Goal: Information Seeking & Learning: Understand process/instructions

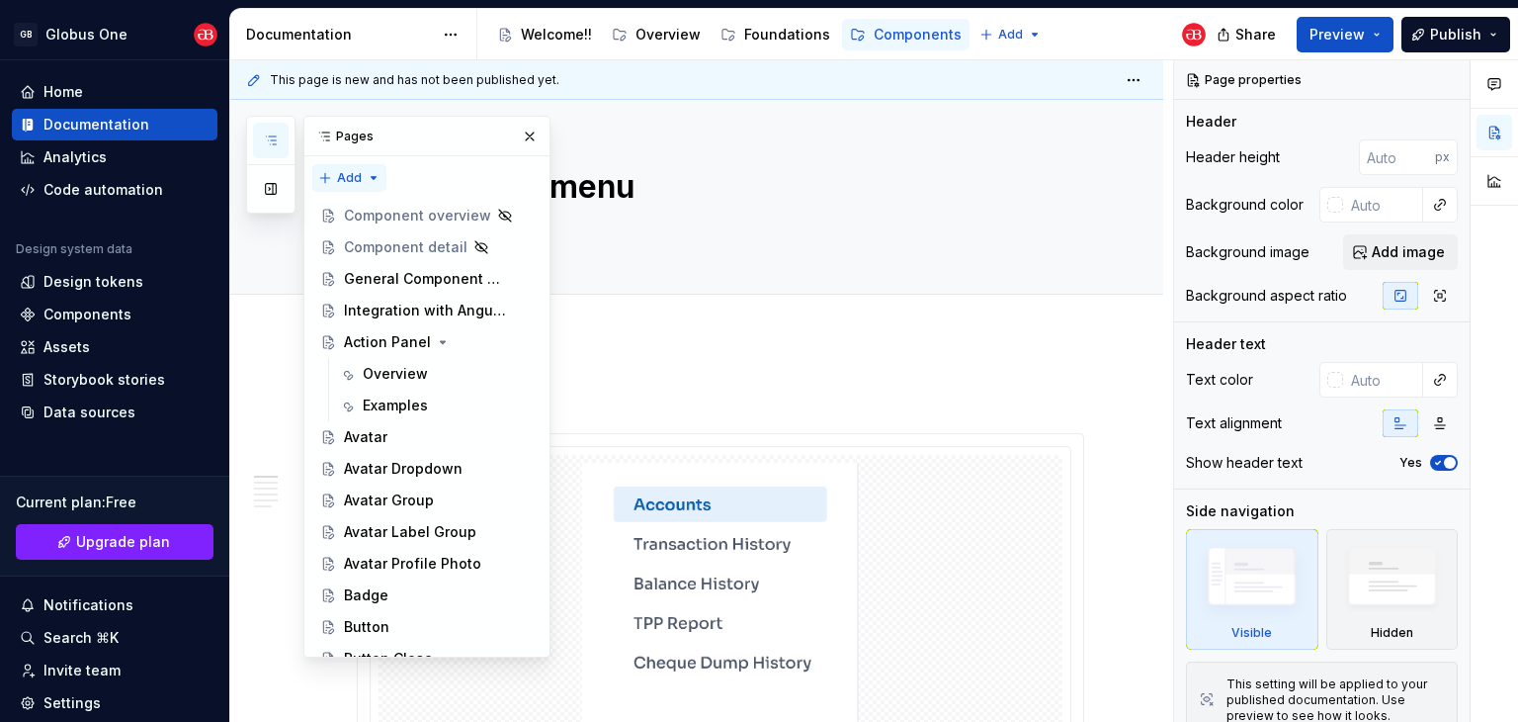
click at [356, 178] on div "Pages Add Accessibility guide for tree Page tree. Navigate the tree with the ar…" at bounding box center [398, 387] width 304 height 542
click at [363, 186] on div "Pages Add Accessibility guide for tree Page tree. Navigate the tree with the ar…" at bounding box center [398, 387] width 304 height 542
click at [348, 124] on div "Pages" at bounding box center [426, 137] width 245 height 40
click at [332, 179] on div "Pages Add Accessibility guide for tree Page tree. Navigate the tree with the ar…" at bounding box center [398, 387] width 304 height 542
click at [350, 216] on div "New page" at bounding box center [412, 217] width 128 height 20
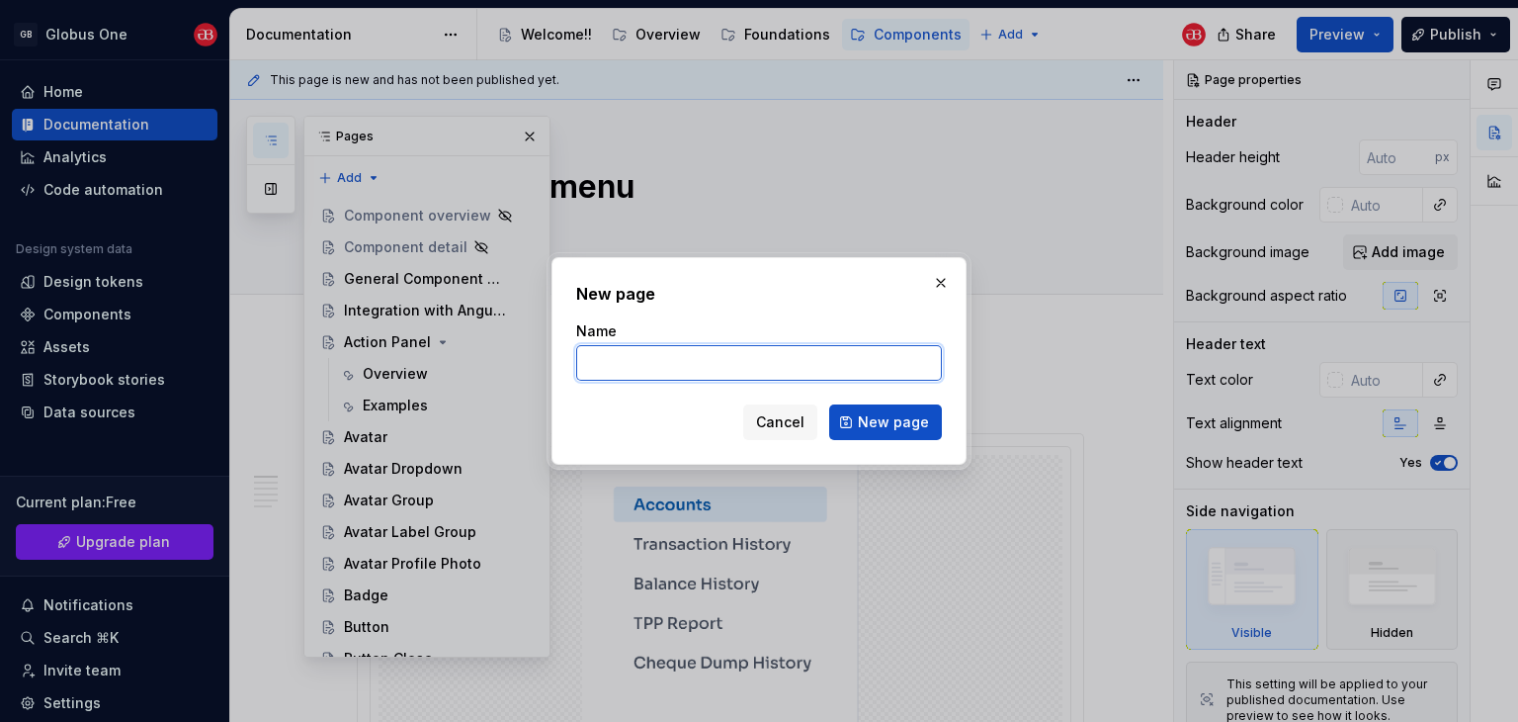
type textarea "*"
type input "Stepper"
type textarea "*"
type input "Stepper Horizontal Minimal Icons"
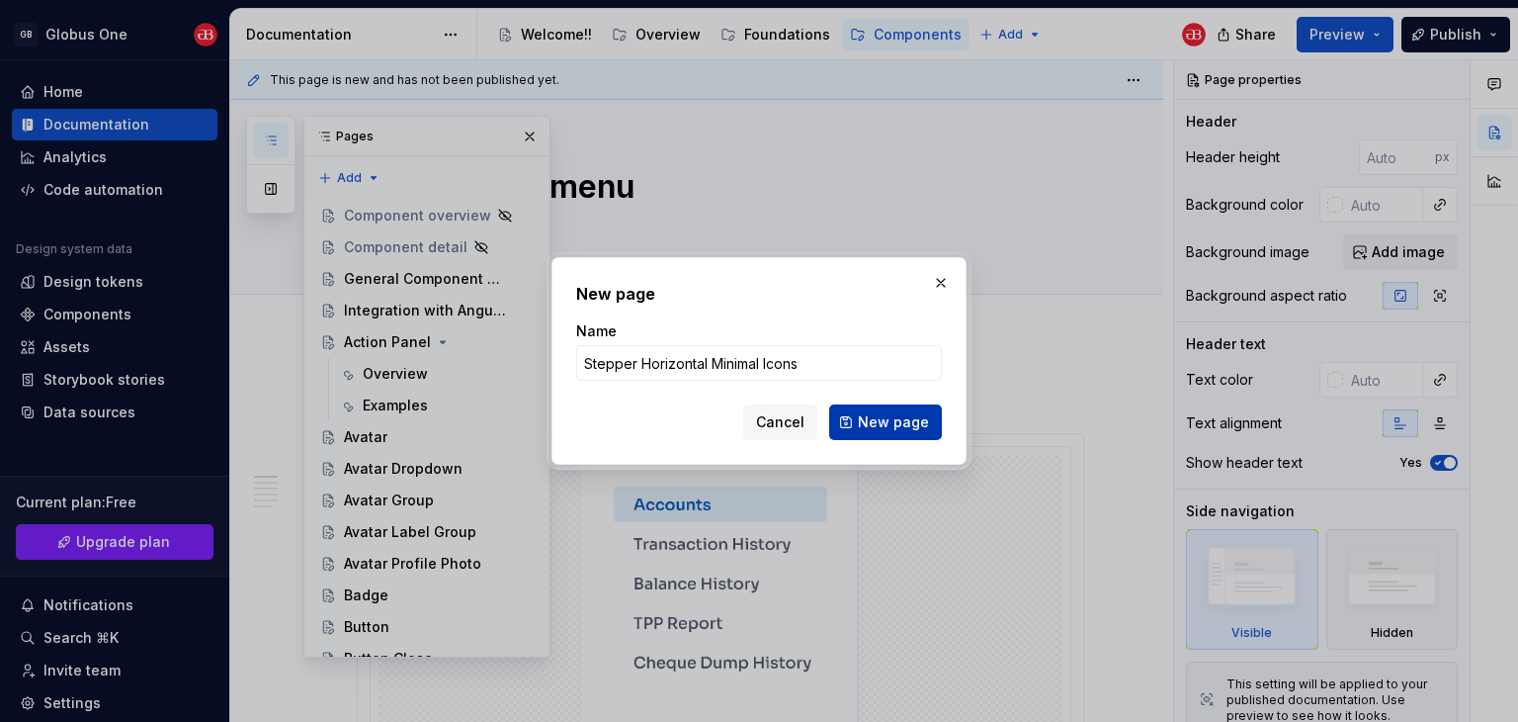
click at [882, 424] on span "New page" at bounding box center [893, 422] width 71 height 20
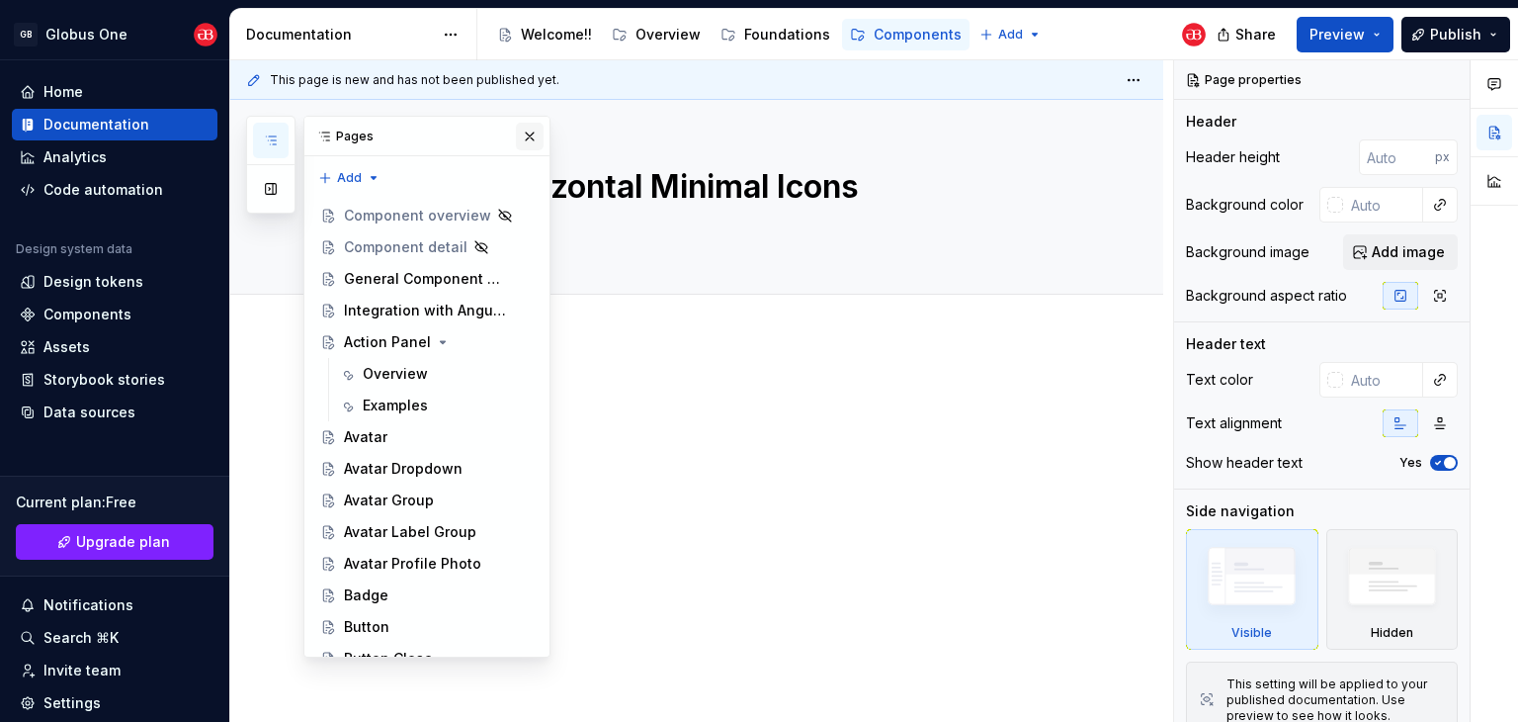
click at [520, 133] on button "button" at bounding box center [530, 137] width 28 height 28
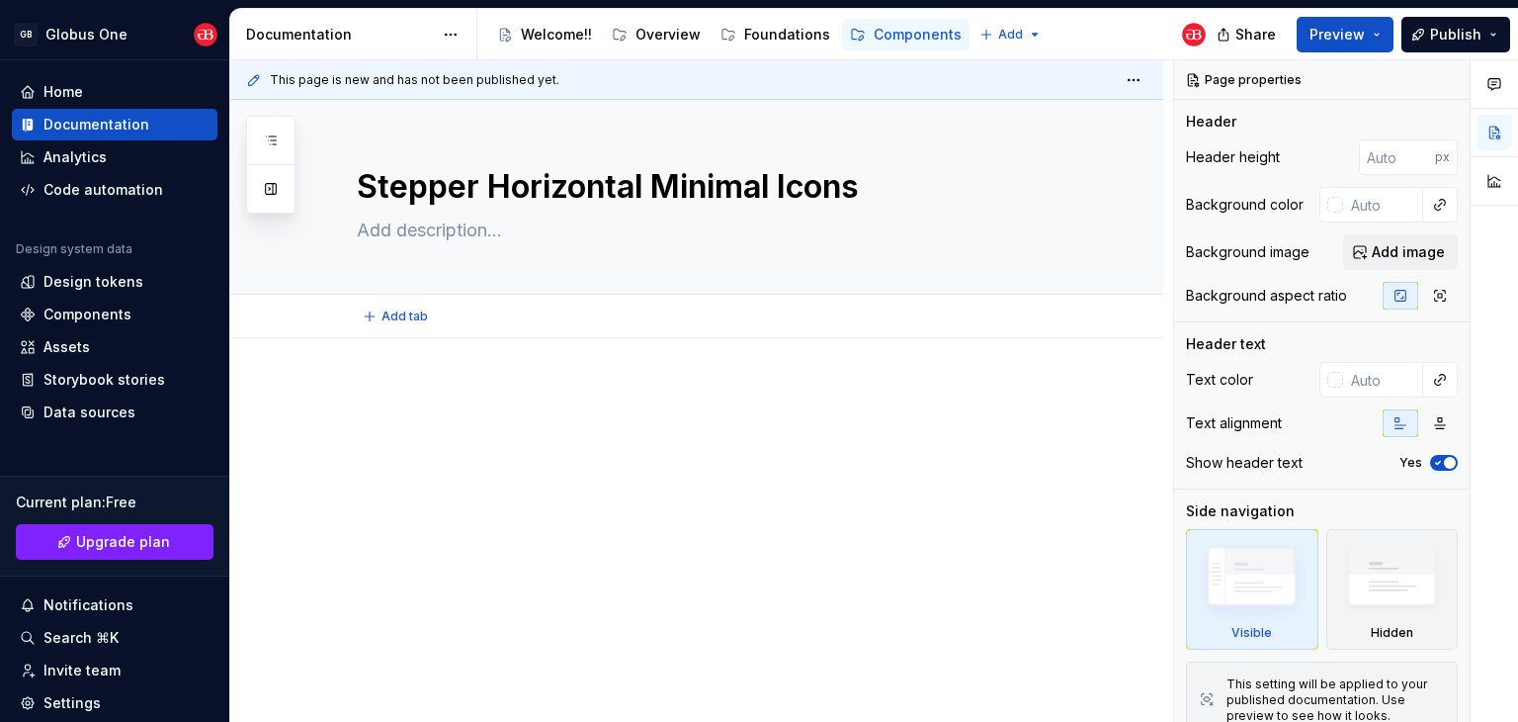
type textarea "*"
click at [419, 387] on p at bounding box center [720, 397] width 727 height 24
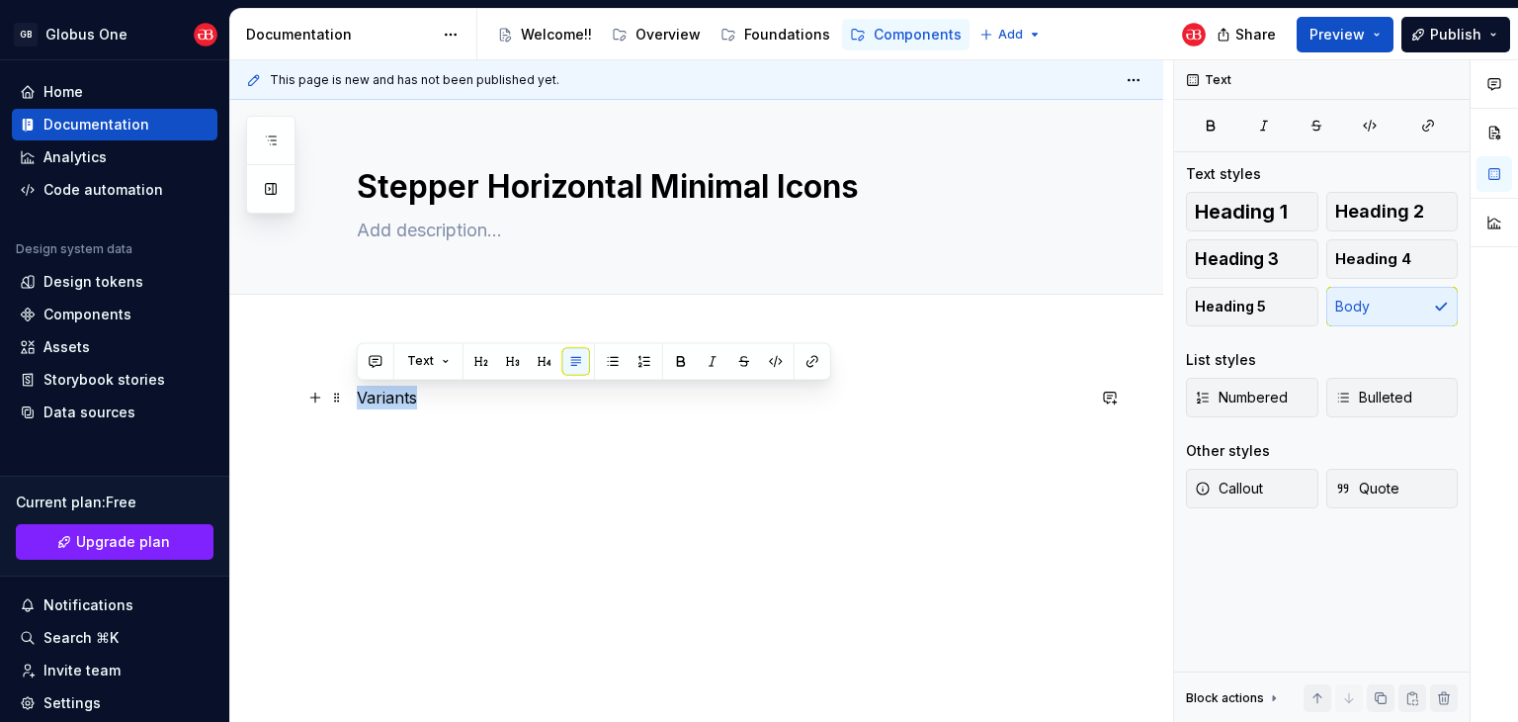
drag, startPoint x: 419, startPoint y: 395, endPoint x: 358, endPoint y: 391, distance: 61.4
click at [358, 391] on p "Variants" at bounding box center [720, 397] width 727 height 24
click at [478, 365] on button "button" at bounding box center [482, 361] width 28 height 28
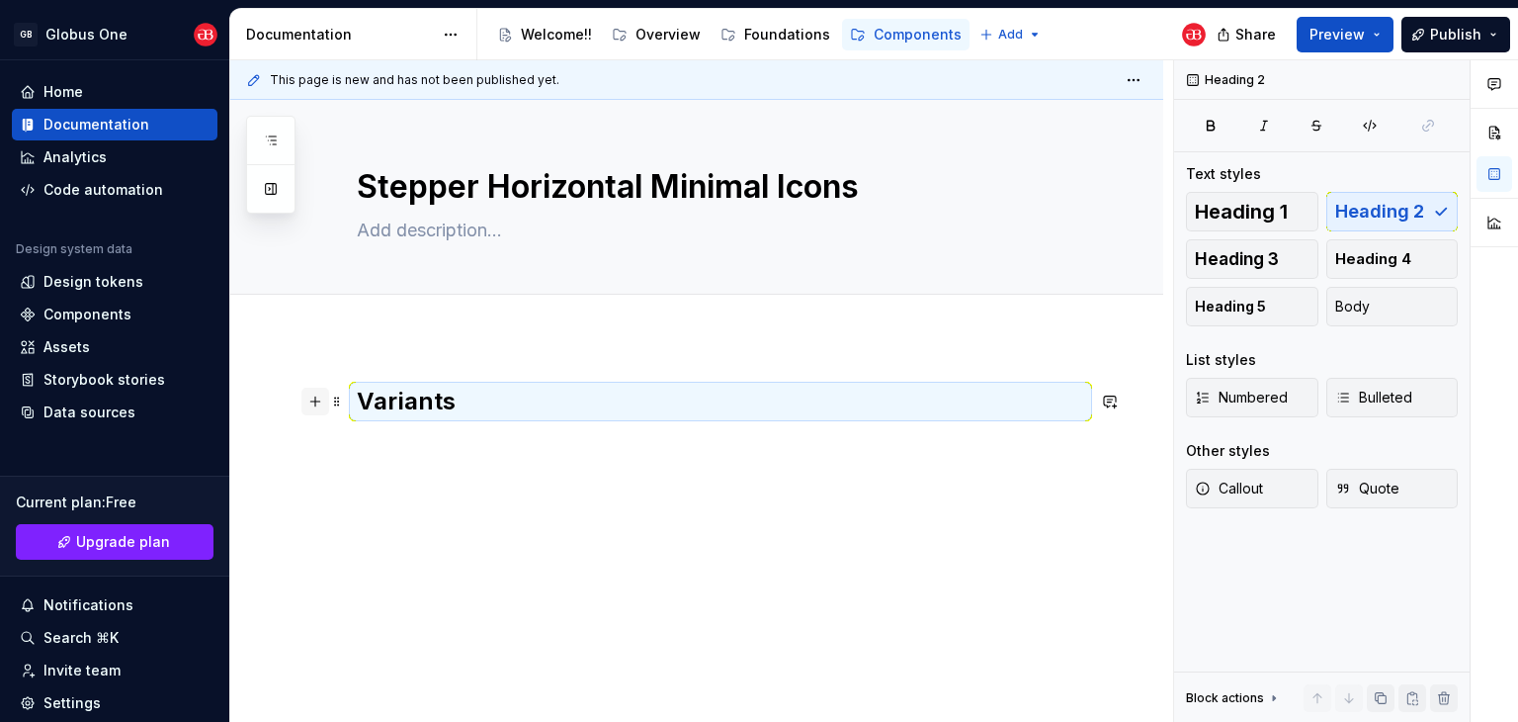
click at [316, 397] on button "button" at bounding box center [315, 401] width 28 height 28
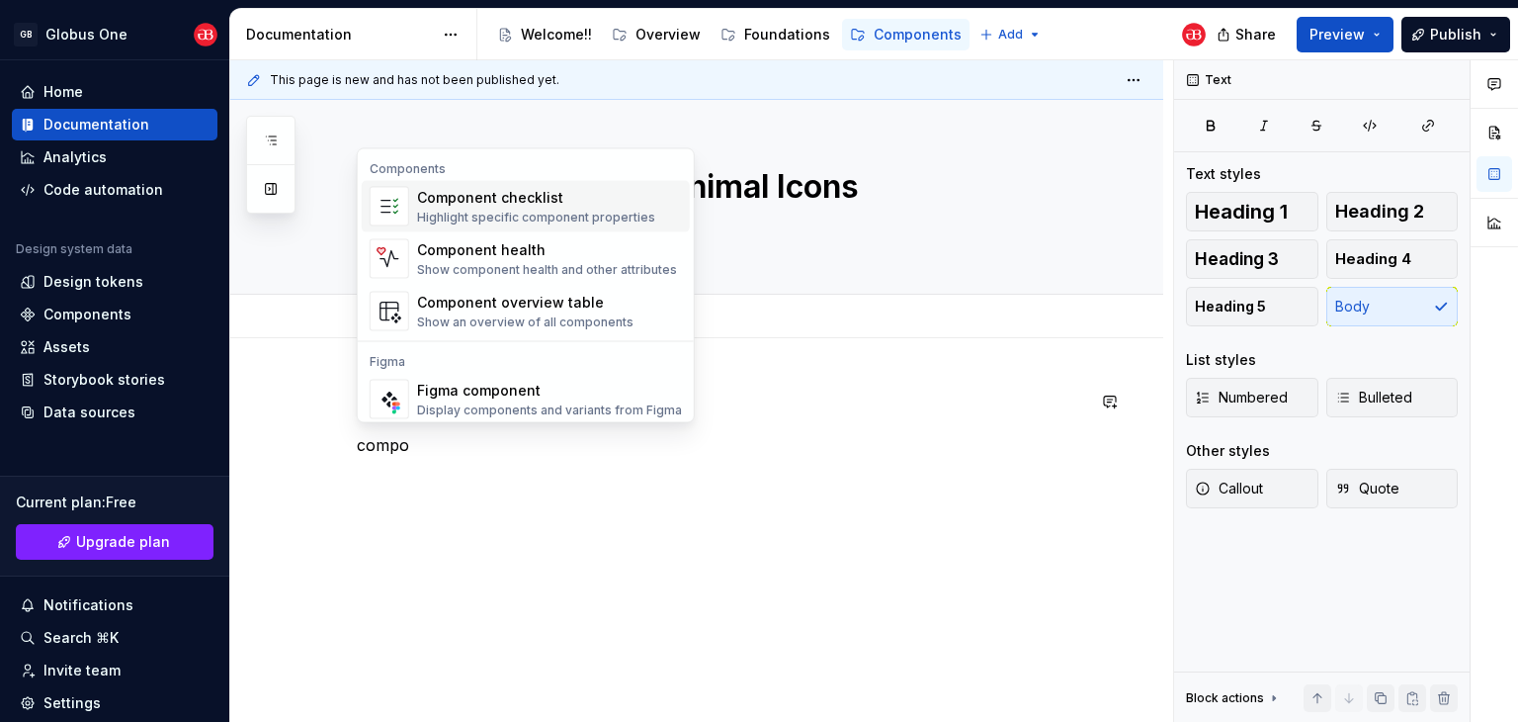
type textarea "*"
click at [540, 385] on div "Figma component" at bounding box center [549, 391] width 265 height 20
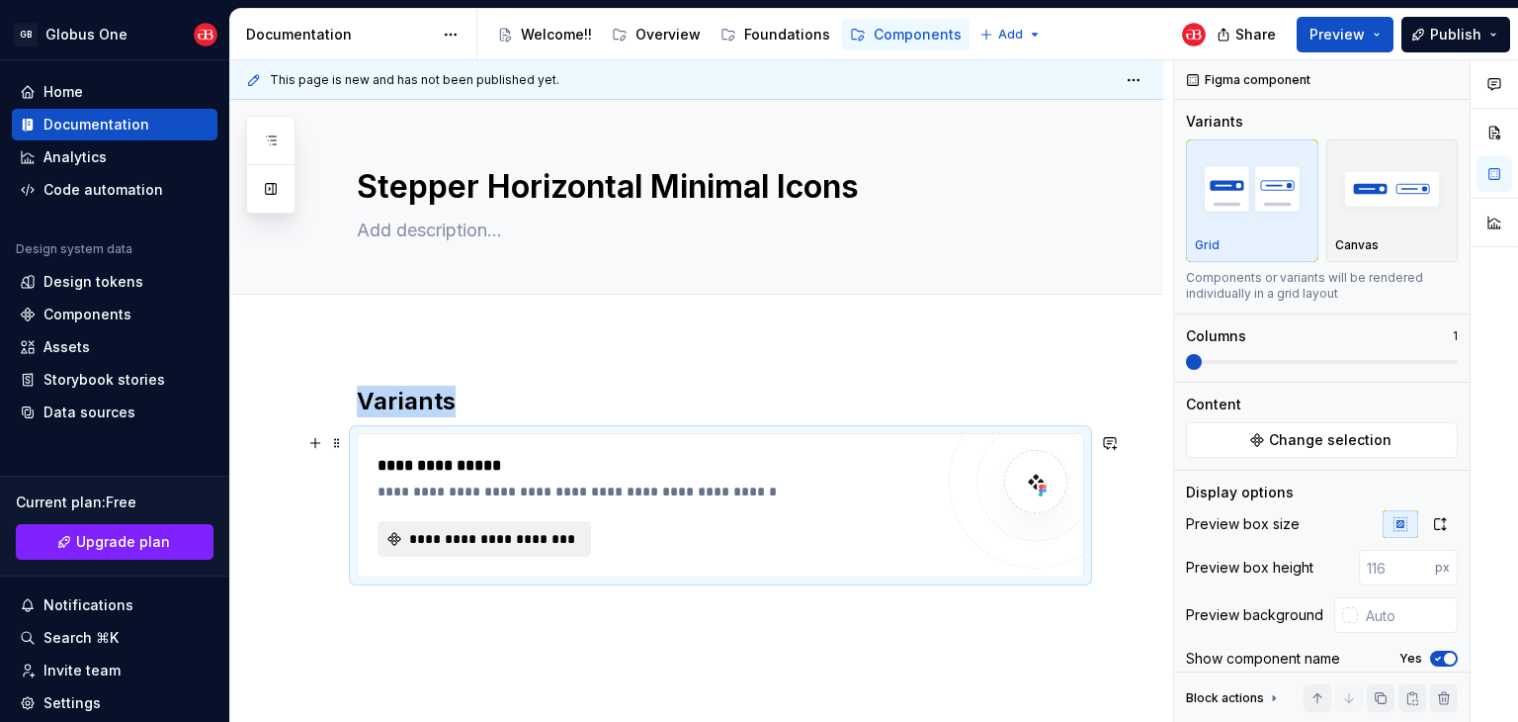
click at [447, 549] on button "**********" at bounding box center [485, 539] width 214 height 36
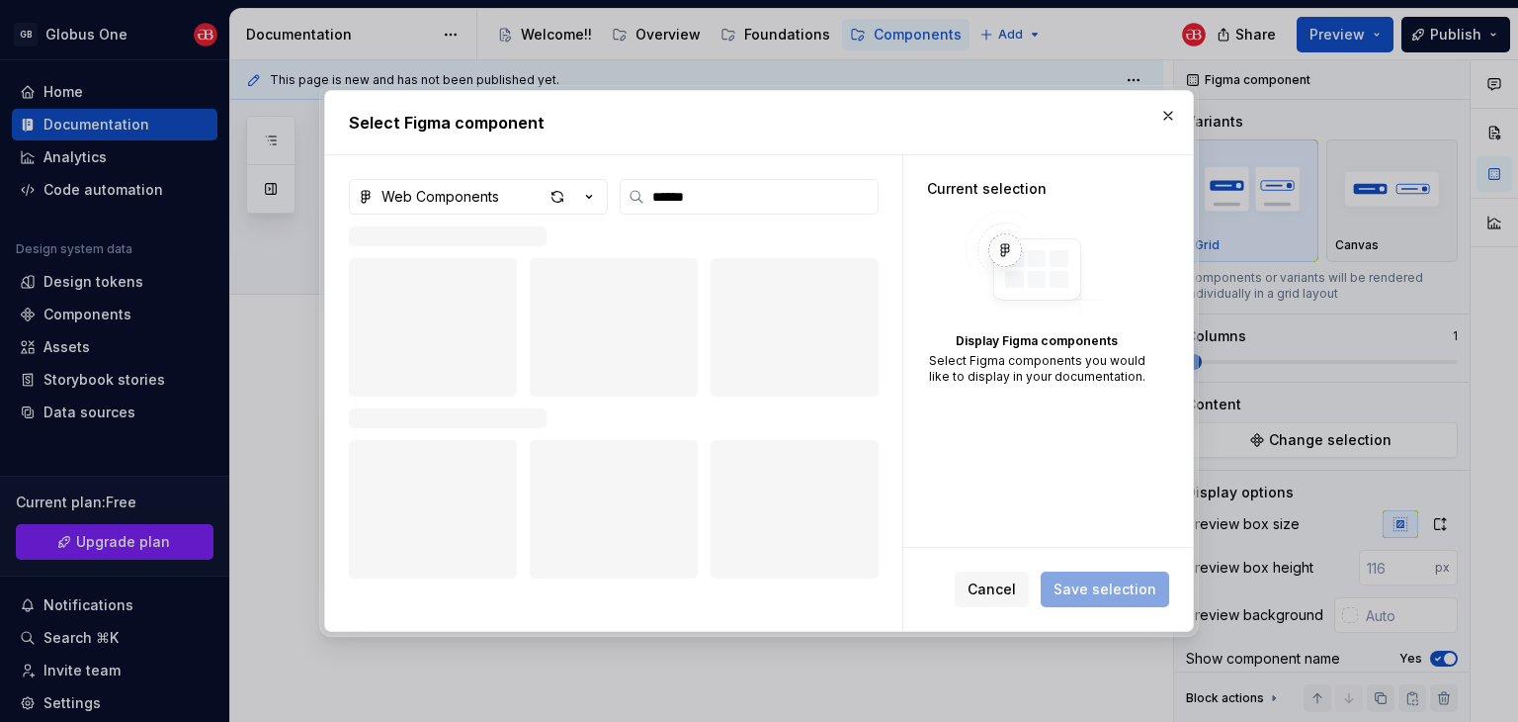
type input "******"
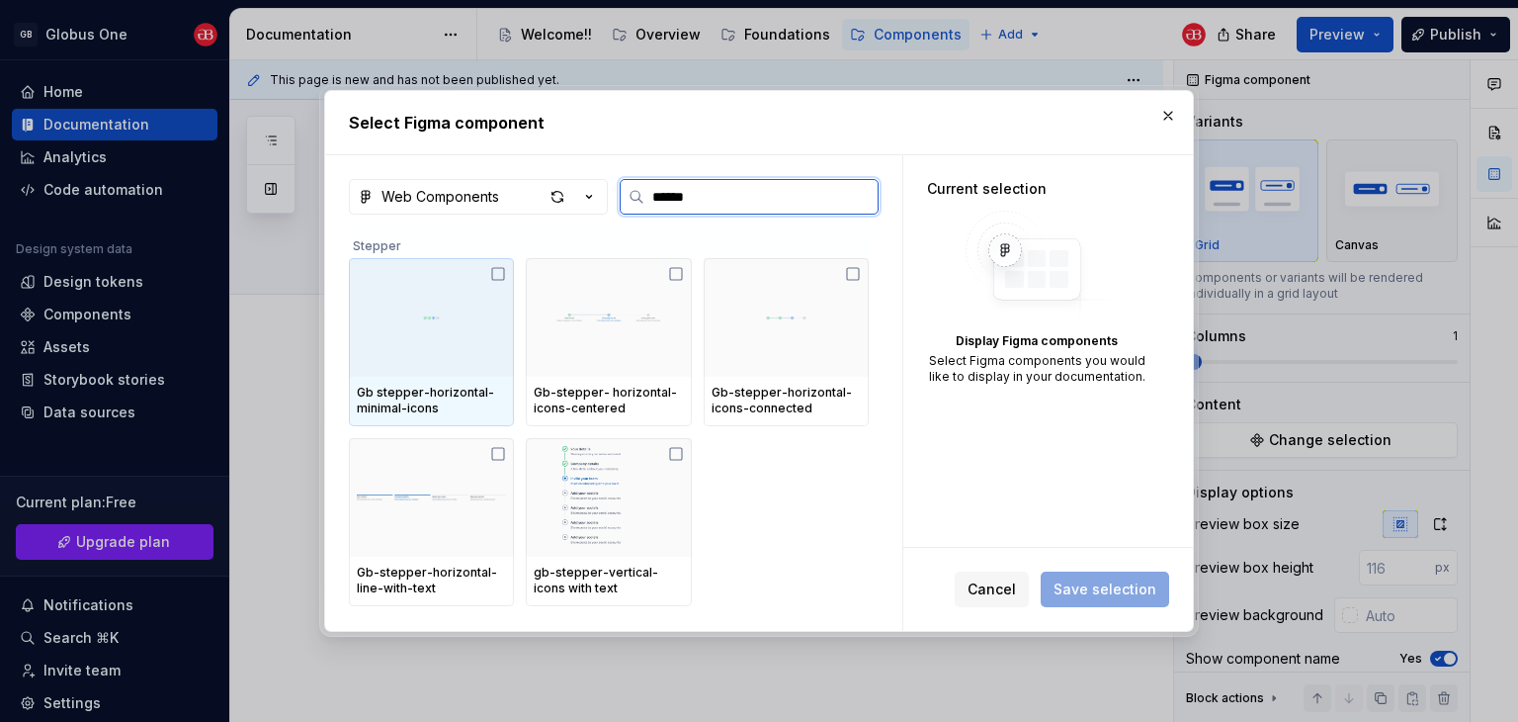
click at [443, 345] on div at bounding box center [431, 317] width 165 height 119
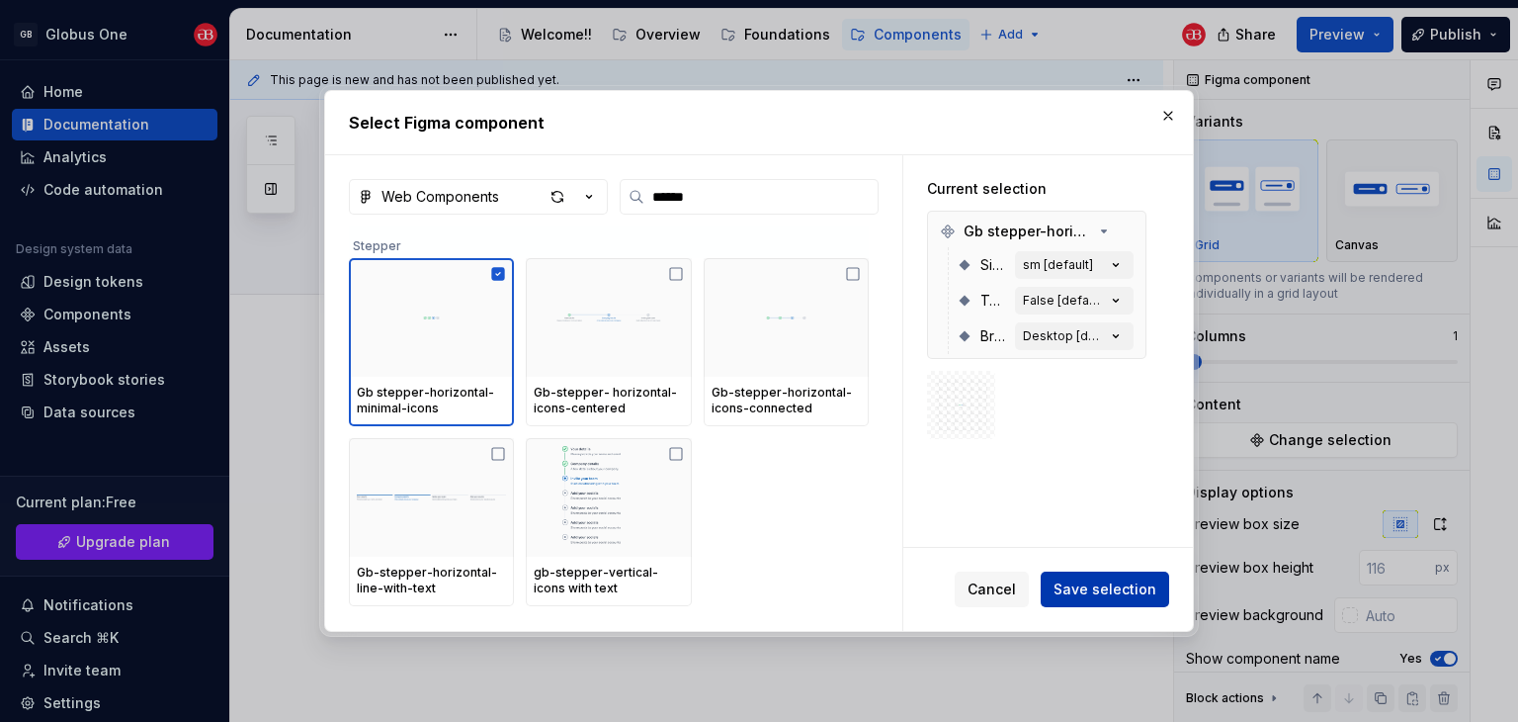
click at [1084, 583] on span "Save selection" at bounding box center [1105, 589] width 103 height 20
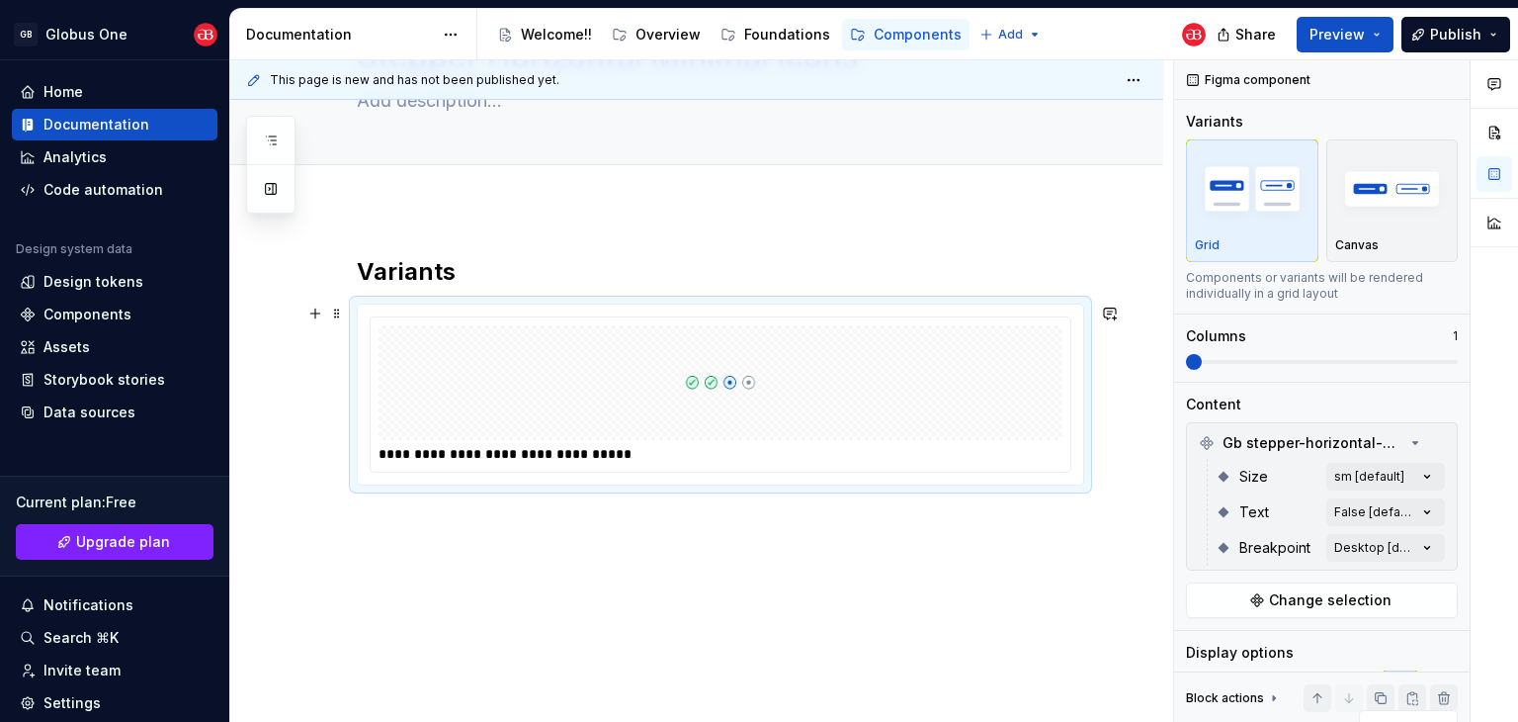
scroll to position [131, 0]
click at [1412, 481] on div "Comments Open comments No comments yet Select ‘Comment’ from the block context …" at bounding box center [1346, 391] width 344 height 662
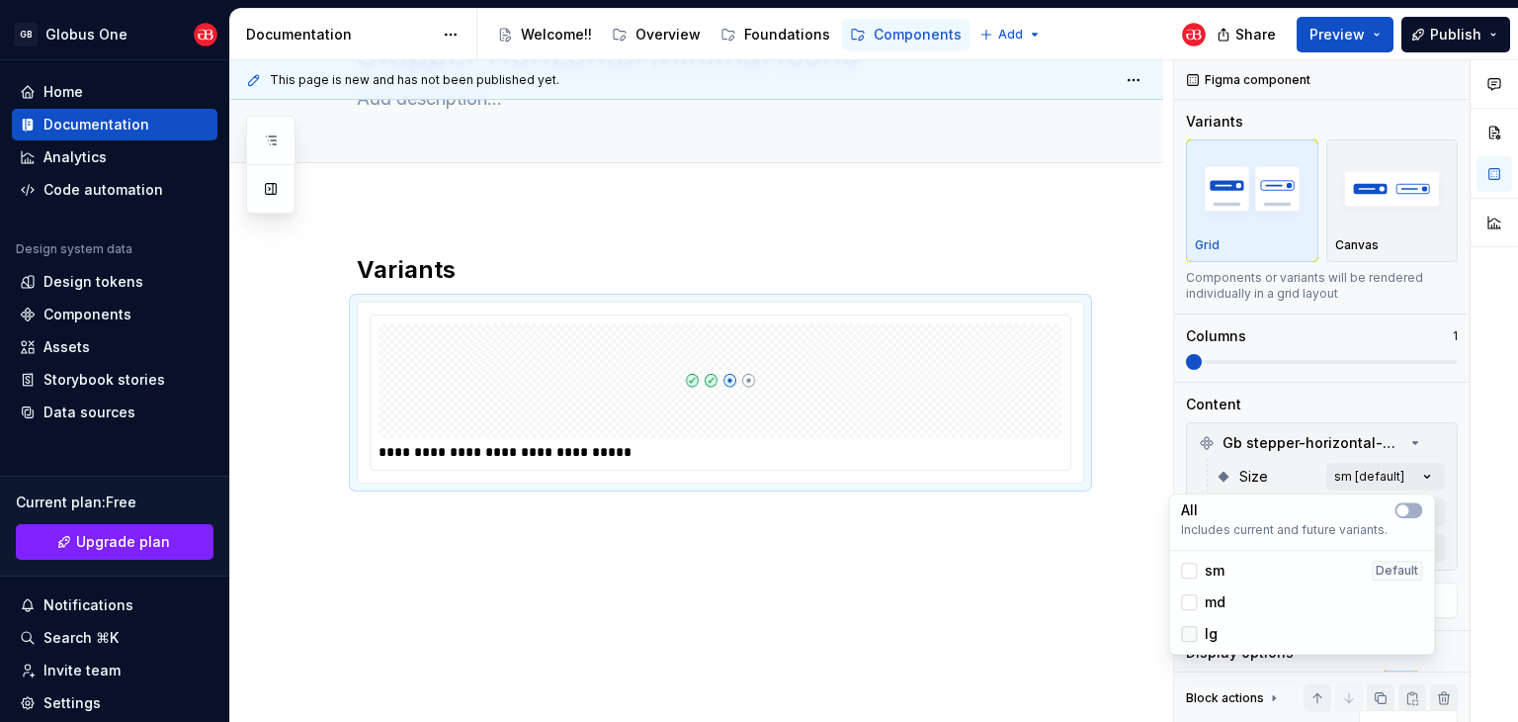
click at [1192, 634] on div at bounding box center [1189, 634] width 16 height 16
click at [1366, 483] on div "Comments Open comments No comments yet Select ‘Comment’ from the block context …" at bounding box center [1346, 391] width 344 height 662
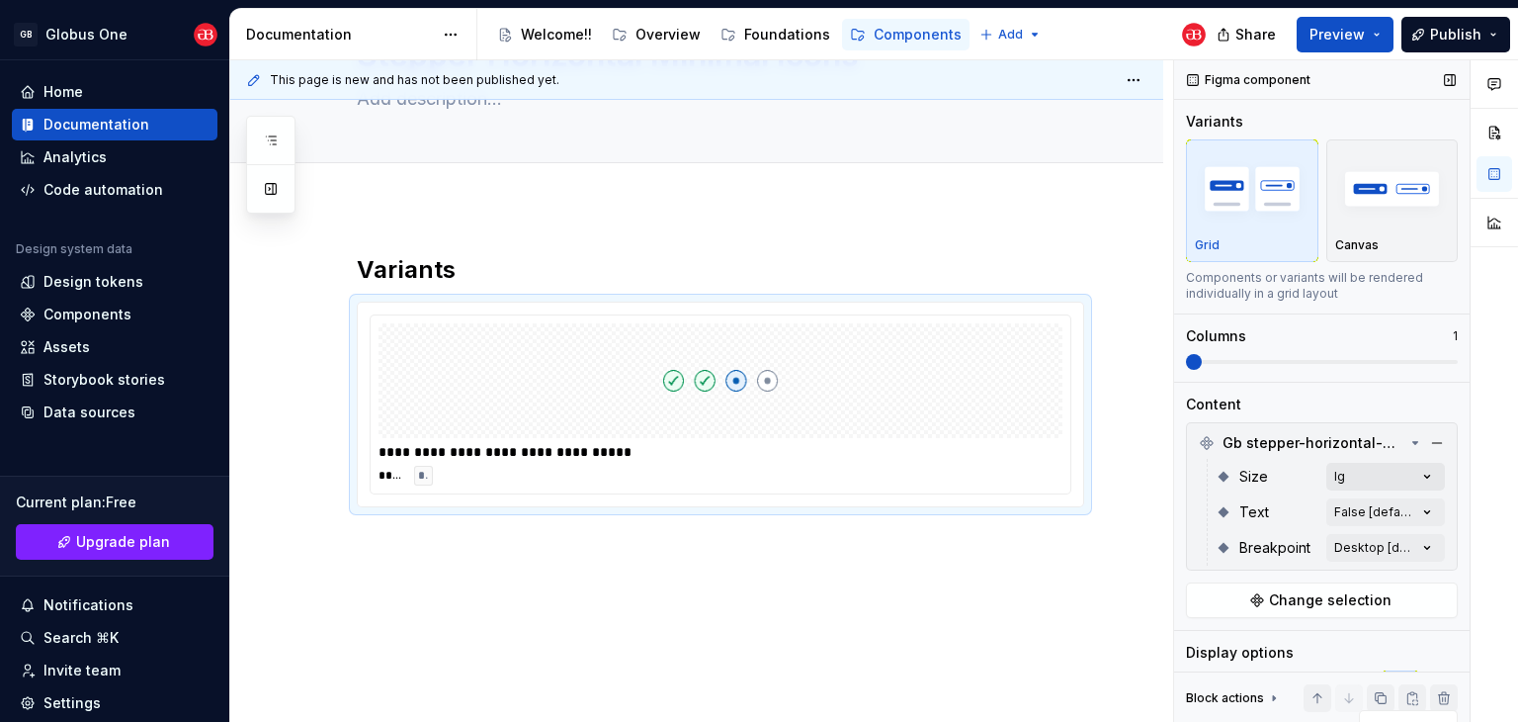
scroll to position [198, 0]
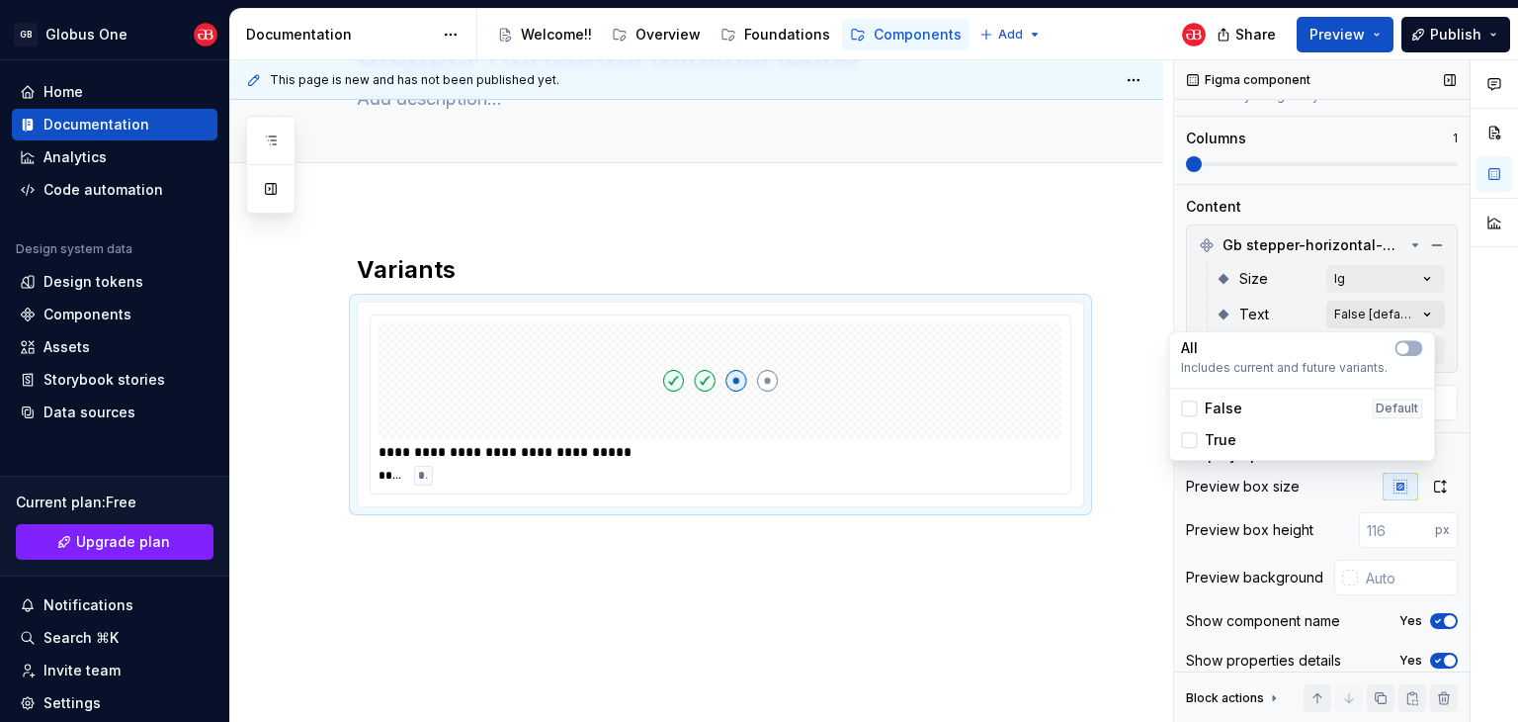
click at [1393, 303] on div "Comments Open comments No comments yet Select ‘Comment’ from the block context …" at bounding box center [1346, 391] width 344 height 662
click at [1212, 442] on span "True" at bounding box center [1221, 440] width 32 height 20
click at [1238, 501] on div "Comments Open comments No comments yet Select ‘Comment’ from the block context …" at bounding box center [1346, 391] width 344 height 662
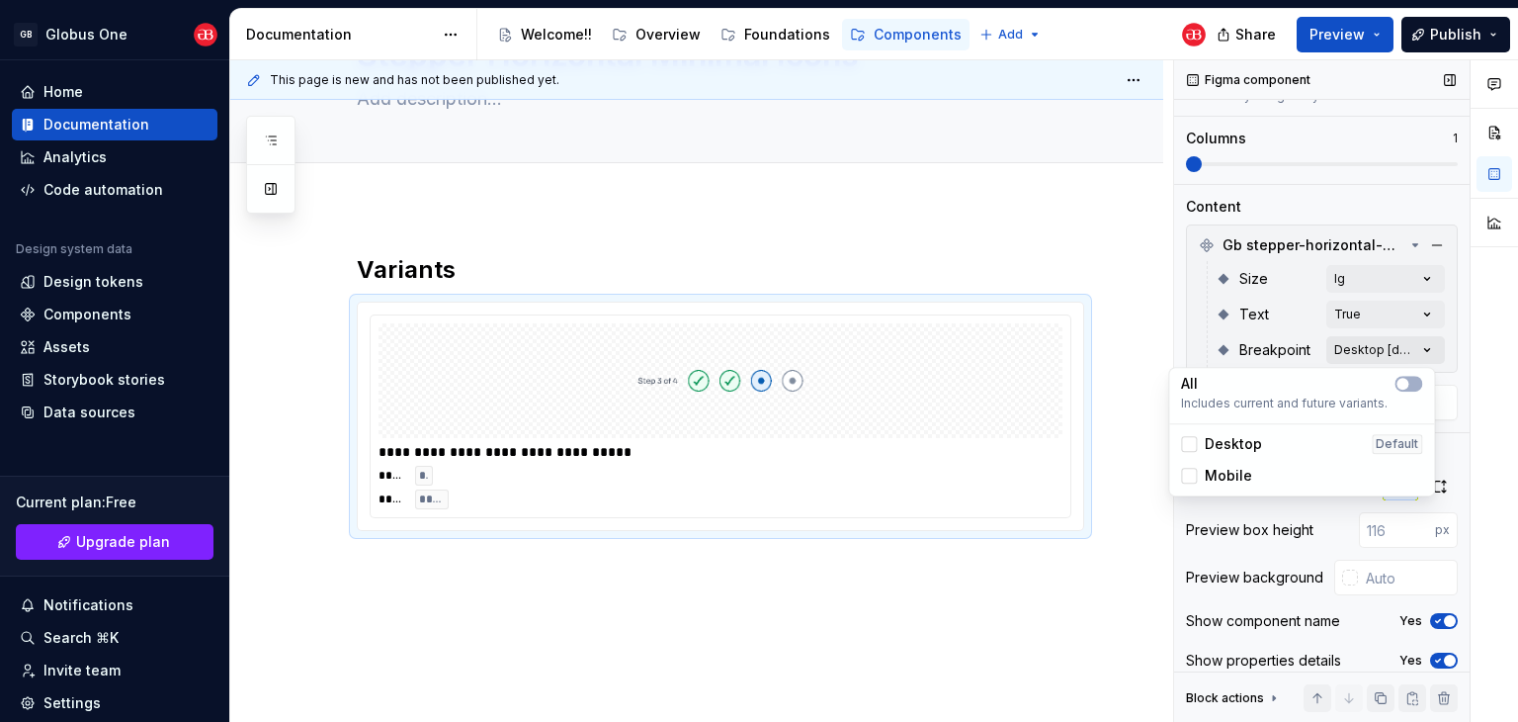
click at [1344, 345] on div "Comments Open comments No comments yet Select ‘Comment’ from the block context …" at bounding box center [1346, 391] width 344 height 662
click at [1197, 487] on div "Mobile" at bounding box center [1301, 476] width 257 height 32
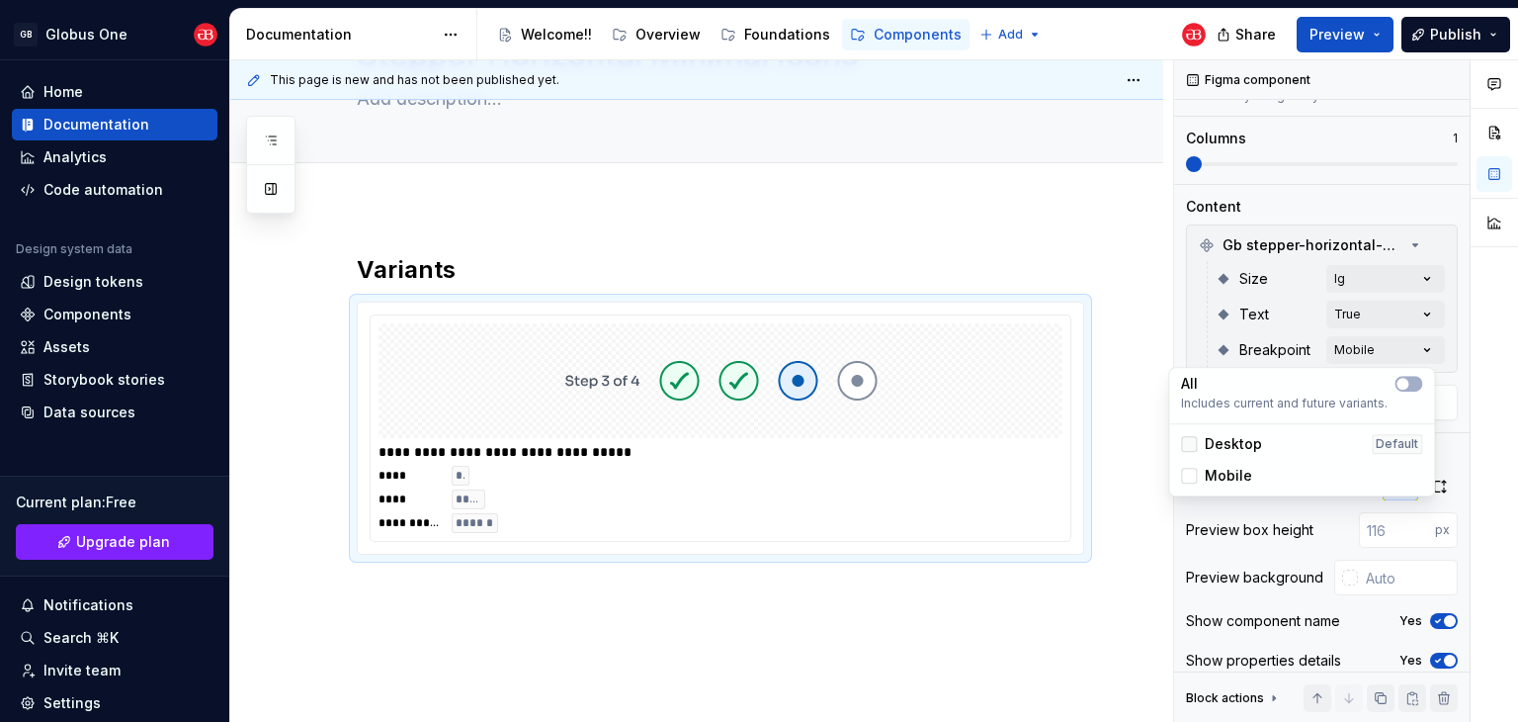
click at [1192, 447] on div at bounding box center [1189, 444] width 16 height 16
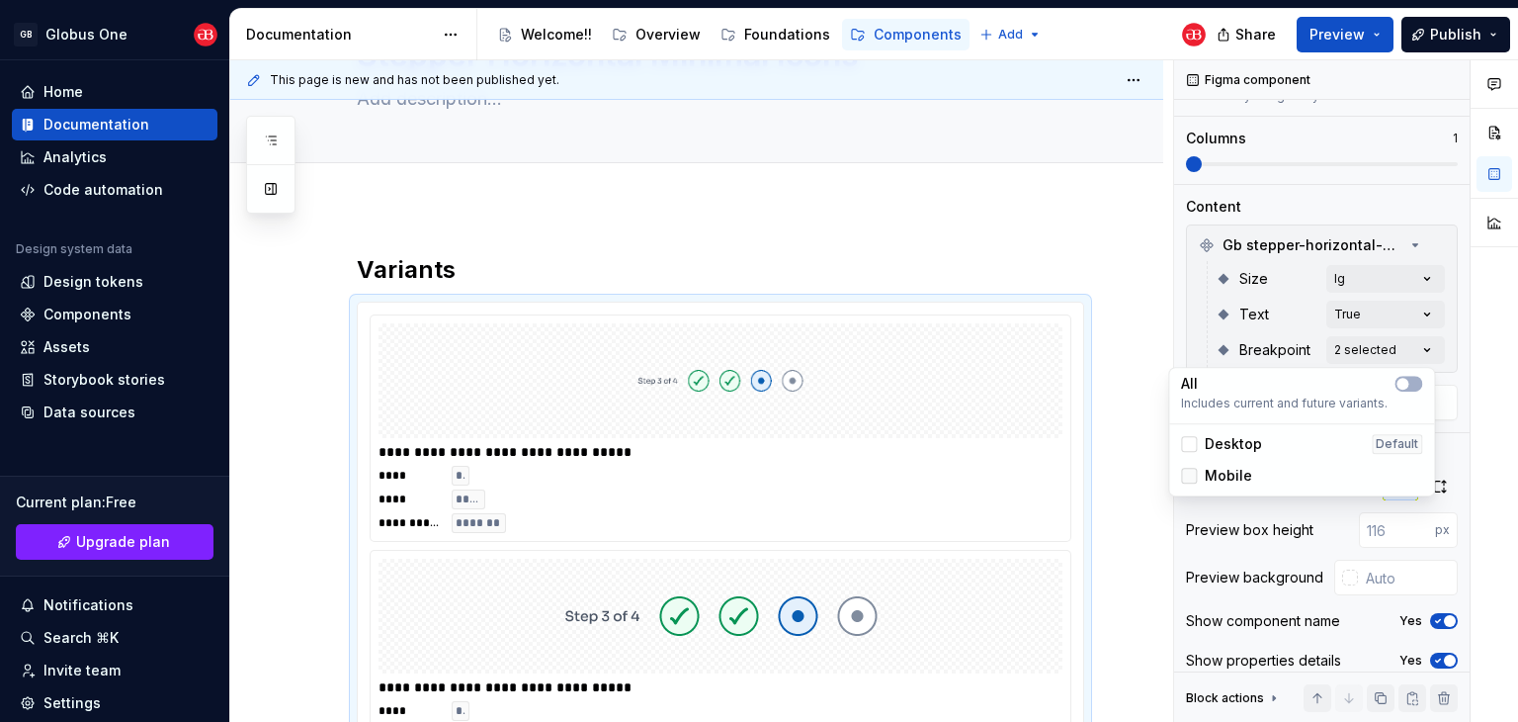
click at [1189, 475] on icon at bounding box center [1189, 475] width 0 height 0
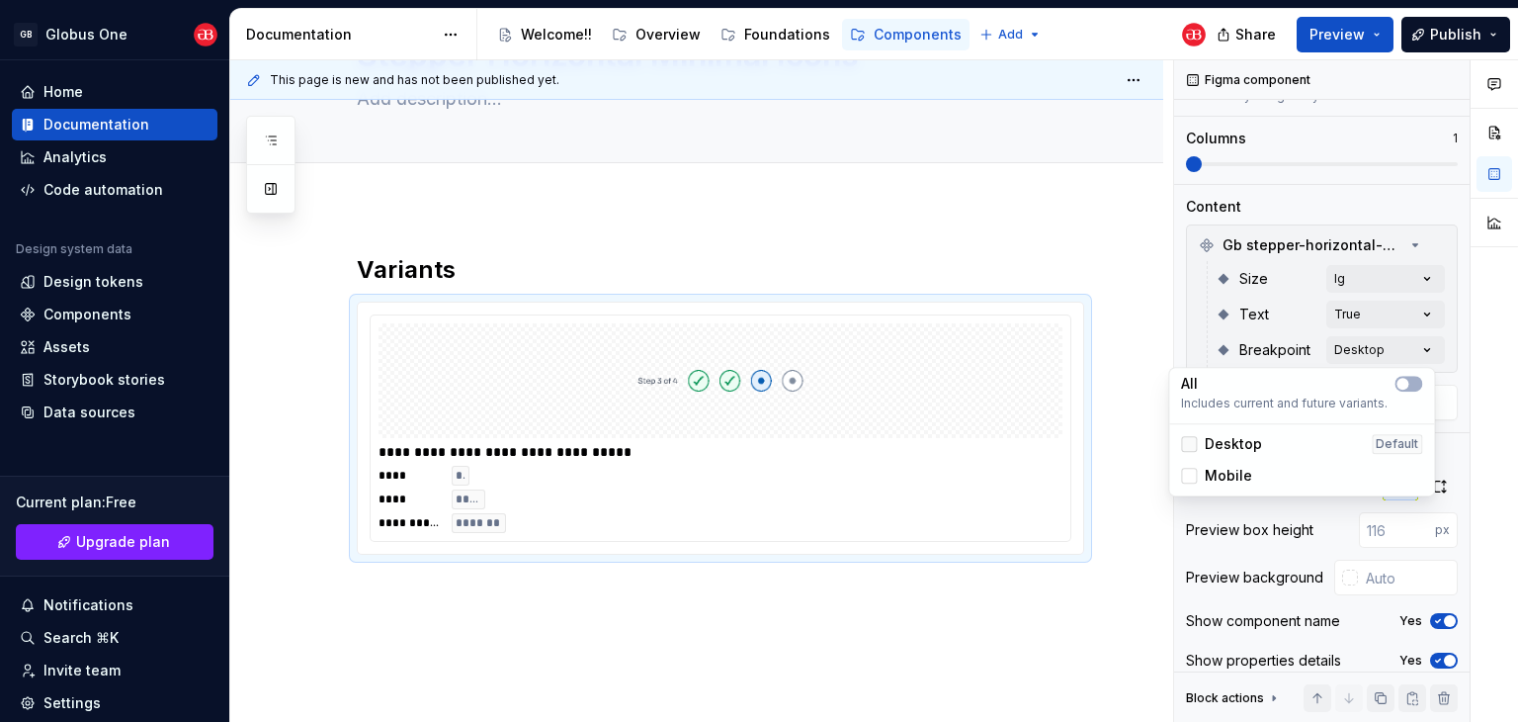
click at [1189, 444] on icon at bounding box center [1189, 444] width 0 height 0
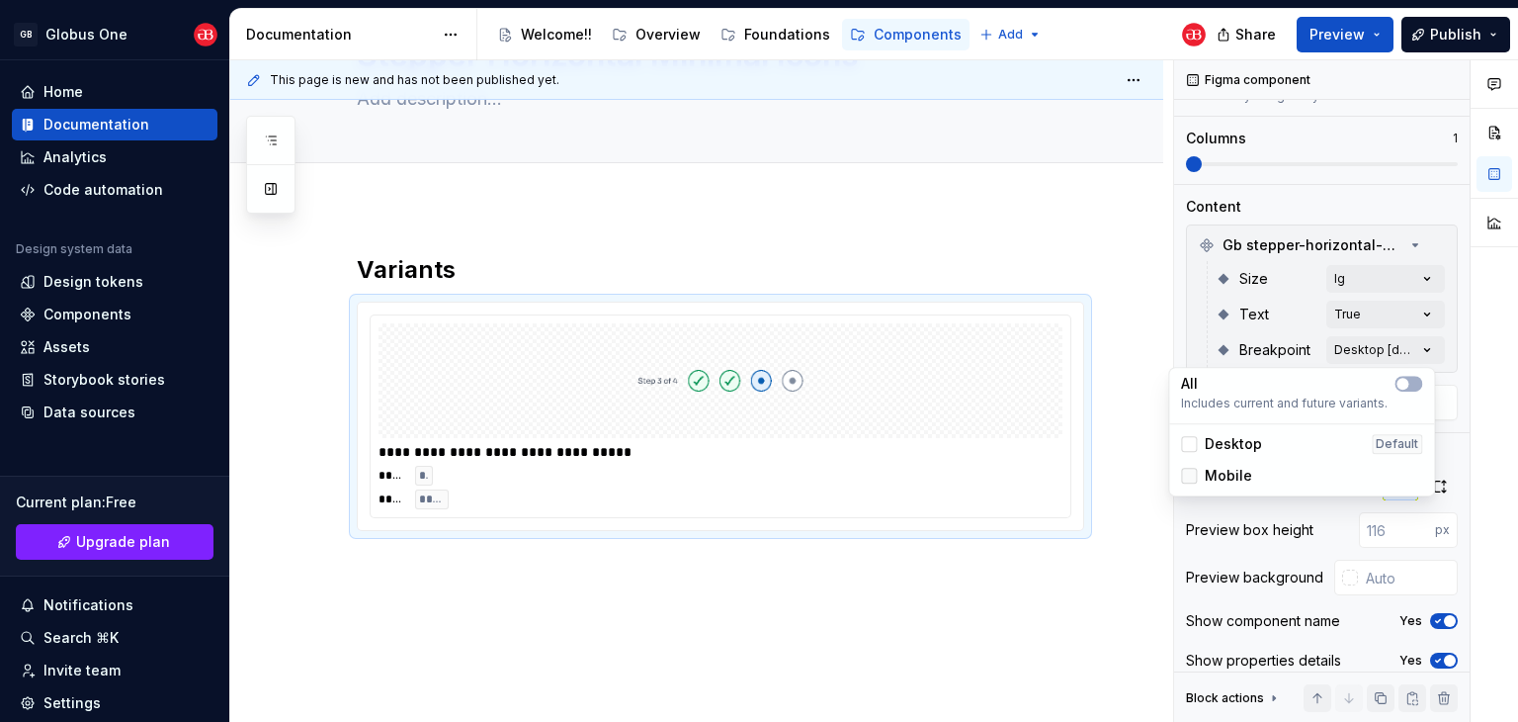
click at [1195, 471] on div at bounding box center [1189, 476] width 16 height 16
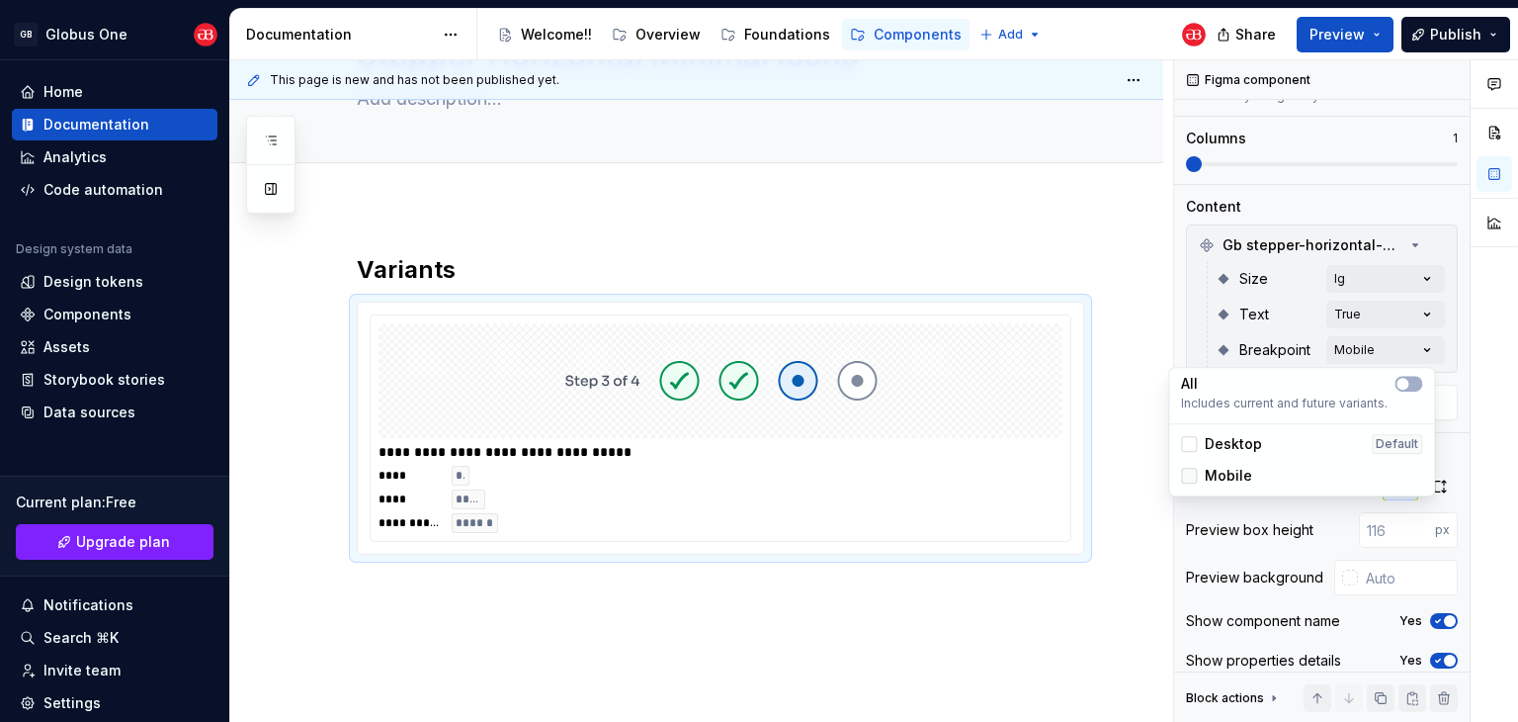
click at [1189, 475] on icon at bounding box center [1189, 475] width 0 height 0
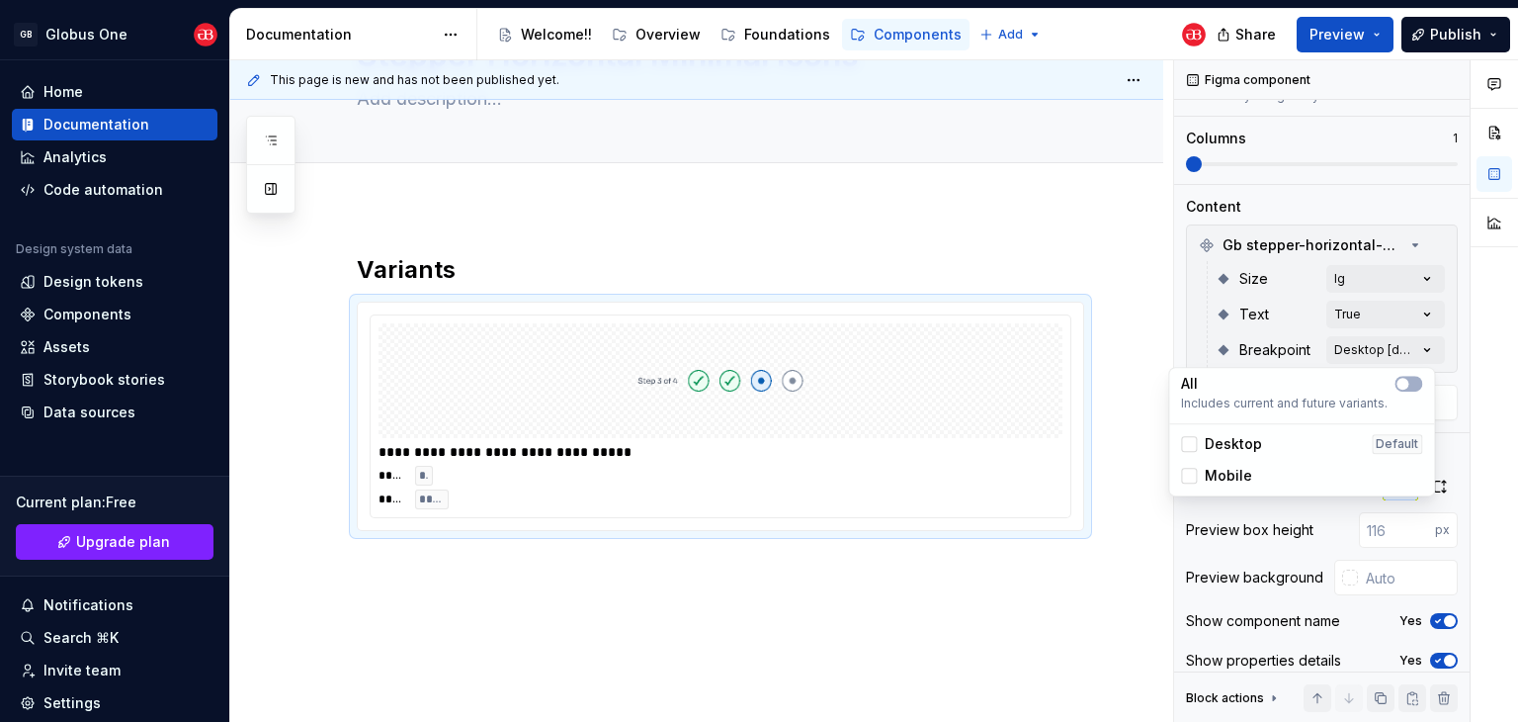
click at [1344, 354] on div "Comments Open comments No comments yet Select ‘Comment’ from the block context …" at bounding box center [1346, 391] width 344 height 662
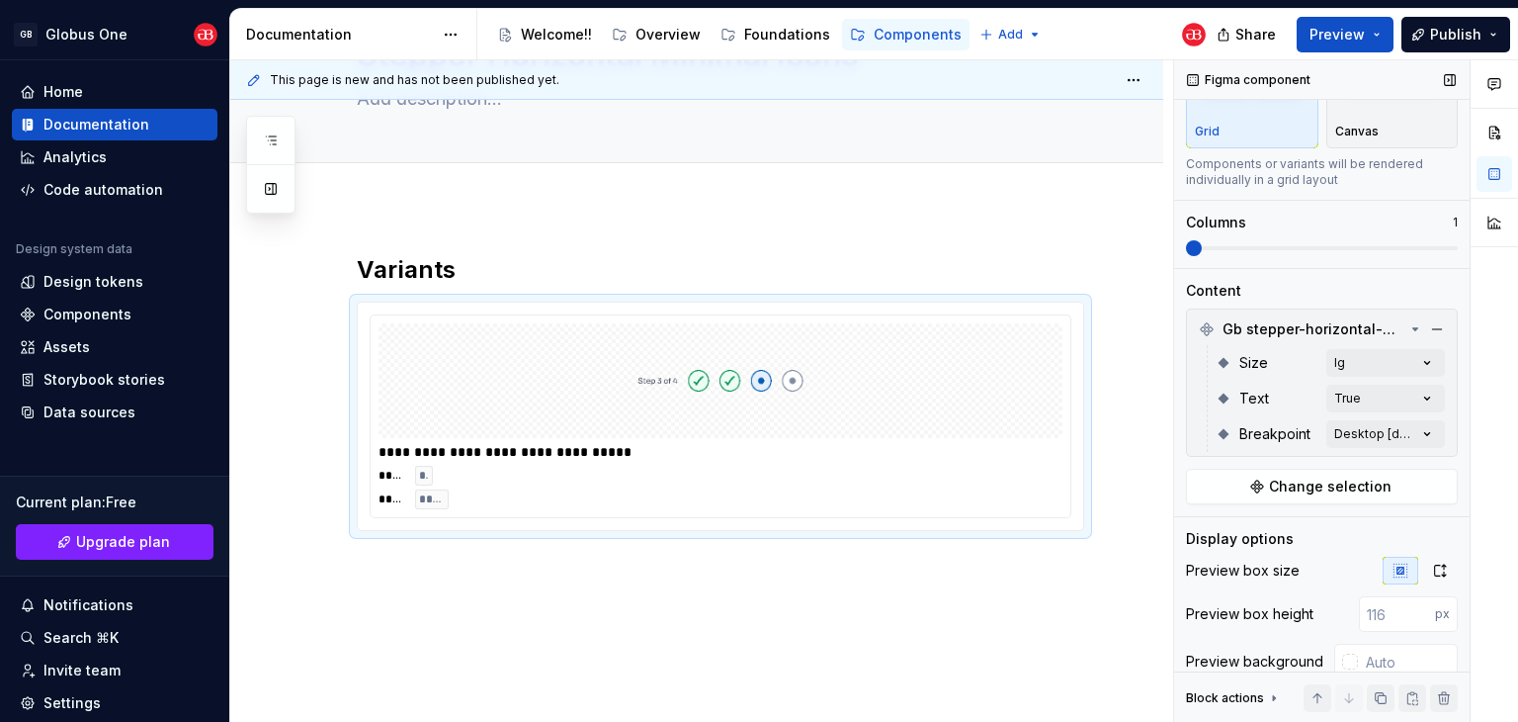
scroll to position [0, 0]
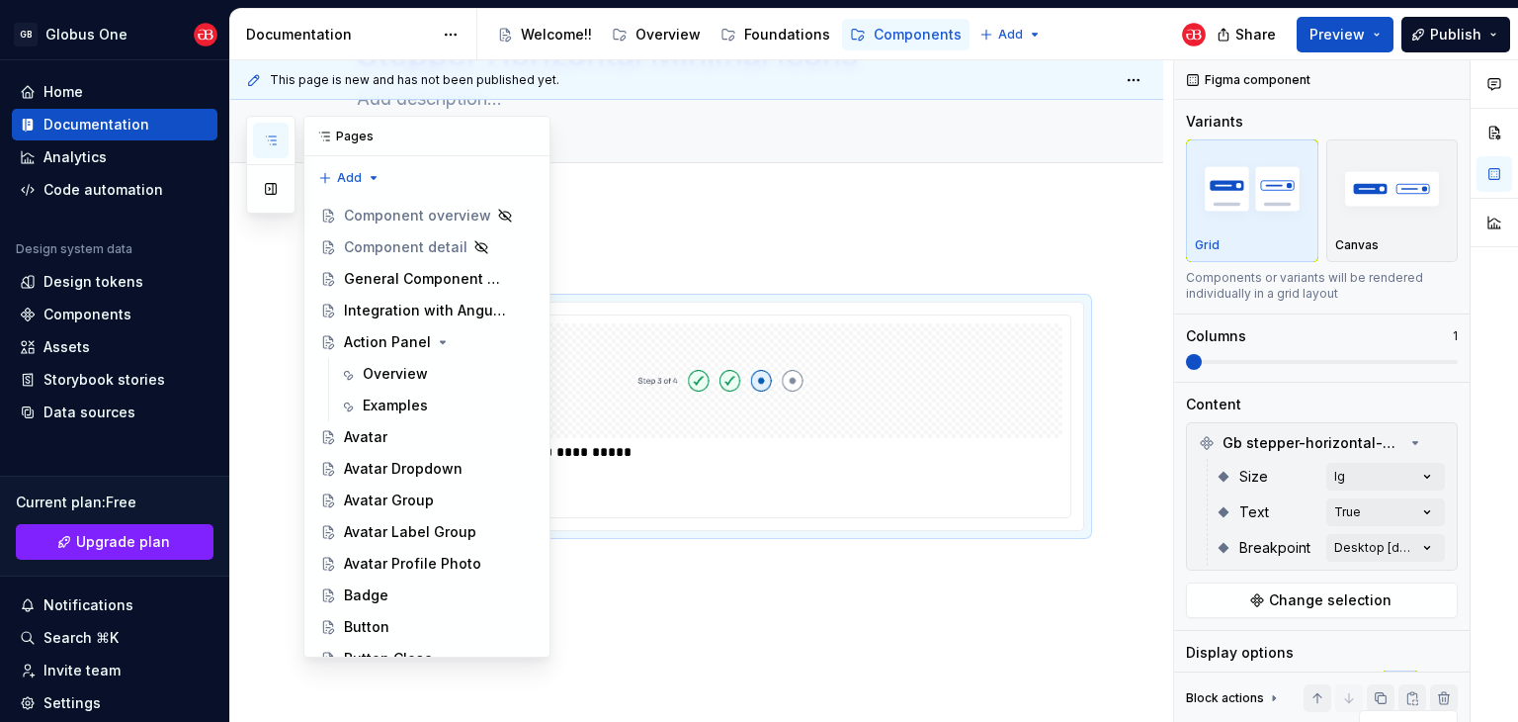
click at [273, 143] on icon "button" at bounding box center [271, 140] width 16 height 16
click at [357, 438] on div "Avatar" at bounding box center [365, 437] width 43 height 20
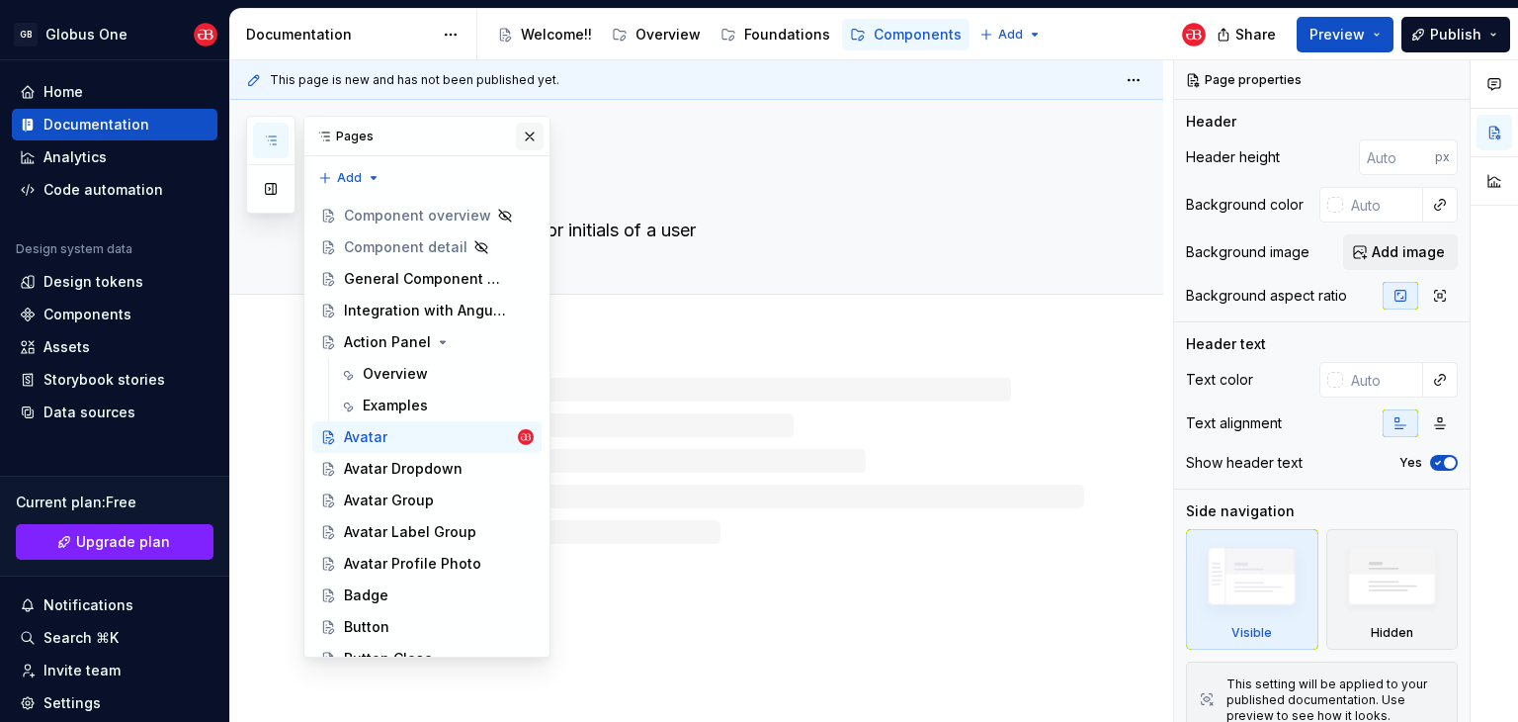
click at [518, 142] on button "button" at bounding box center [530, 137] width 28 height 28
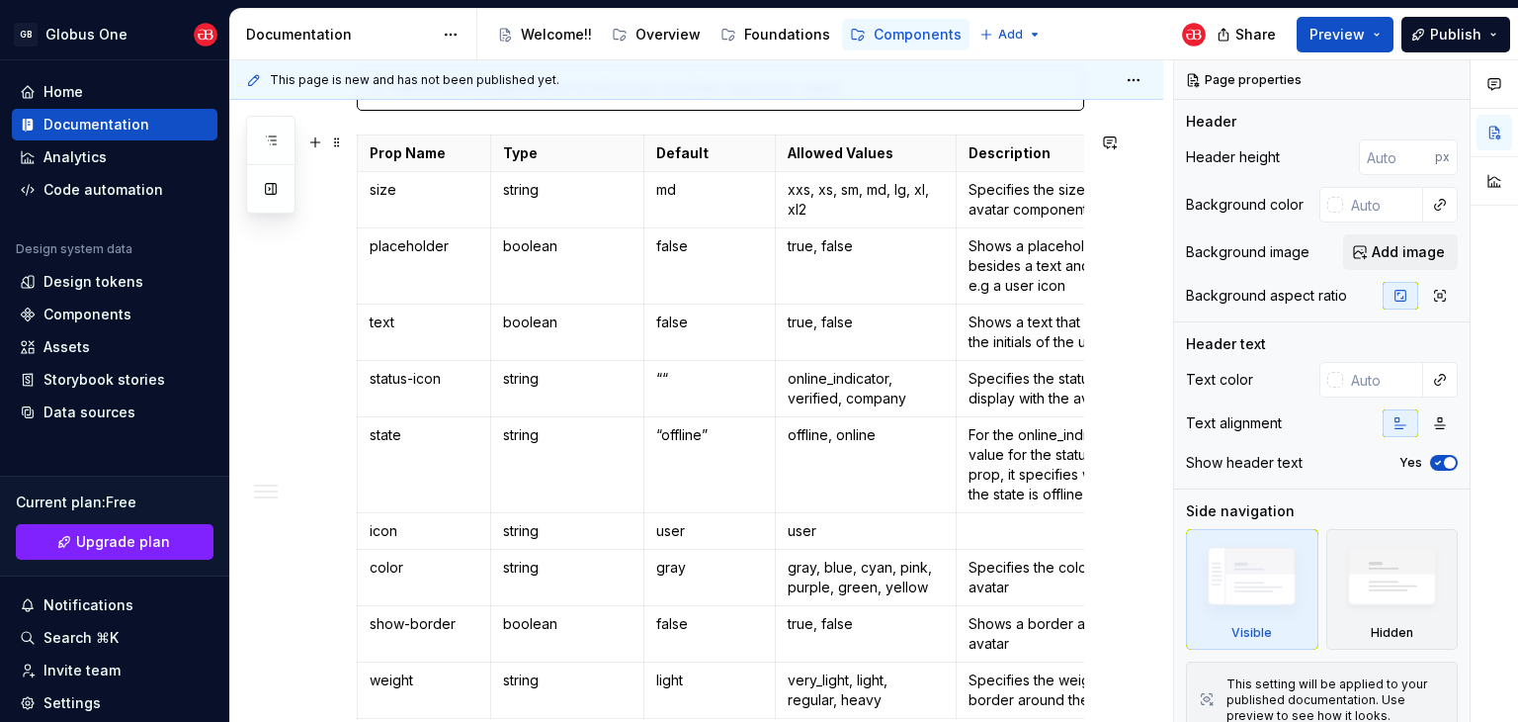
scroll to position [692, 0]
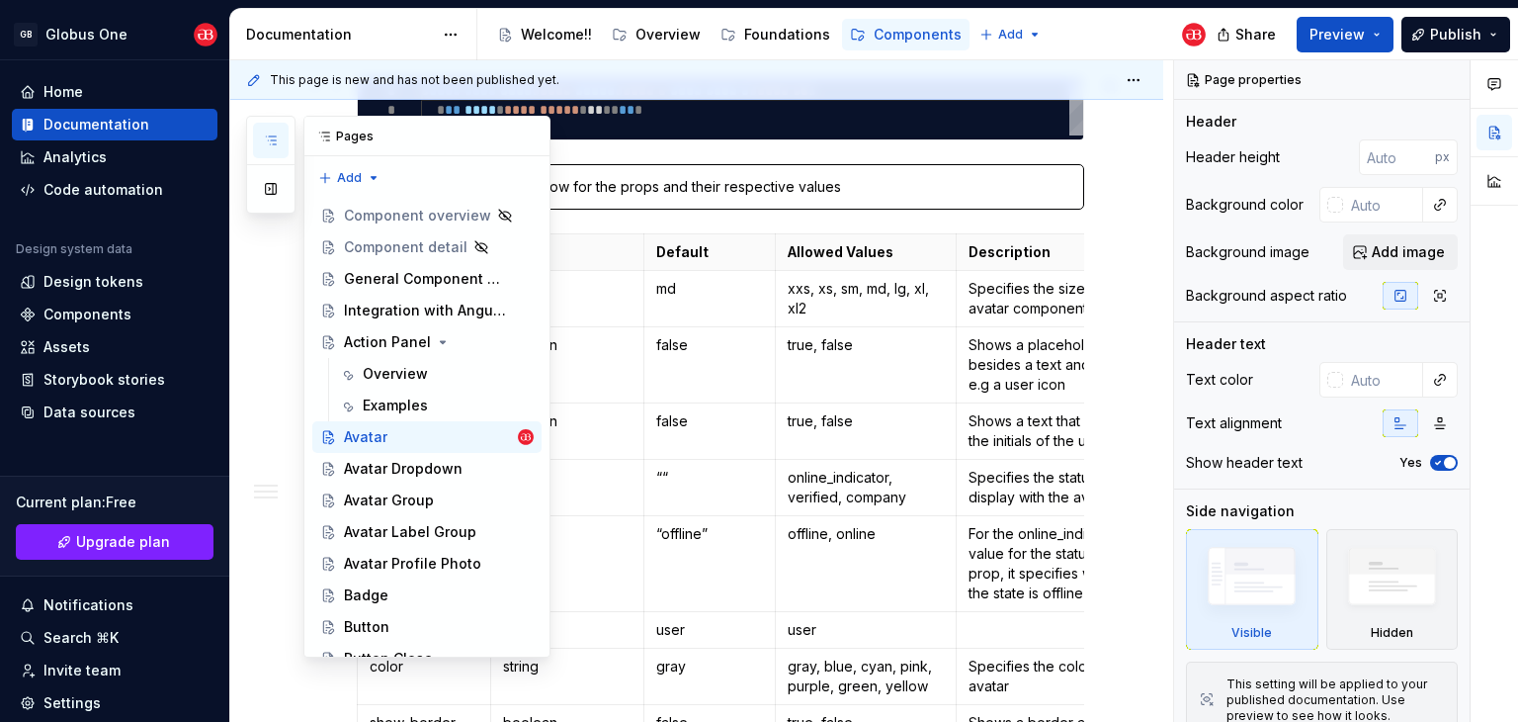
click at [283, 143] on button "button" at bounding box center [271, 141] width 36 height 36
click at [277, 405] on div "Pages Add Accessibility guide for tree Page tree. Navigate the tree with the ar…" at bounding box center [398, 387] width 304 height 542
click at [518, 140] on button "button" at bounding box center [530, 137] width 28 height 28
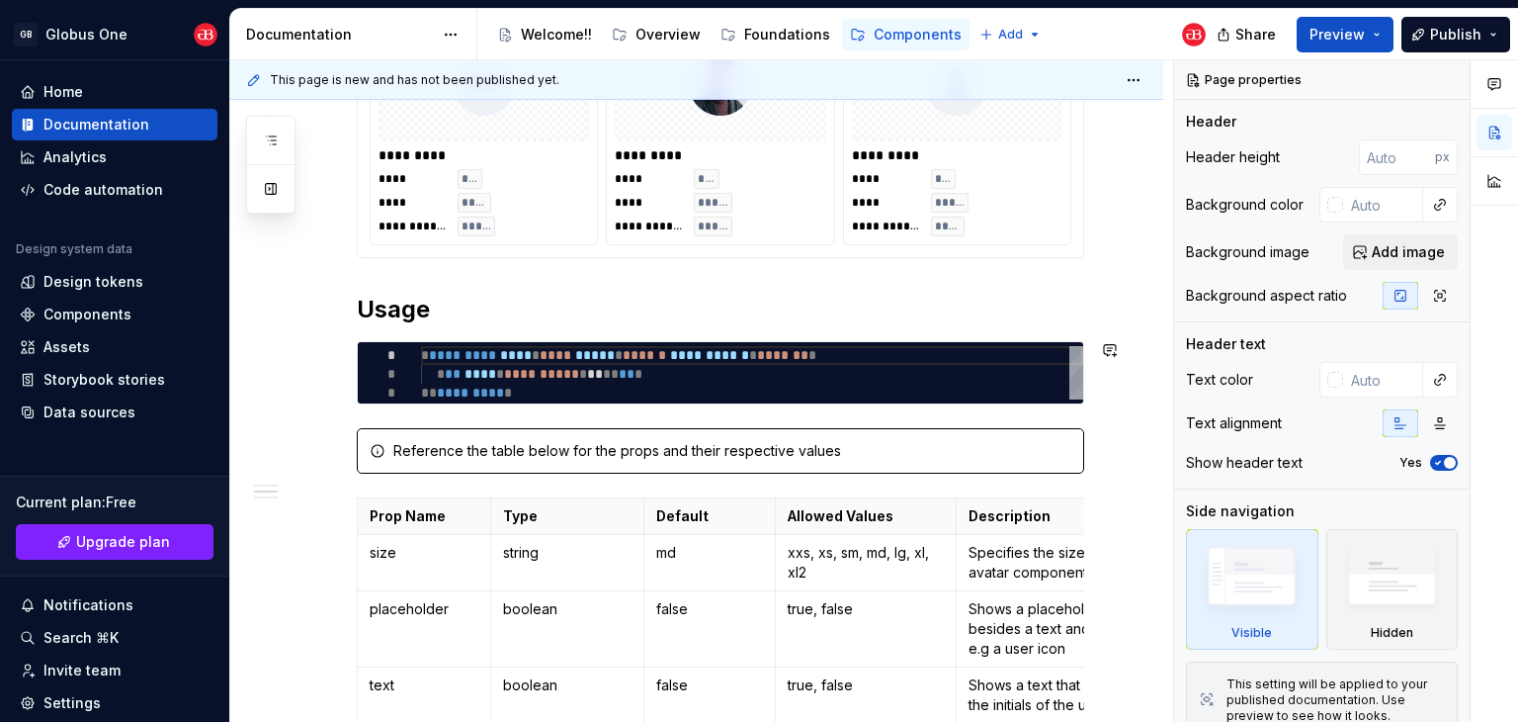
scroll to position [395, 0]
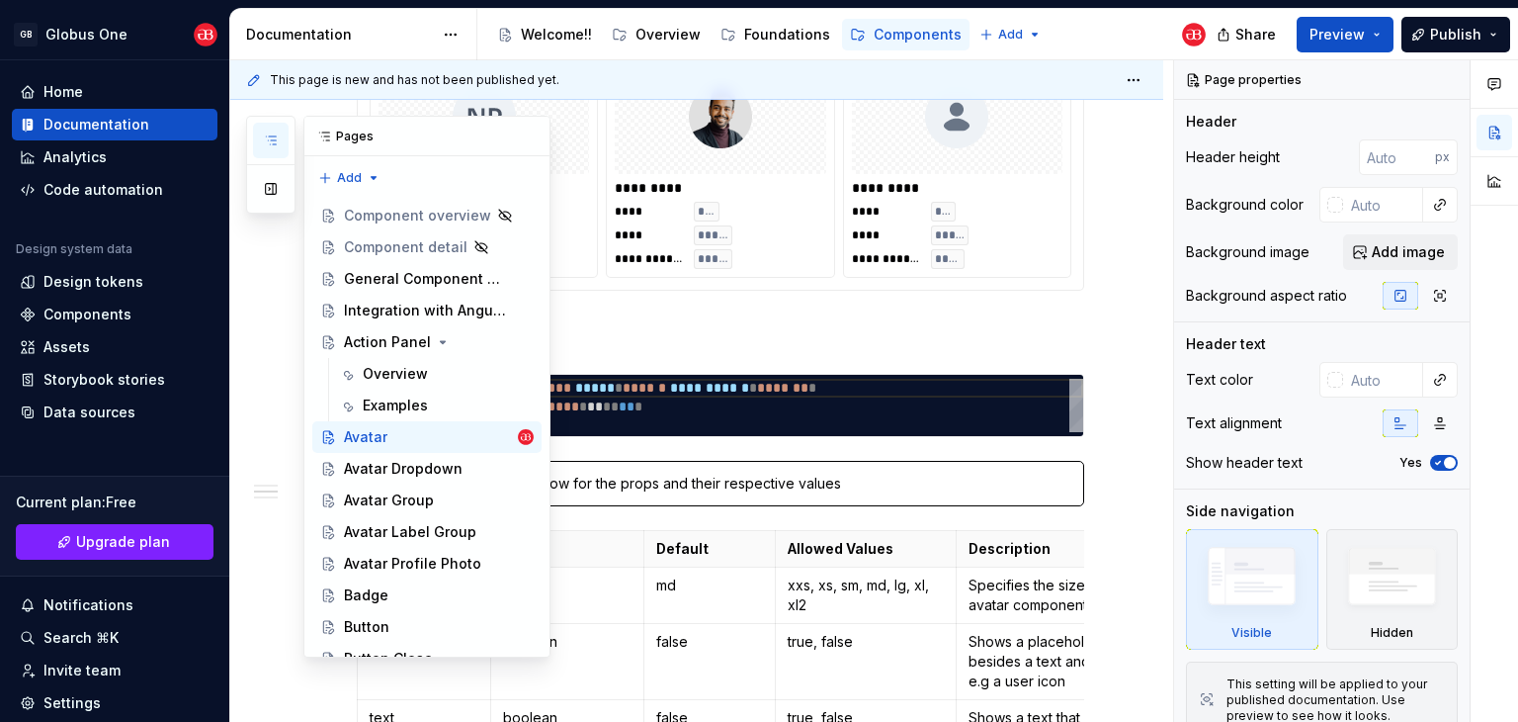
click at [280, 147] on button "button" at bounding box center [271, 141] width 36 height 36
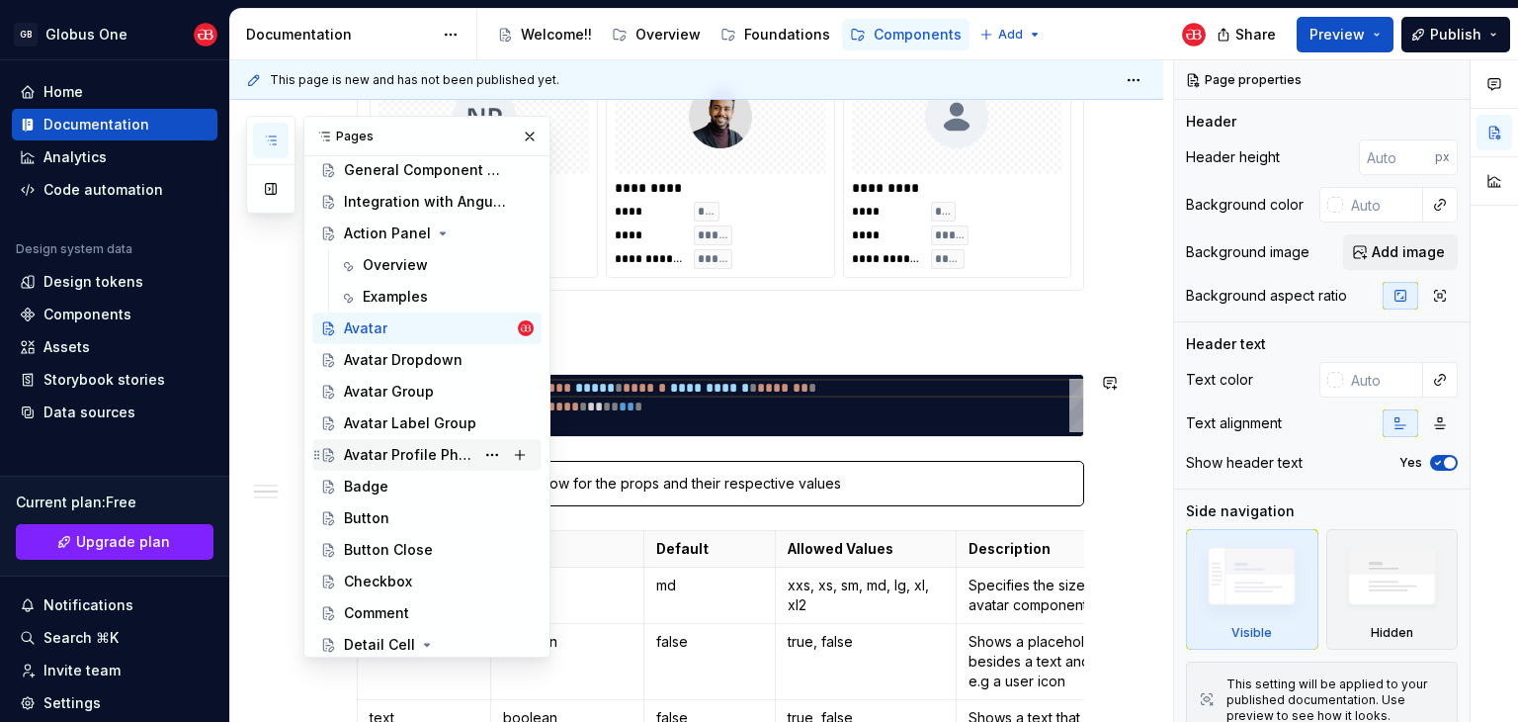
scroll to position [198, 0]
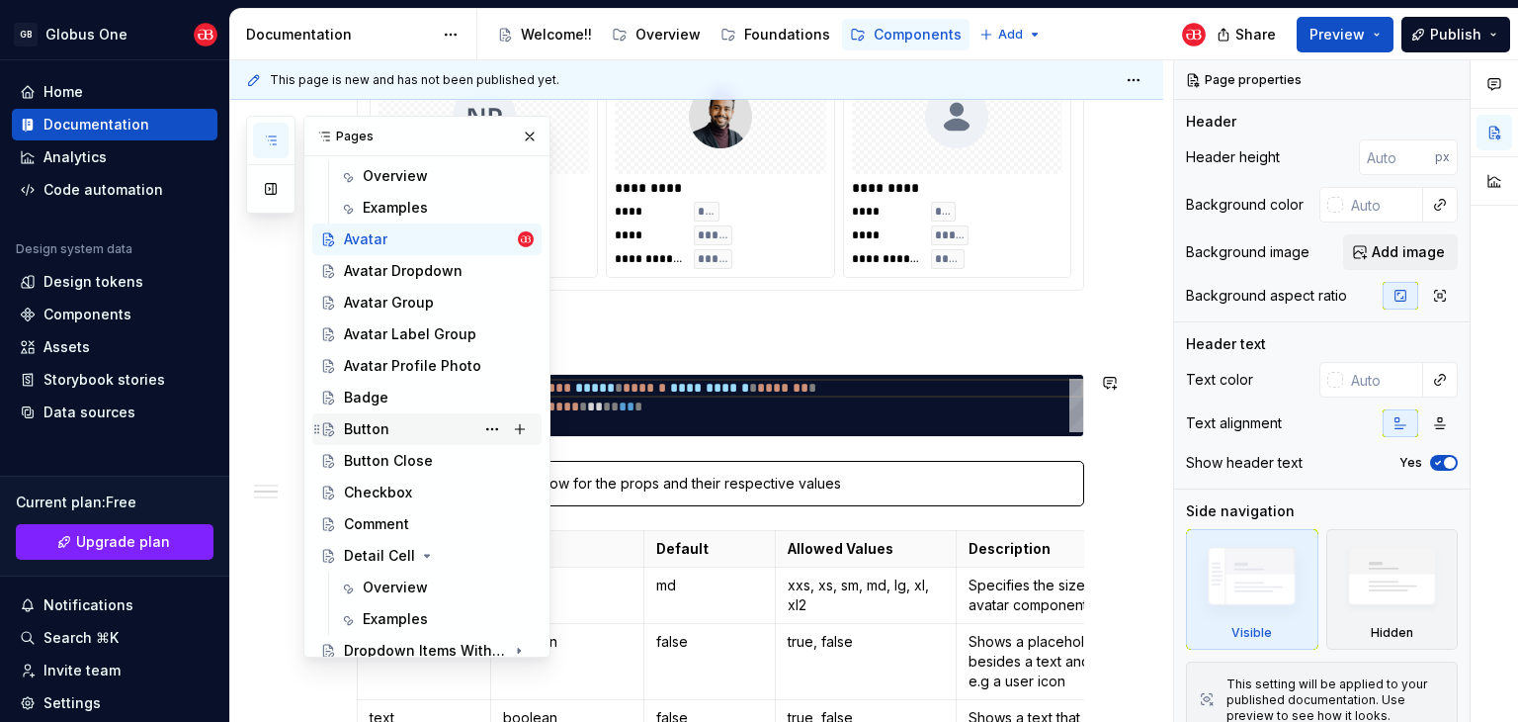
click at [369, 426] on div "Button" at bounding box center [366, 429] width 45 height 20
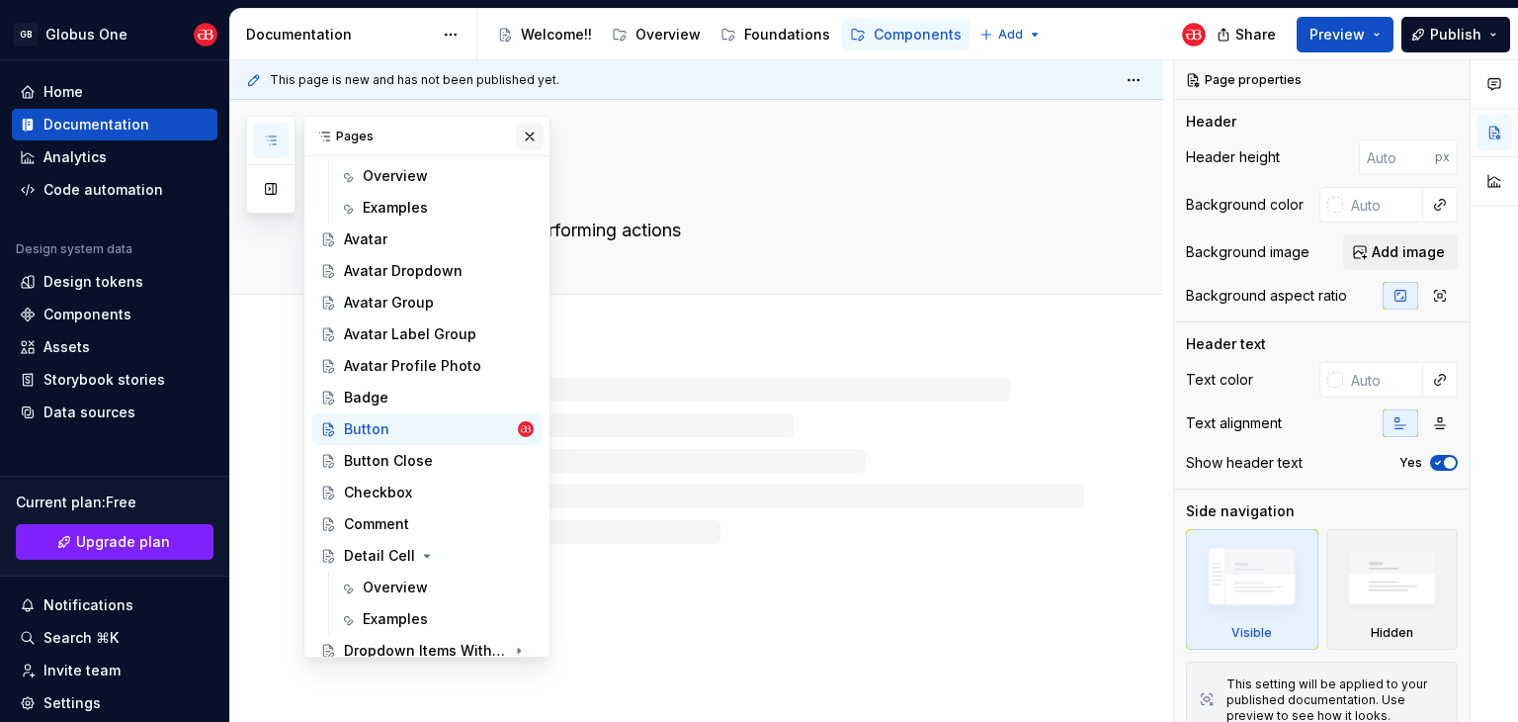
click at [516, 144] on button "button" at bounding box center [530, 137] width 28 height 28
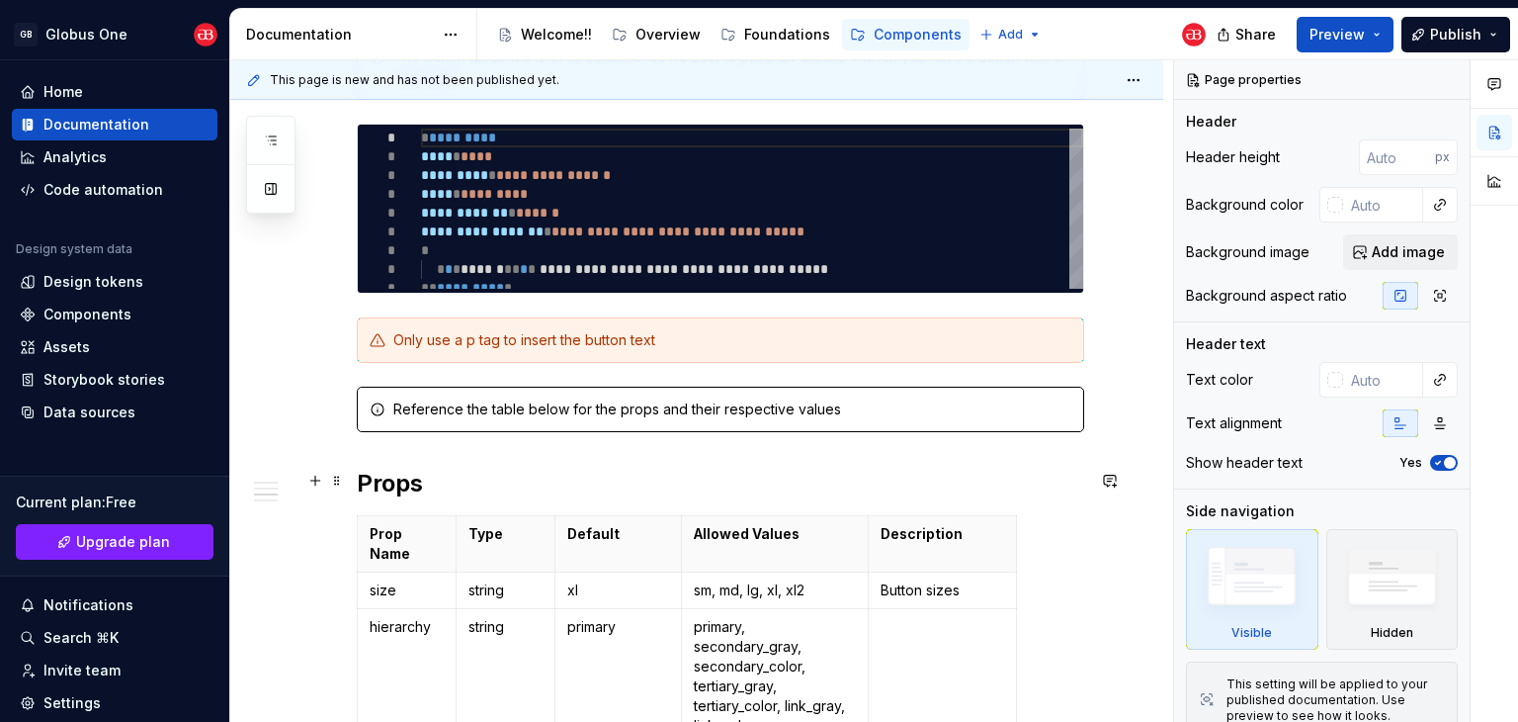
scroll to position [890, 0]
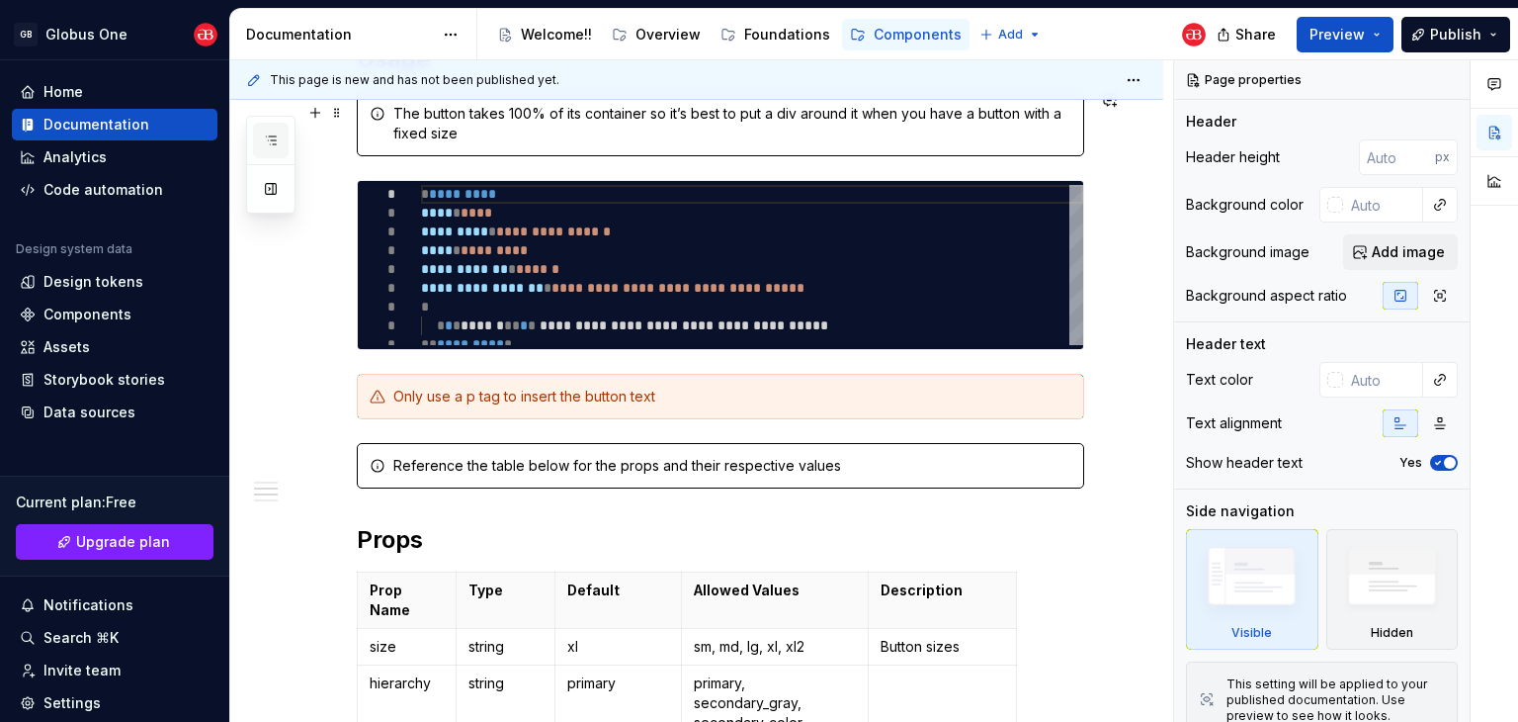
click at [271, 145] on icon "button" at bounding box center [271, 140] width 16 height 16
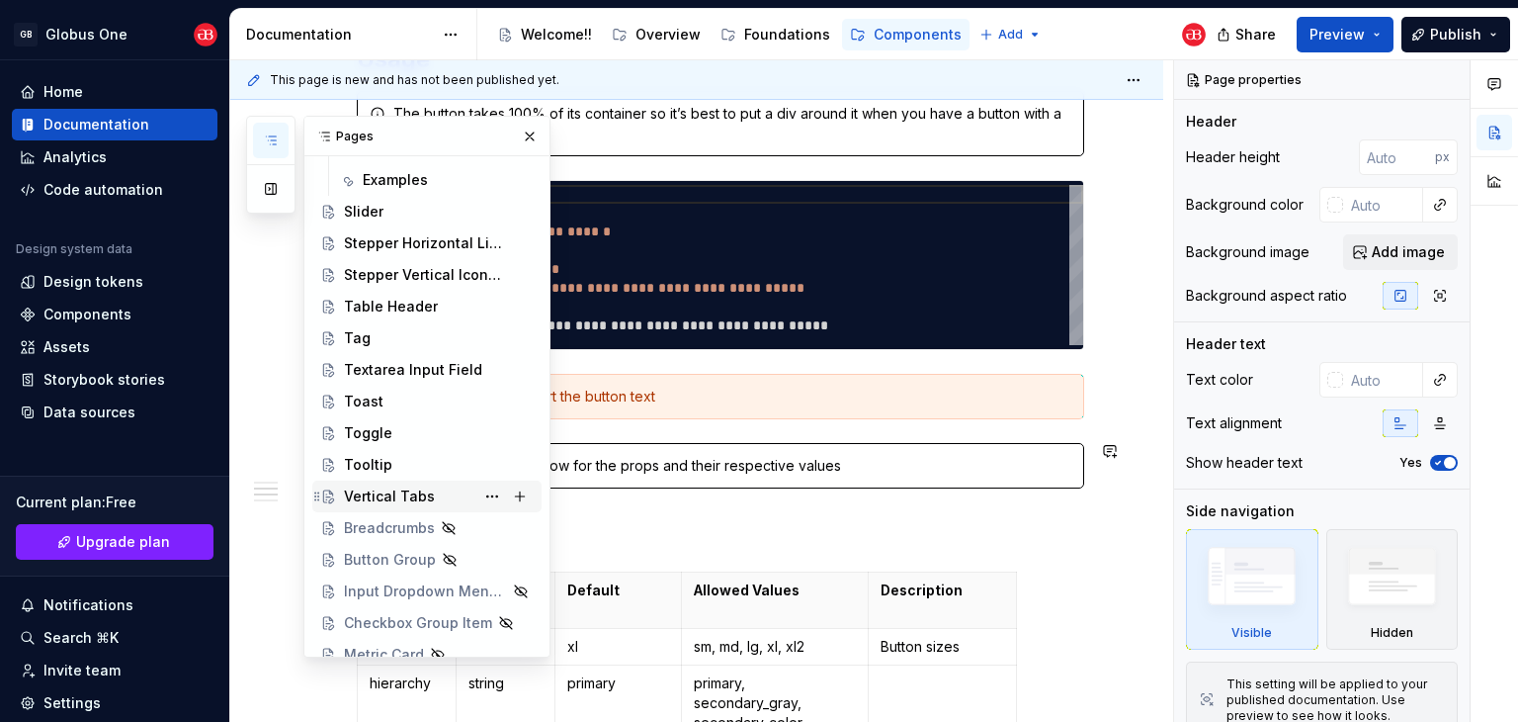
scroll to position [1255, 0]
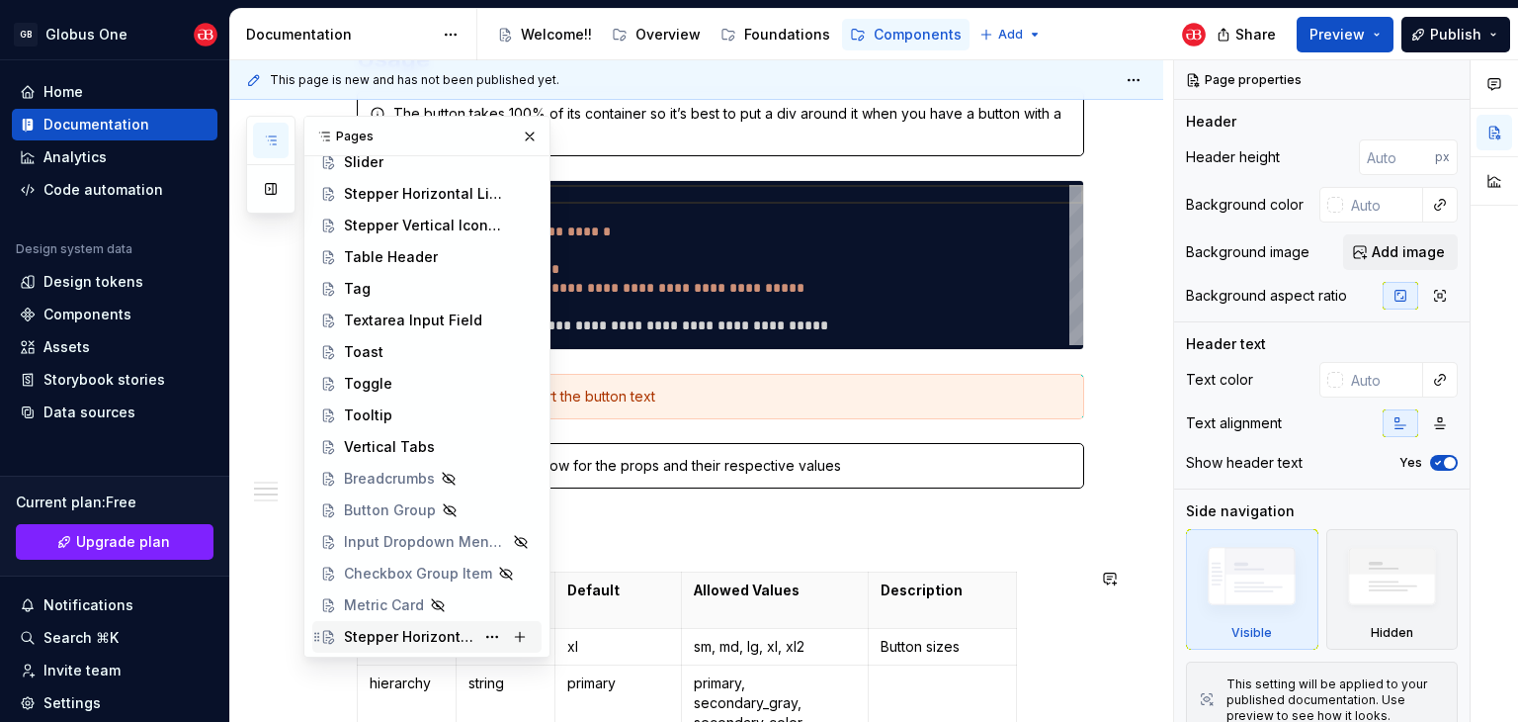
click at [395, 631] on div "Stepper Horizontal Minimal Icons" at bounding box center [409, 637] width 130 height 20
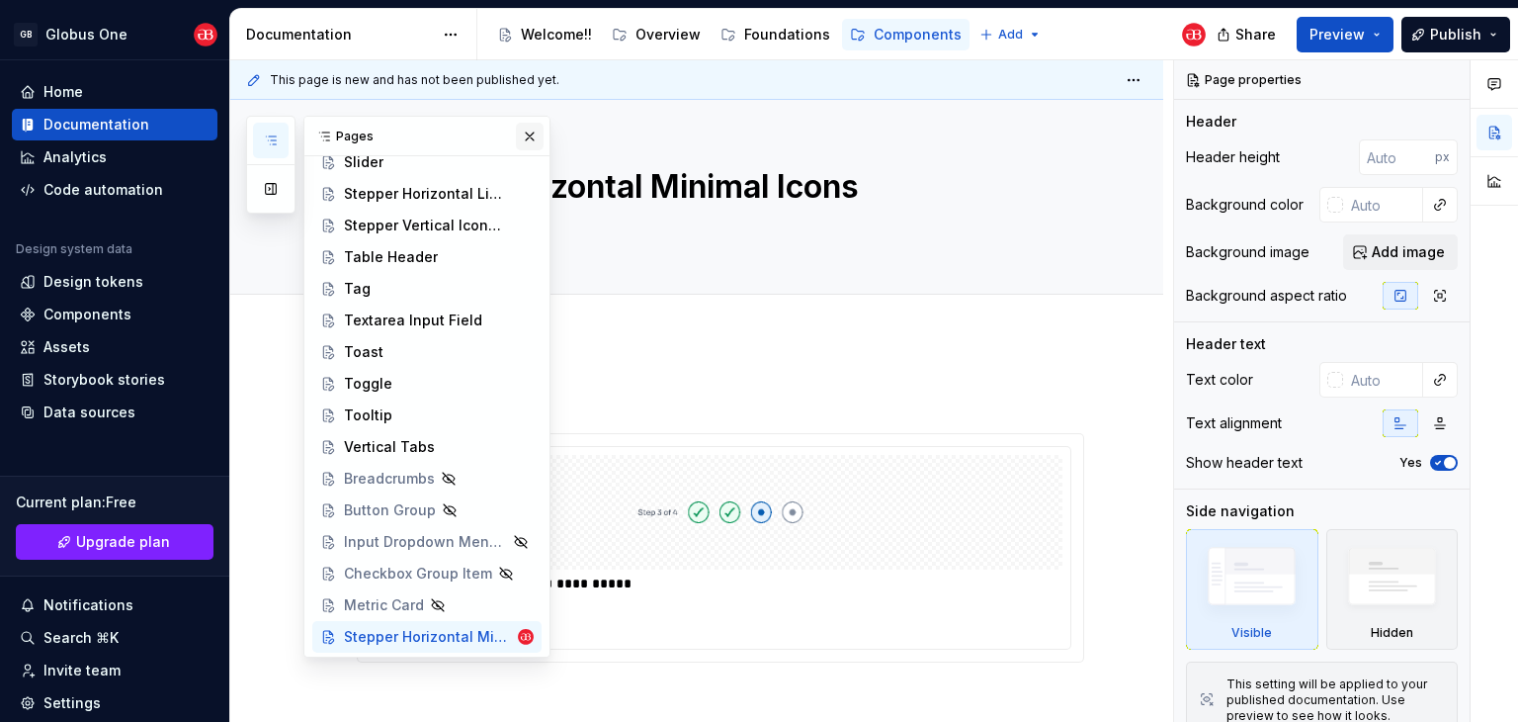
click at [519, 143] on button "button" at bounding box center [530, 137] width 28 height 28
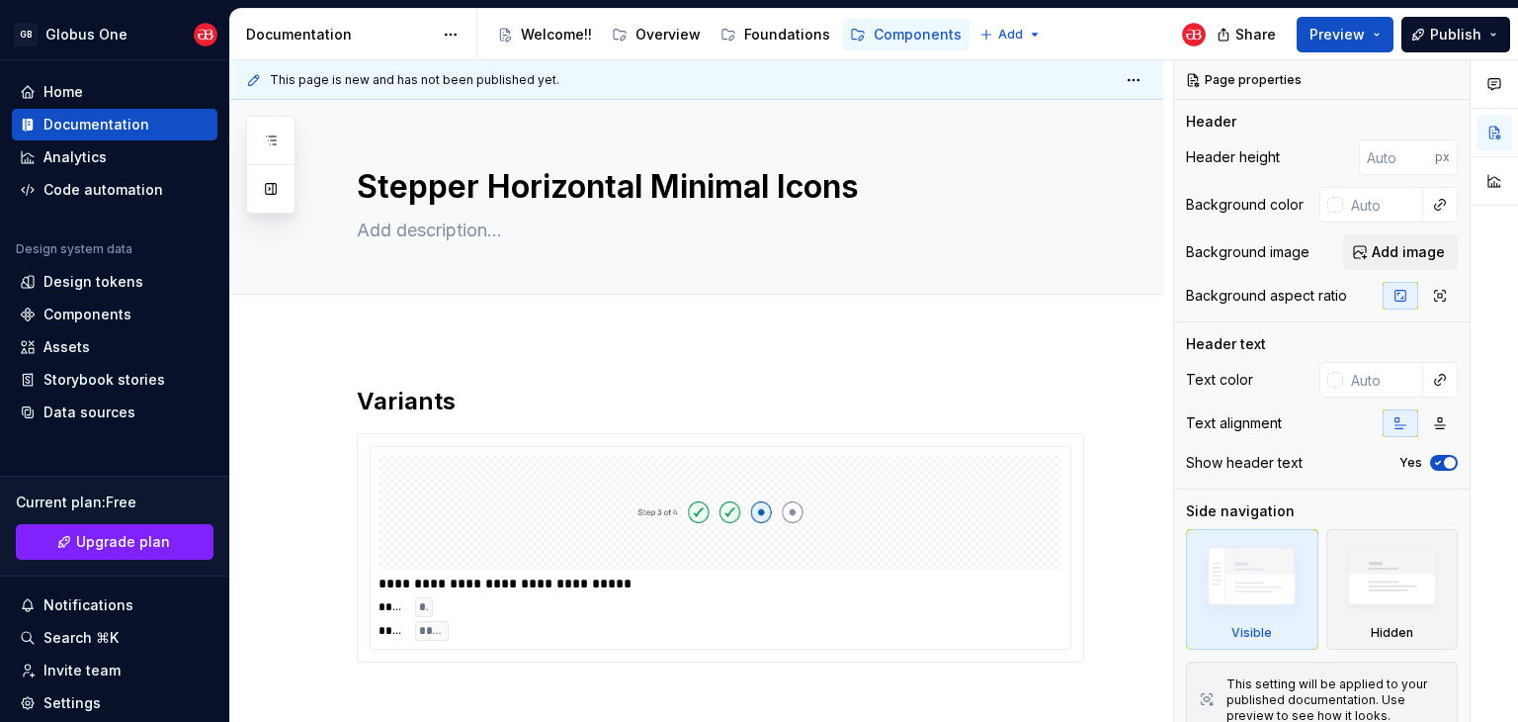
type textarea "*"
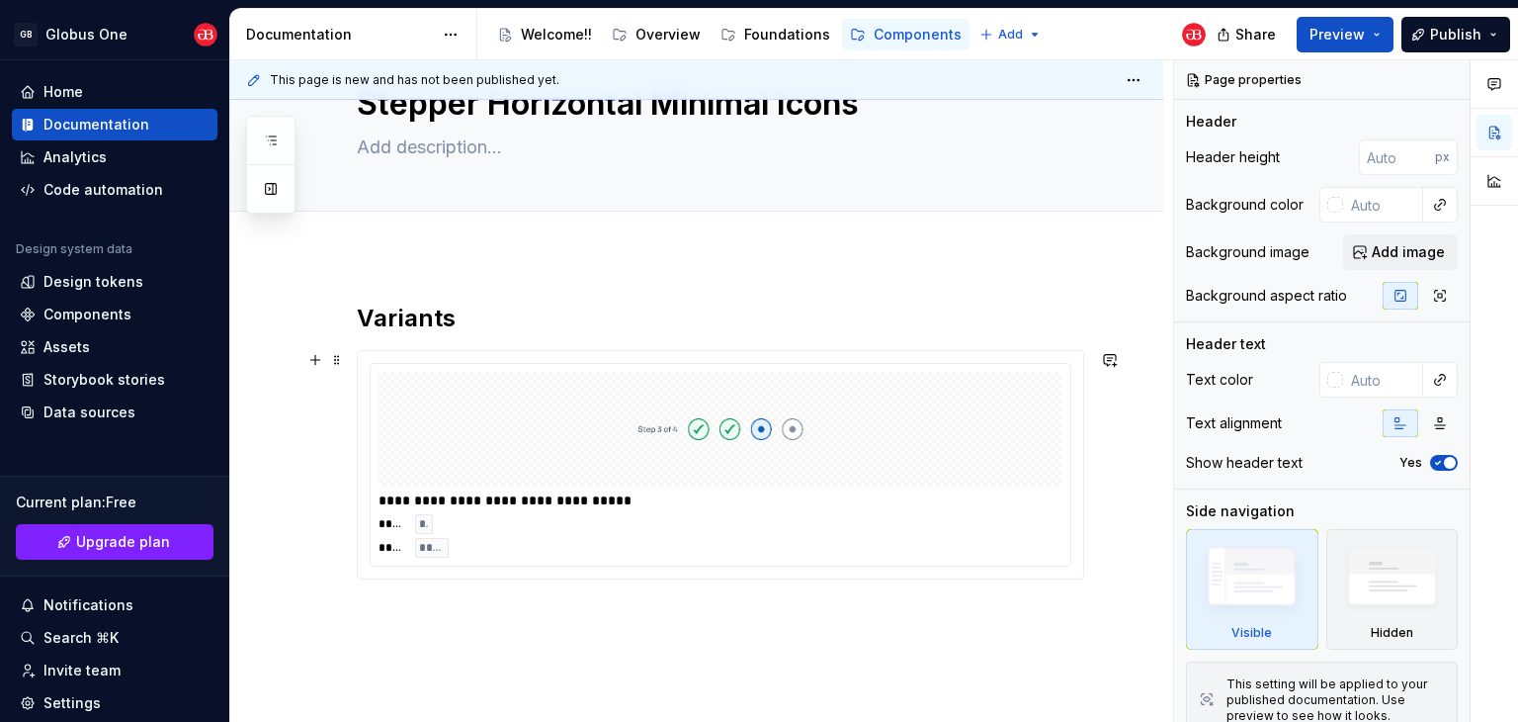
scroll to position [179, 0]
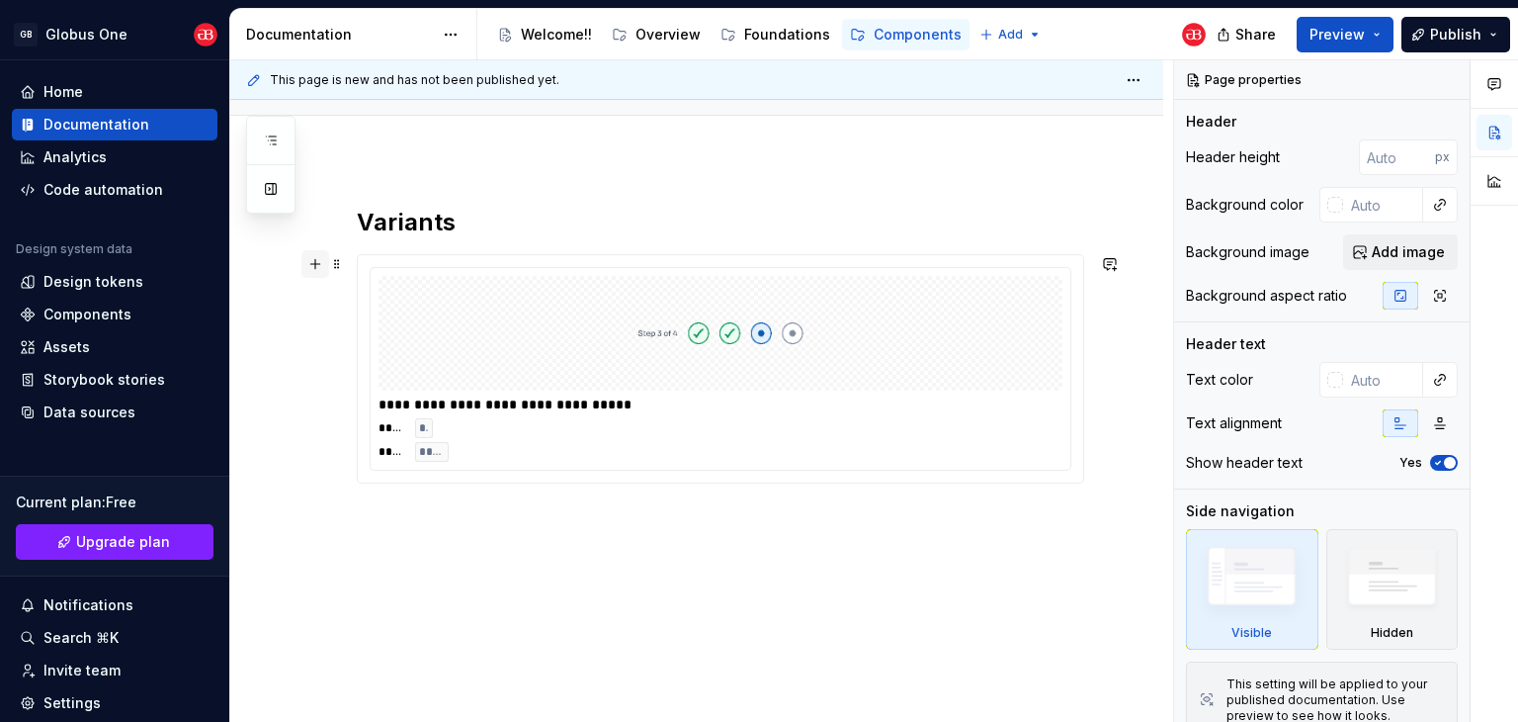
click at [316, 262] on button "button" at bounding box center [315, 264] width 28 height 28
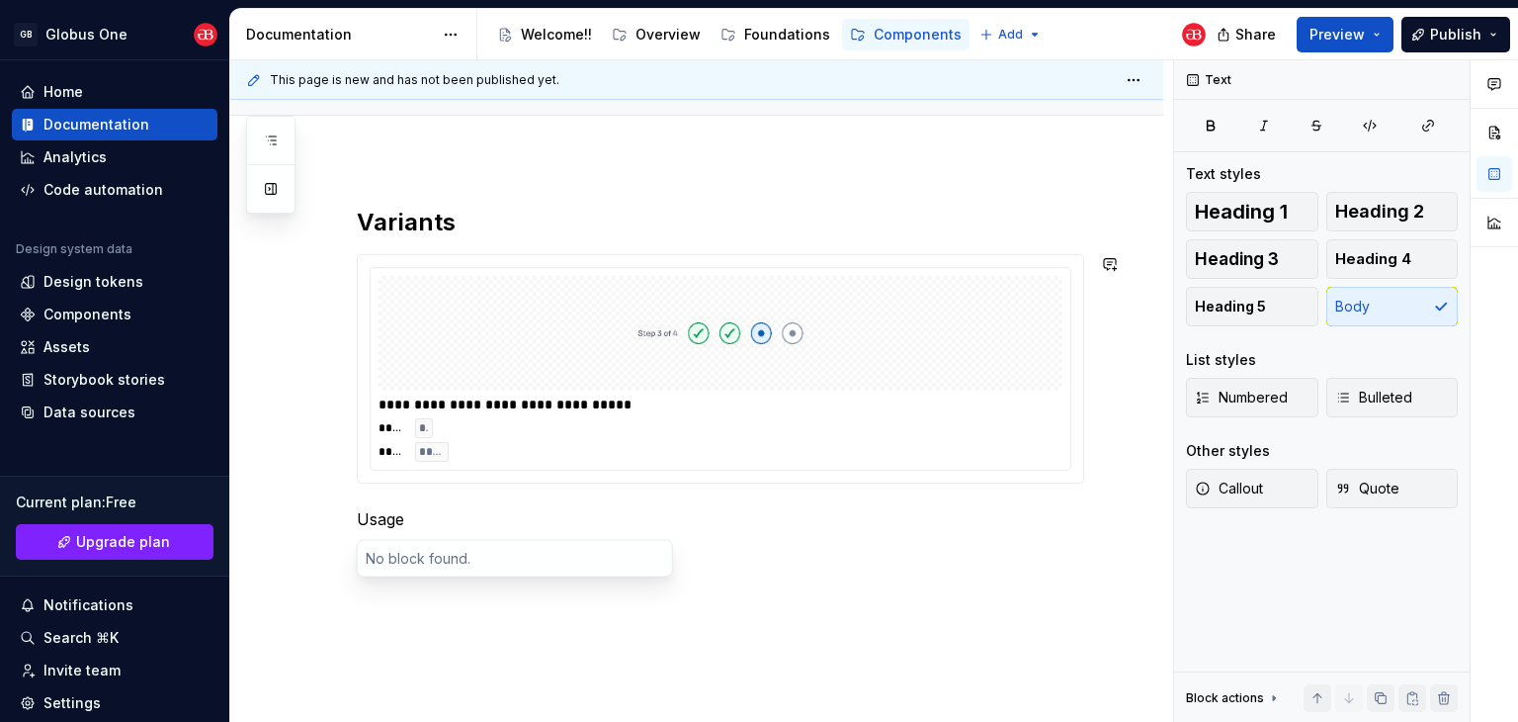
click at [382, 527] on p "Usage" at bounding box center [720, 519] width 727 height 24
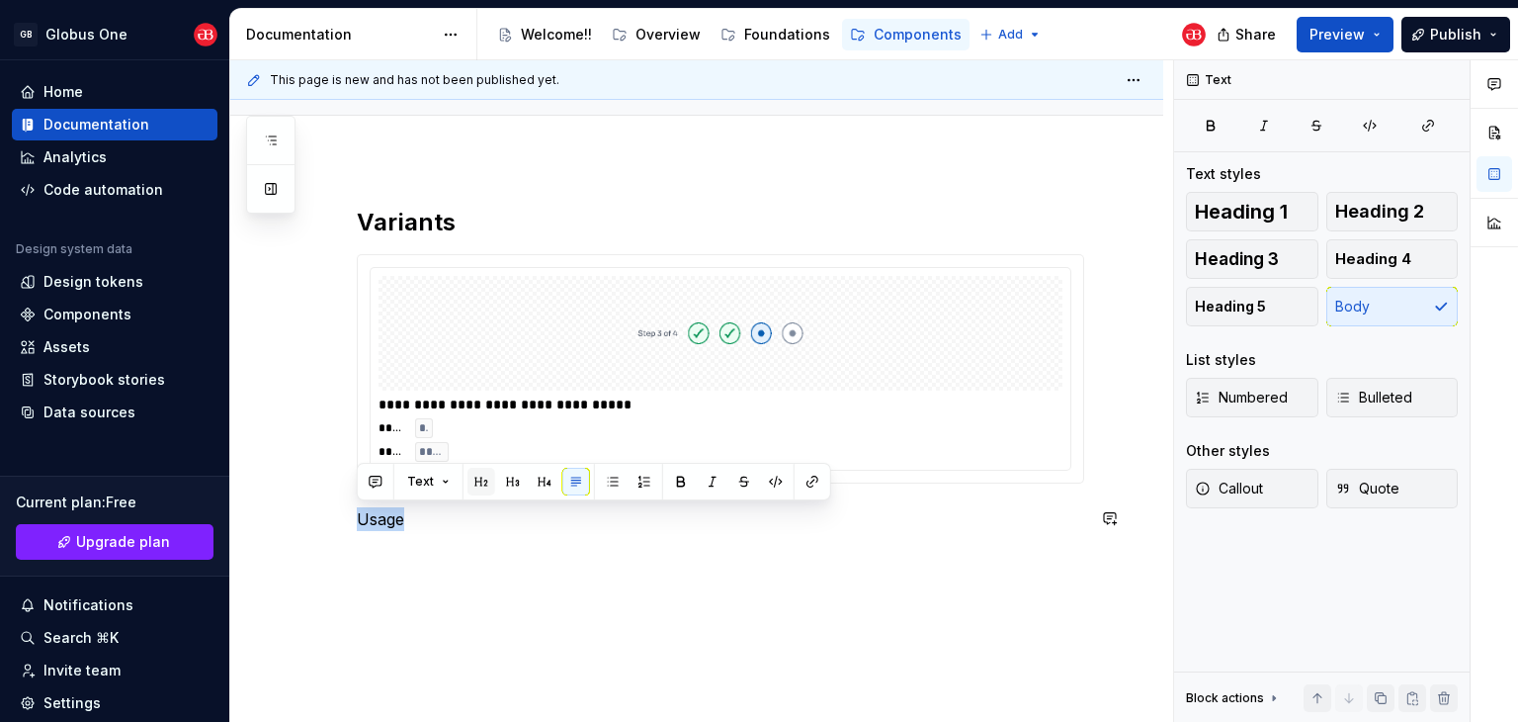
click at [471, 485] on button "button" at bounding box center [482, 482] width 28 height 28
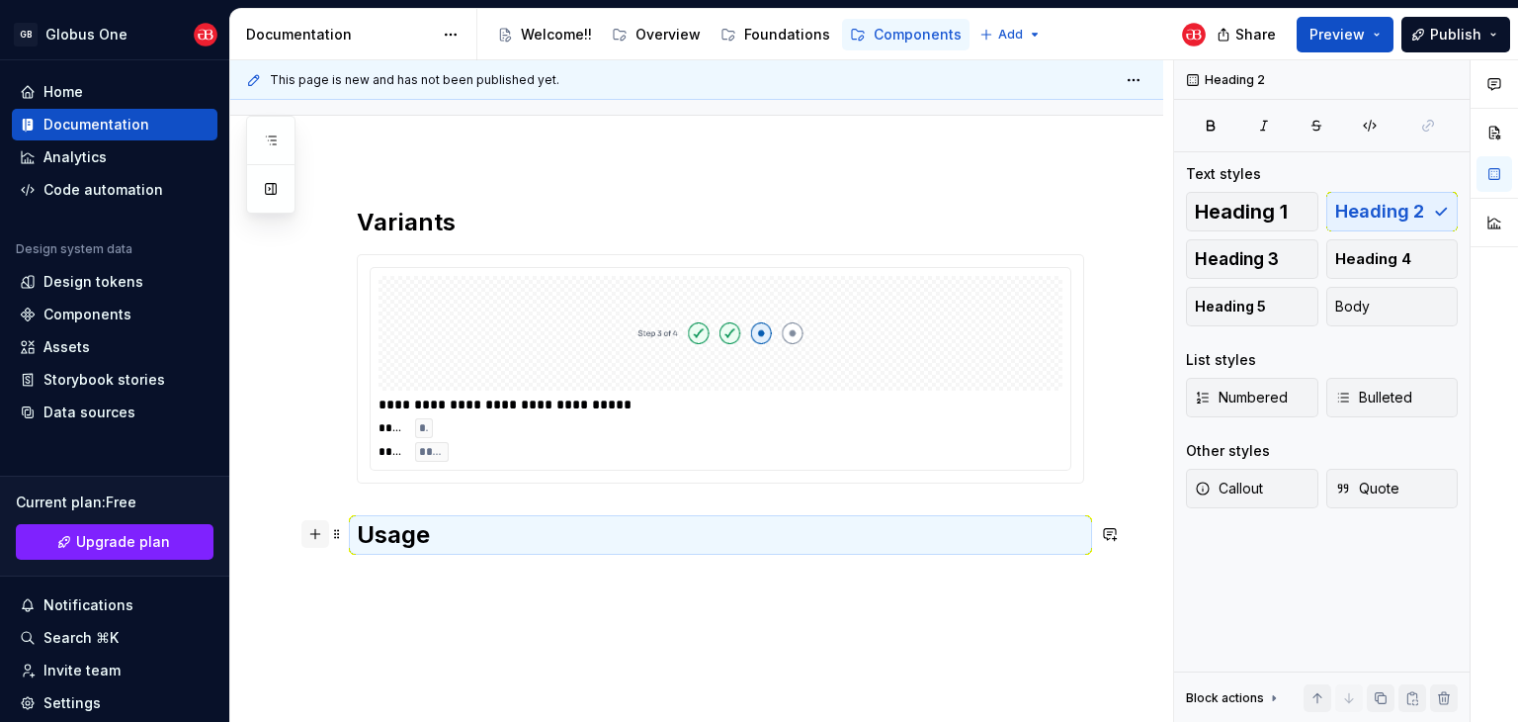
click at [316, 536] on button "button" at bounding box center [315, 534] width 28 height 28
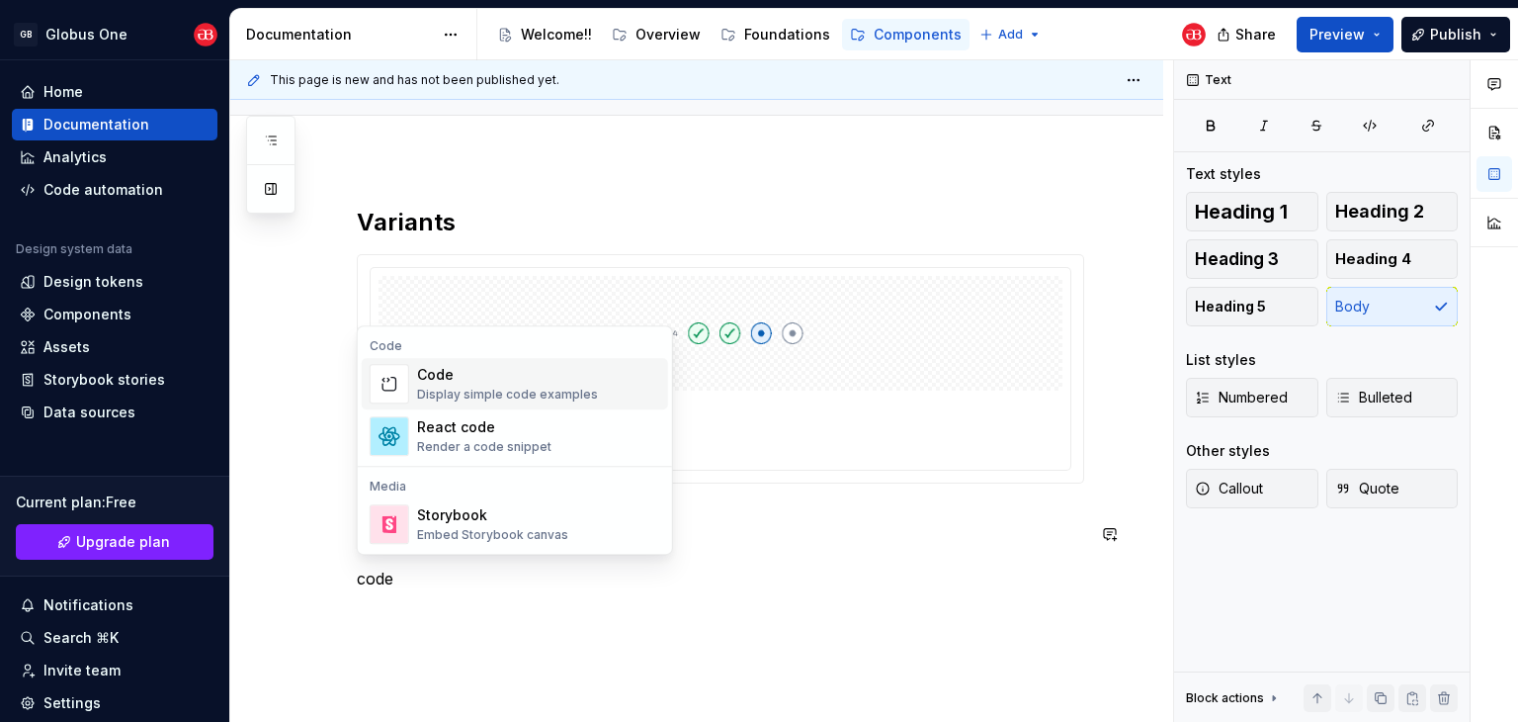
click at [531, 380] on div "Code" at bounding box center [507, 375] width 181 height 20
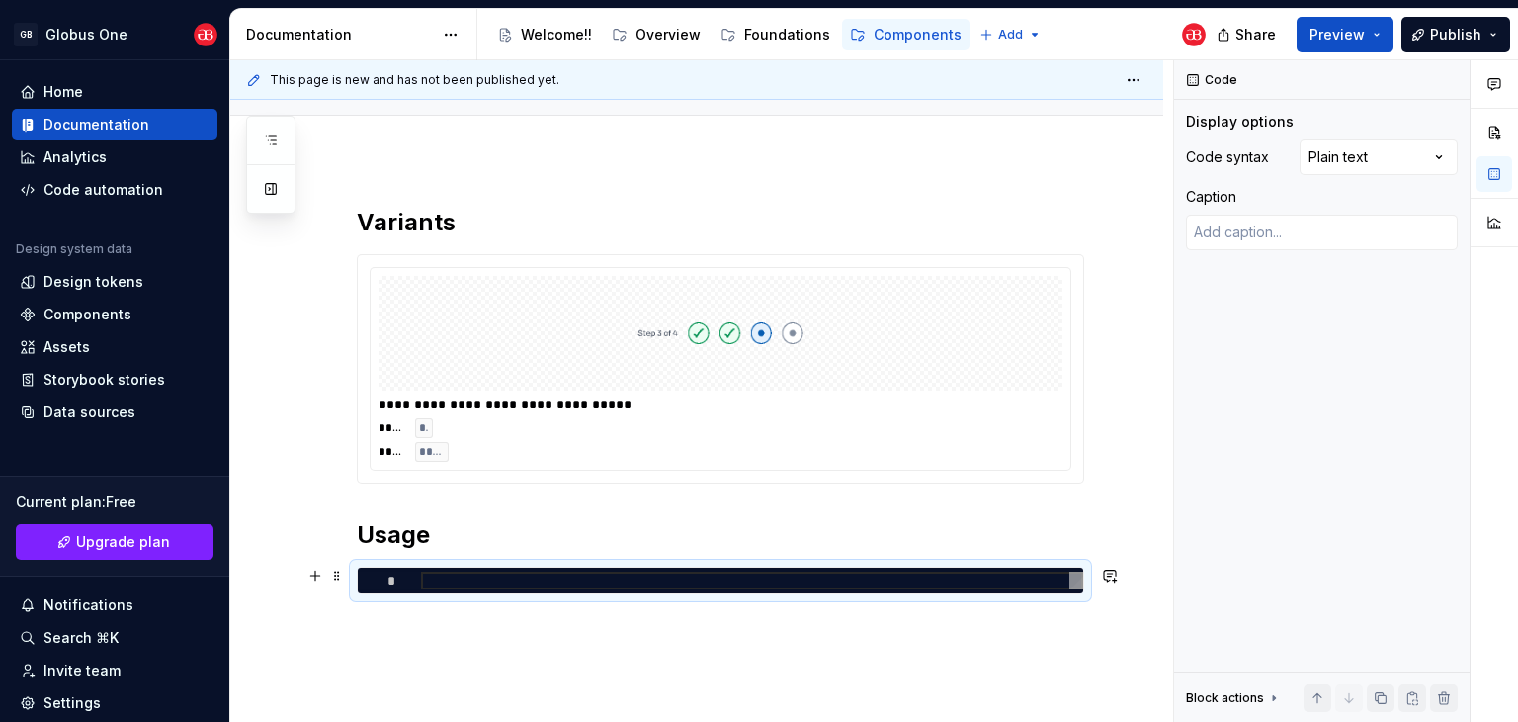
drag, startPoint x: 458, startPoint y: 578, endPoint x: 445, endPoint y: 583, distance: 13.8
click at [459, 578] on div at bounding box center [752, 580] width 662 height 19
type textarea "*"
type textarea "**********"
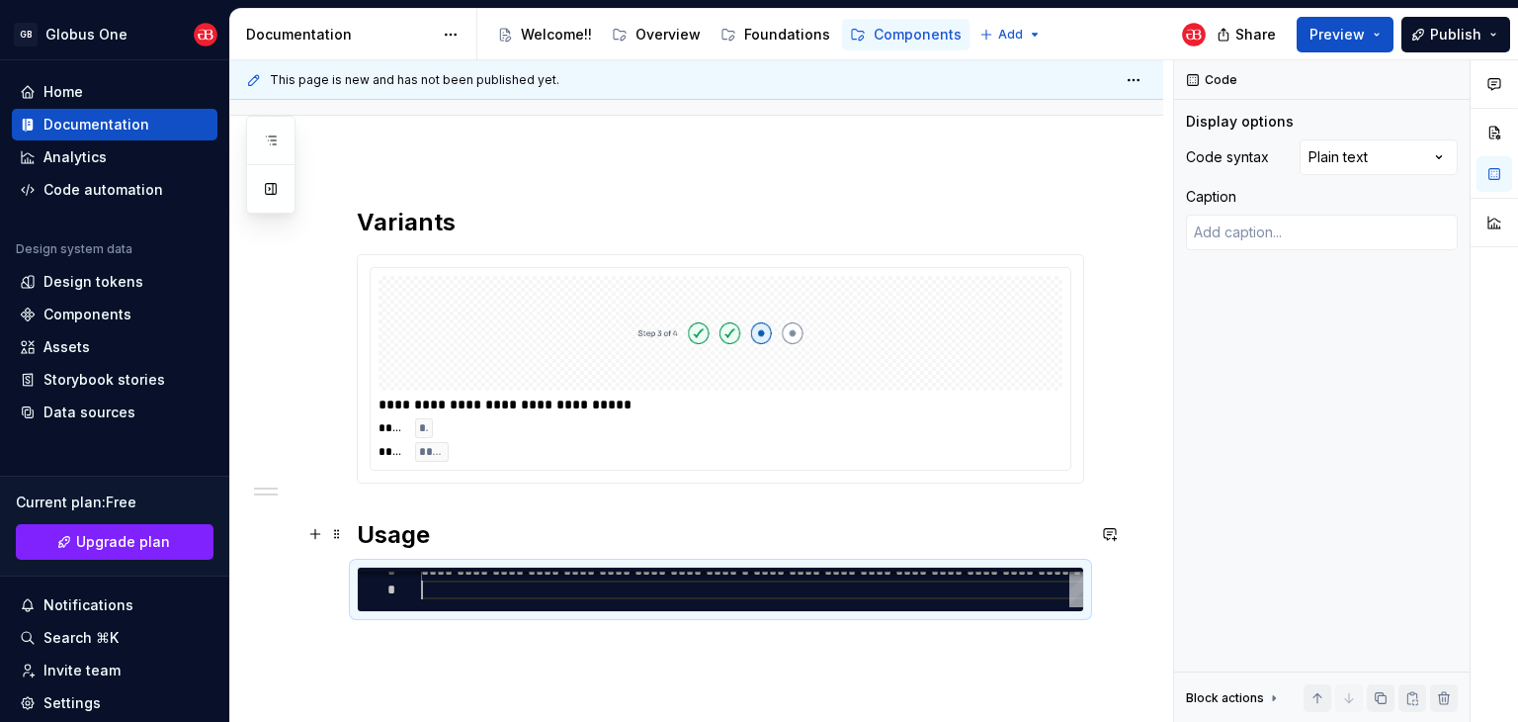
type textarea "*"
type textarea "**********"
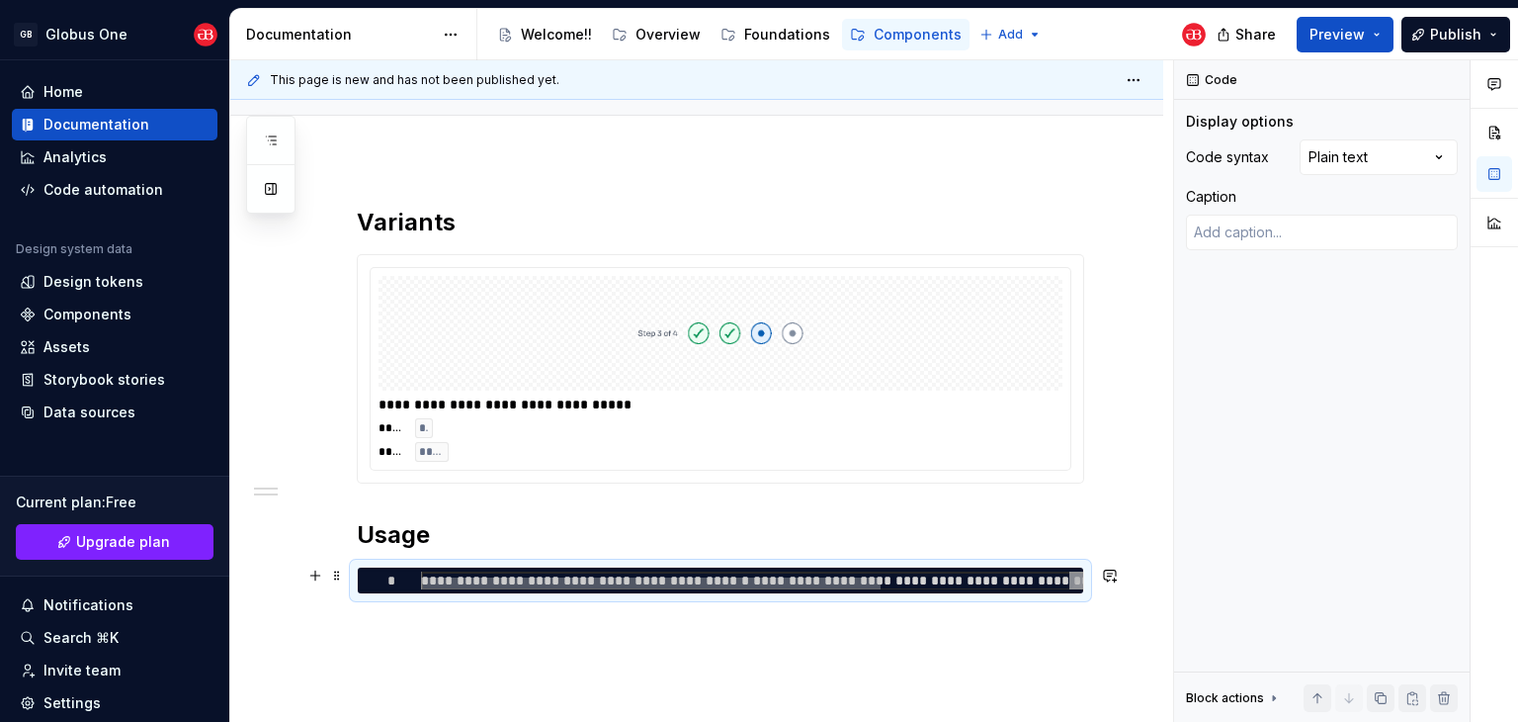
click at [539, 582] on div at bounding box center [651, 583] width 460 height 12
click at [455, 572] on div "**********" at bounding box center [888, 586] width 934 height 31
type textarea "*"
type textarea "**********"
click at [1408, 158] on div "Comments Open comments No comments yet Select ‘Comment’ from the block context …" at bounding box center [1346, 391] width 344 height 662
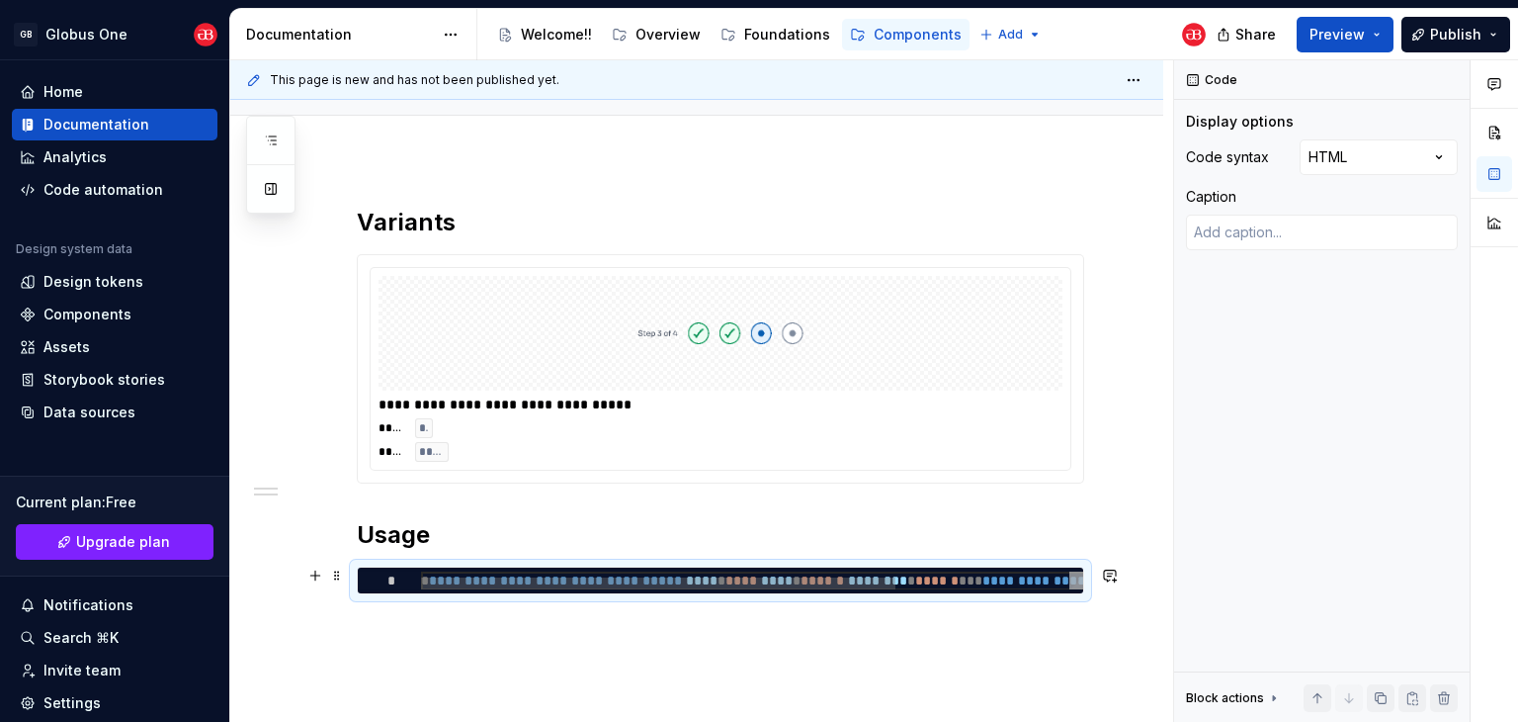
click at [706, 571] on div "**********" at bounding box center [872, 586] width 903 height 31
type textarea "*"
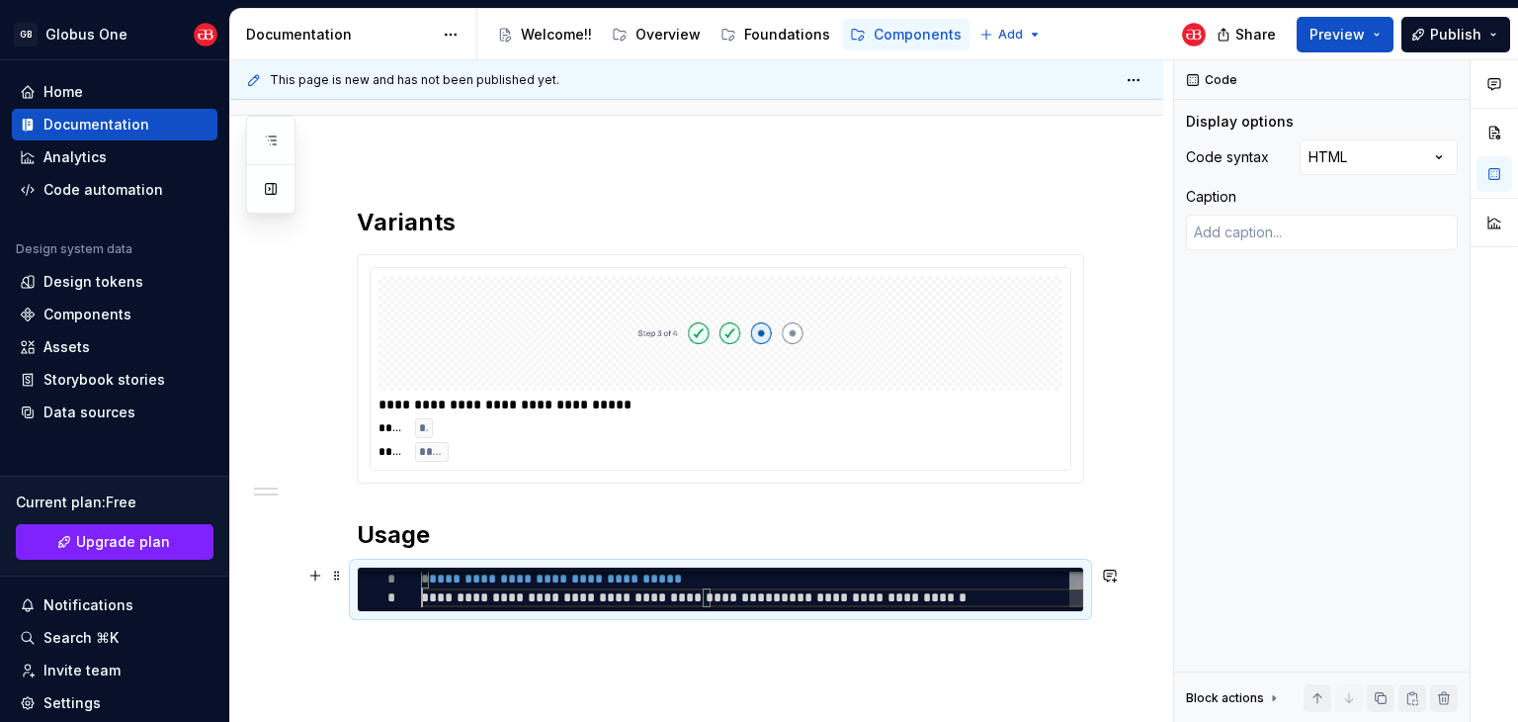
scroll to position [19, 0]
click at [491, 592] on div "**********" at bounding box center [752, 588] width 662 height 38
type textarea "**********"
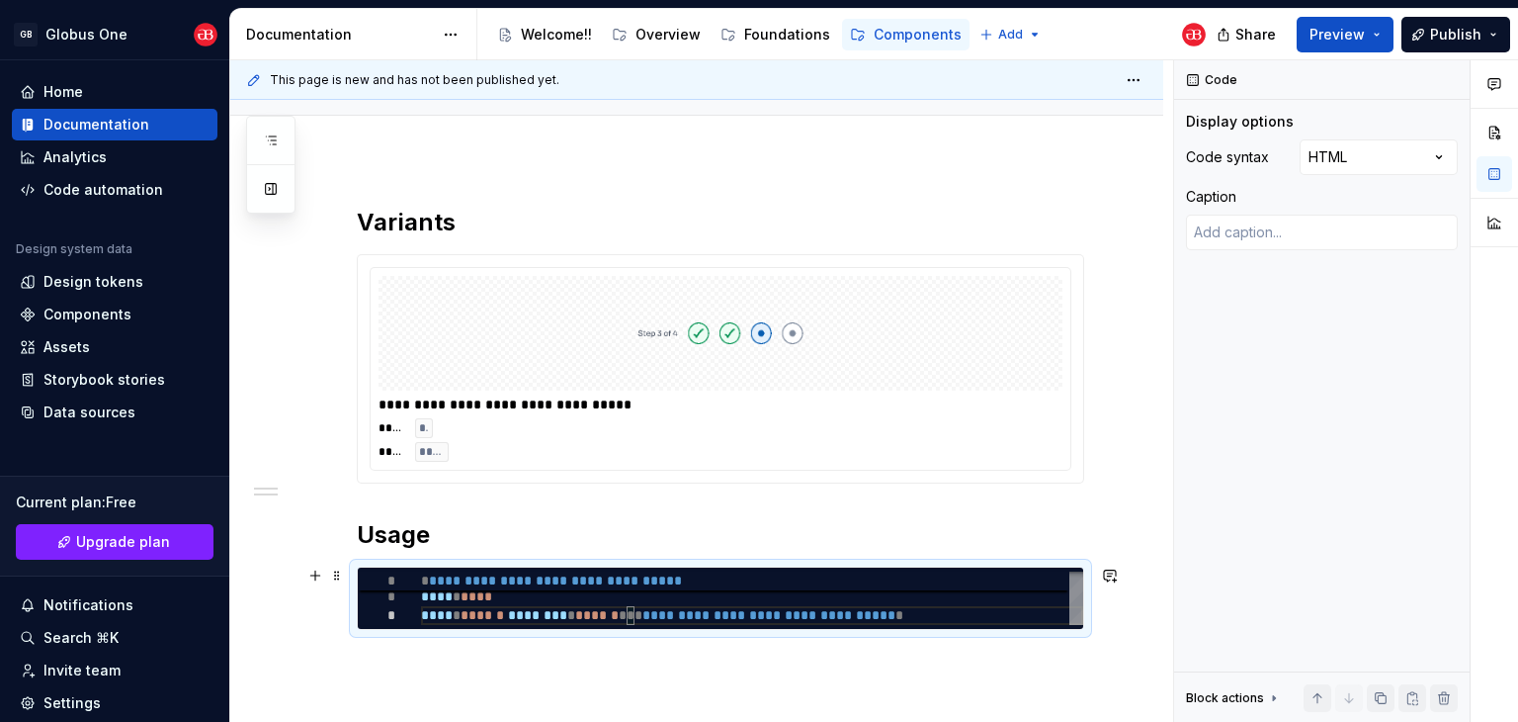
click at [510, 607] on div "**********" at bounding box center [752, 596] width 662 height 56
type textarea "*"
type textarea "**********"
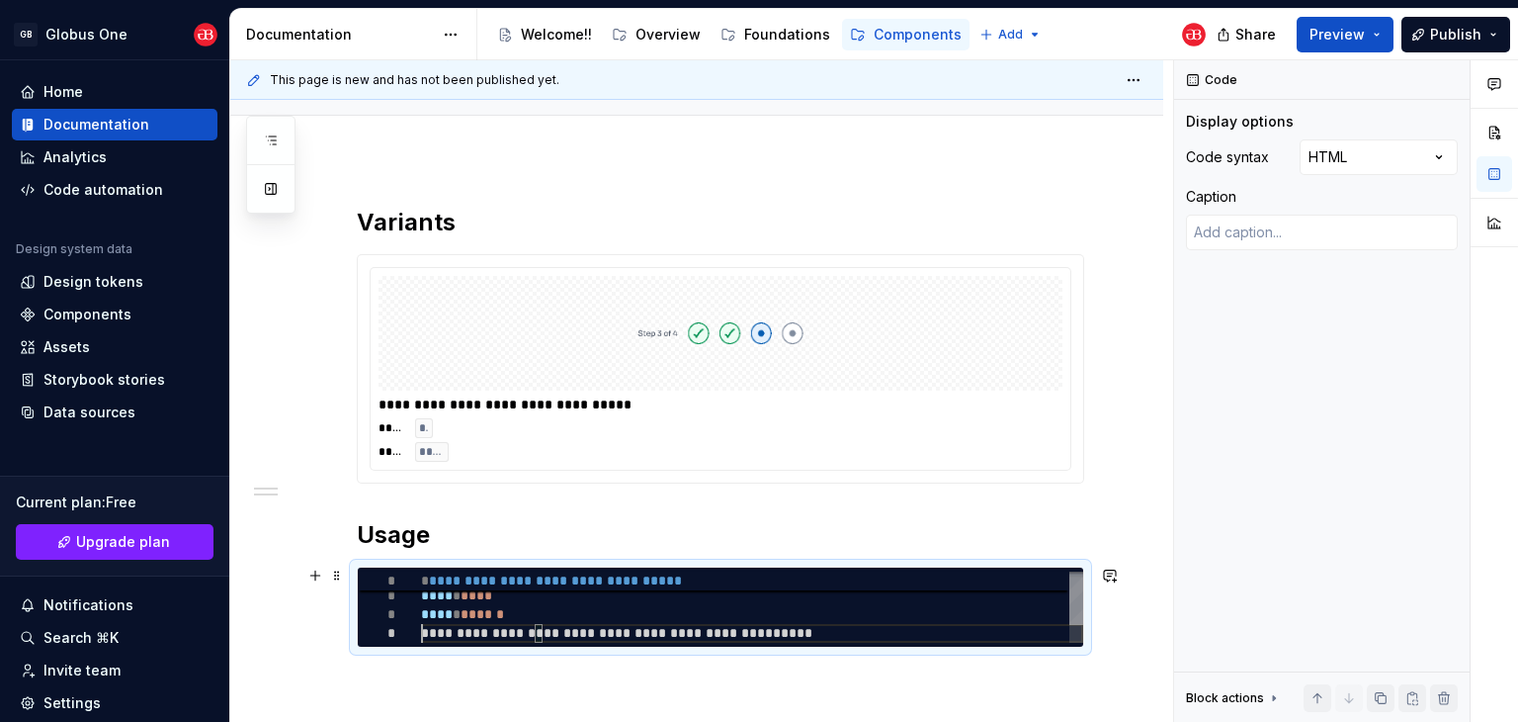
scroll to position [56, 0]
click at [537, 627] on div "**********" at bounding box center [752, 604] width 662 height 75
type textarea "*"
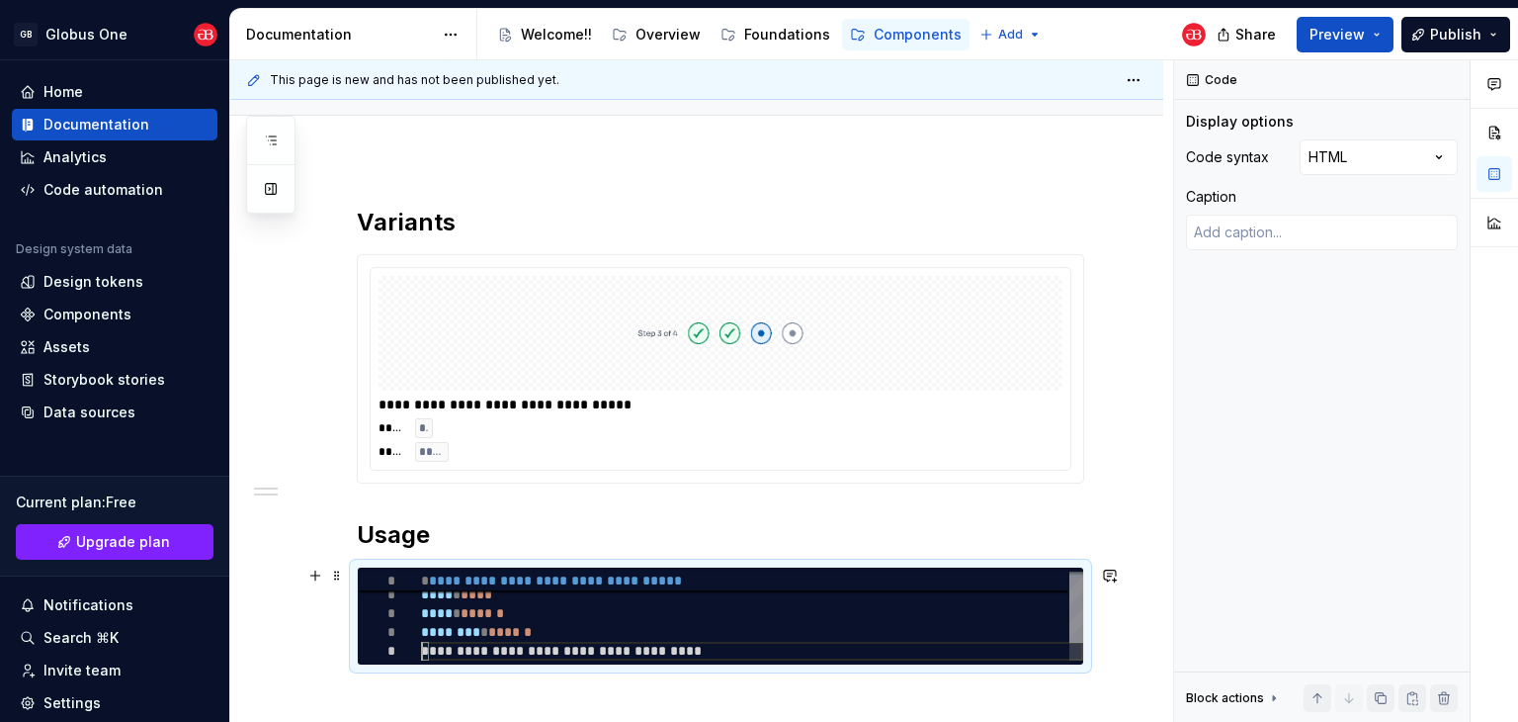
scroll to position [75, 0]
click at [724, 617] on div "**********" at bounding box center [752, 613] width 662 height 94
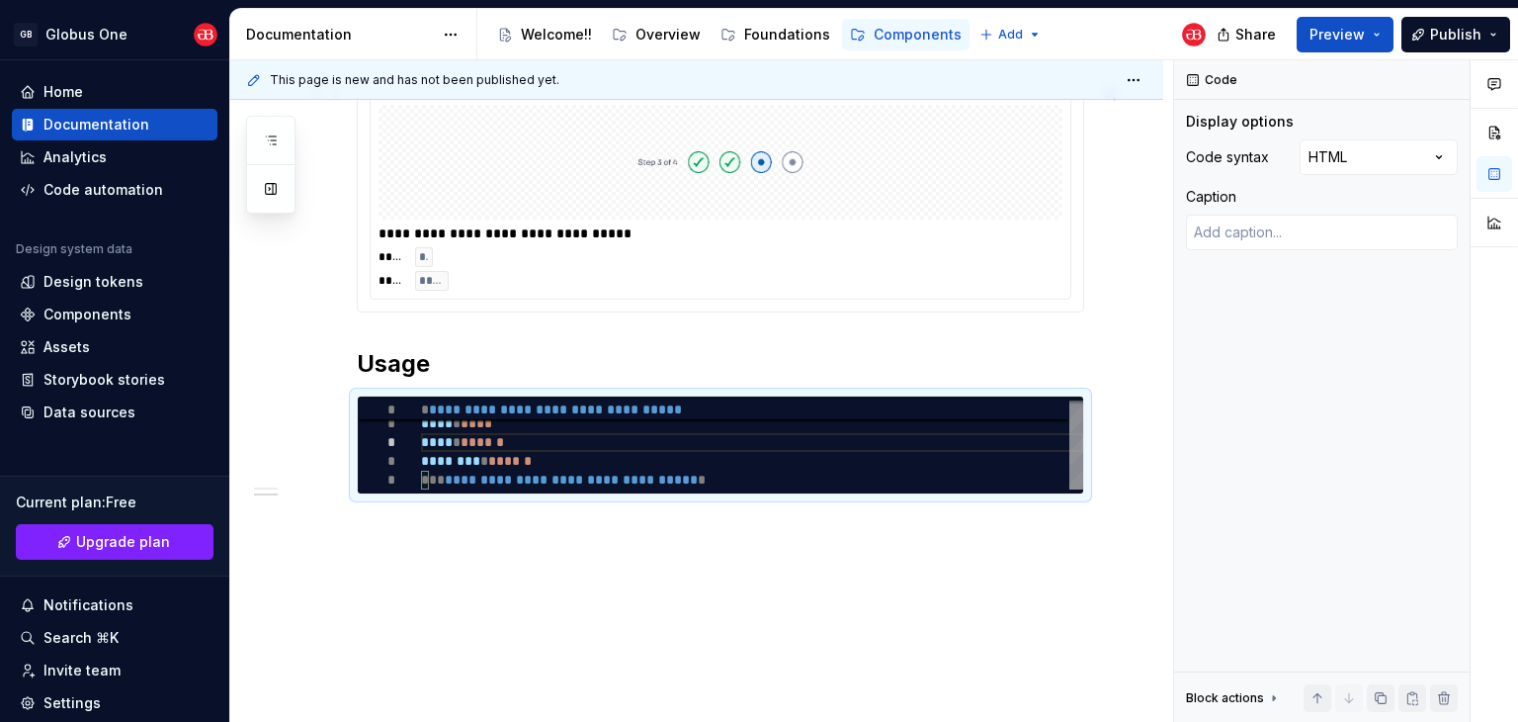
scroll to position [360, 0]
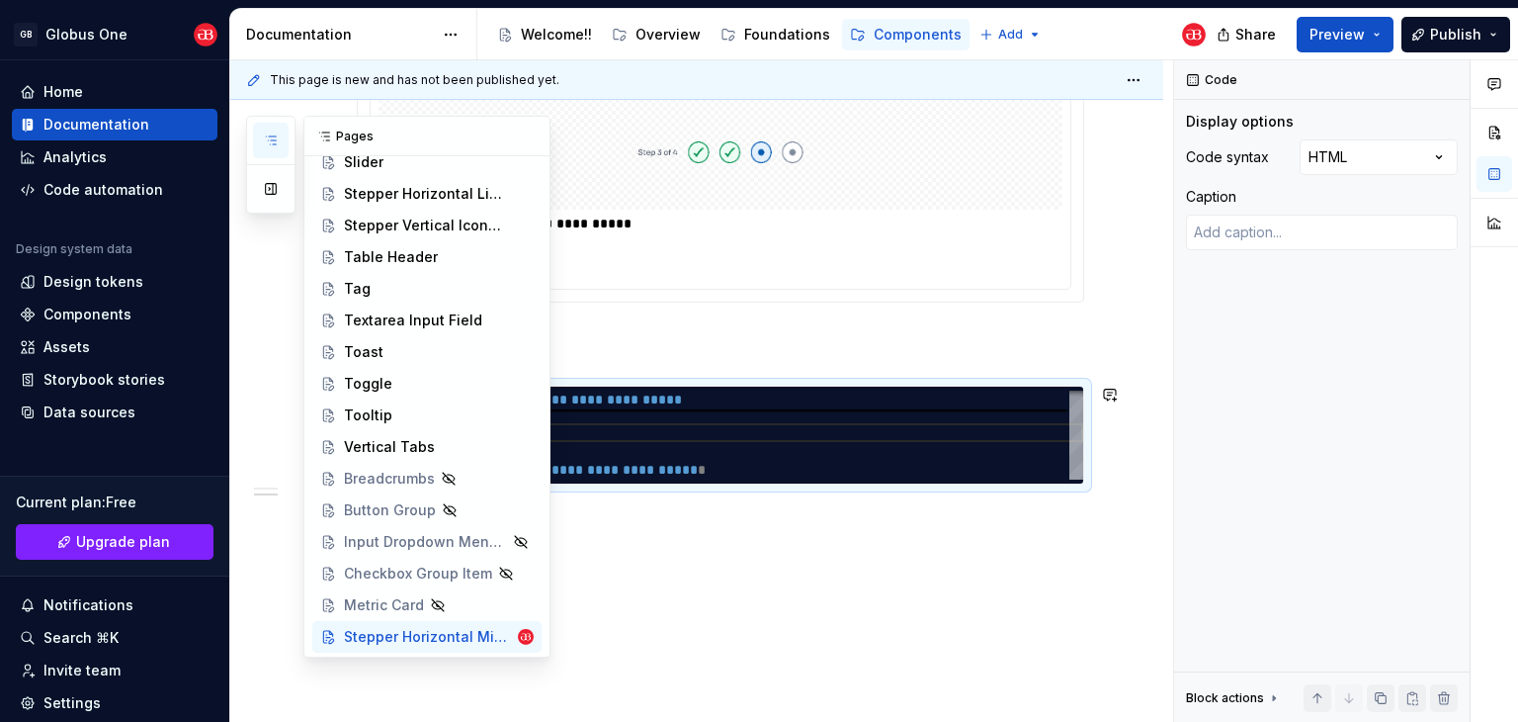
type textarea "**********"
click at [259, 421] on div "Pages Add Accessibility guide for tree Page tree. Navigate the tree with the ar…" at bounding box center [398, 387] width 304 height 542
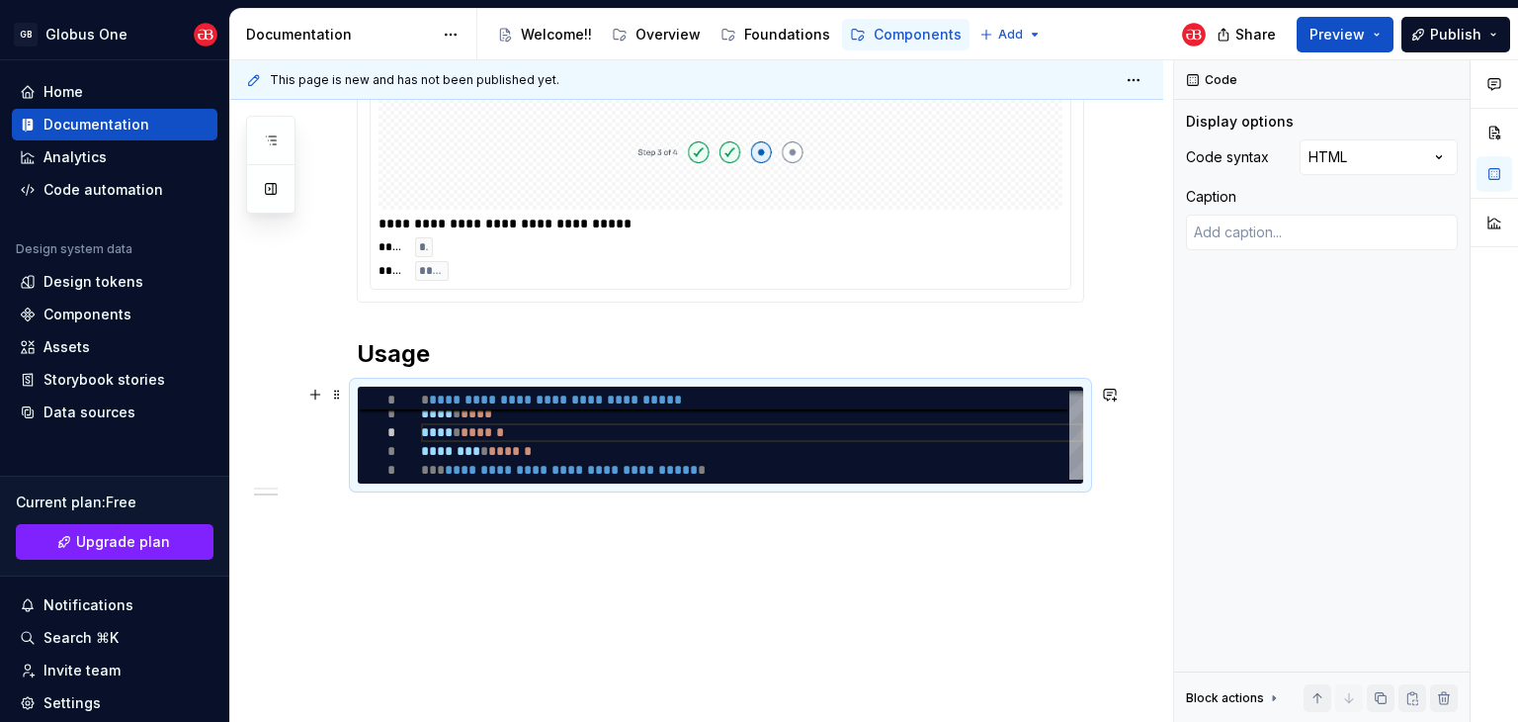
drag, startPoint x: 308, startPoint y: 395, endPoint x: 308, endPoint y: 408, distance: 12.8
click at [308, 395] on button "button" at bounding box center [315, 395] width 28 height 28
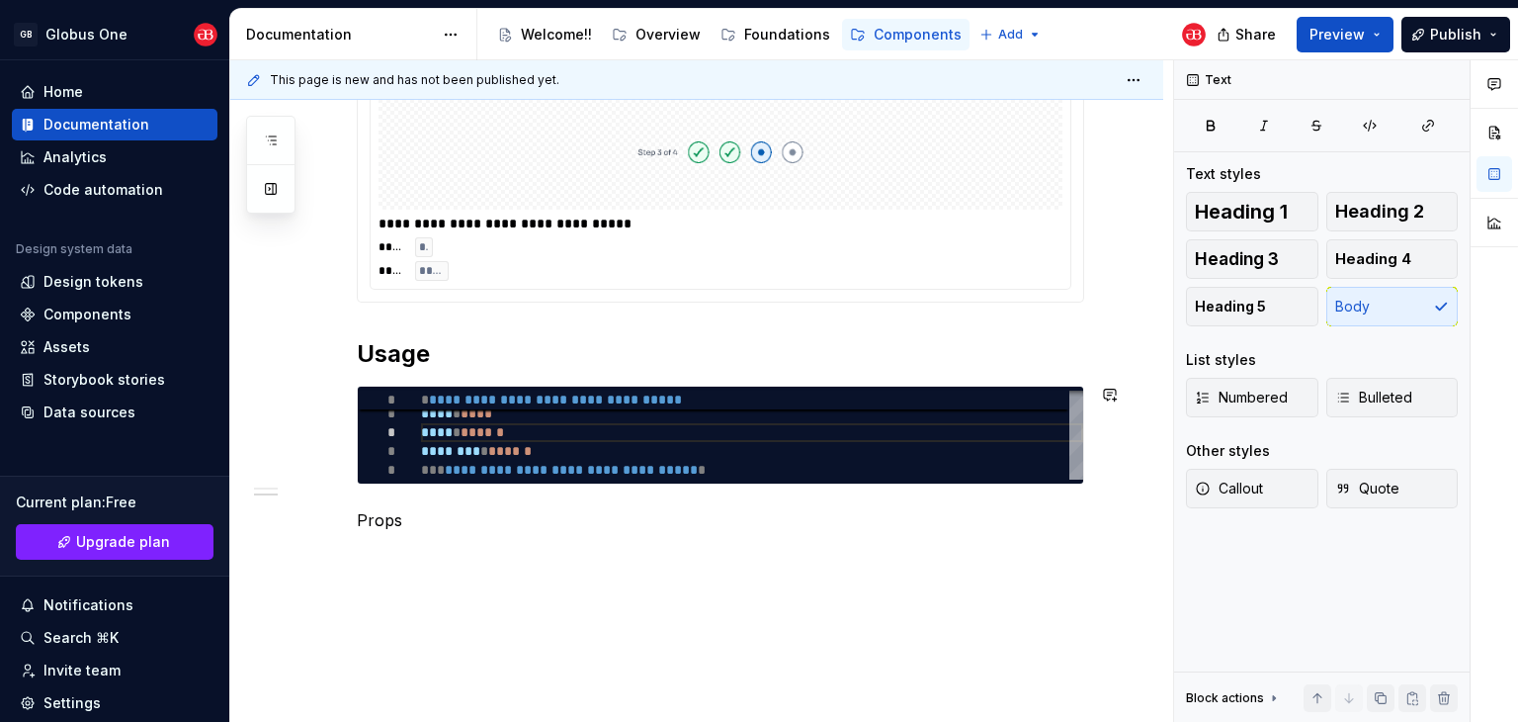
click at [369, 527] on p "Props" at bounding box center [720, 520] width 727 height 24
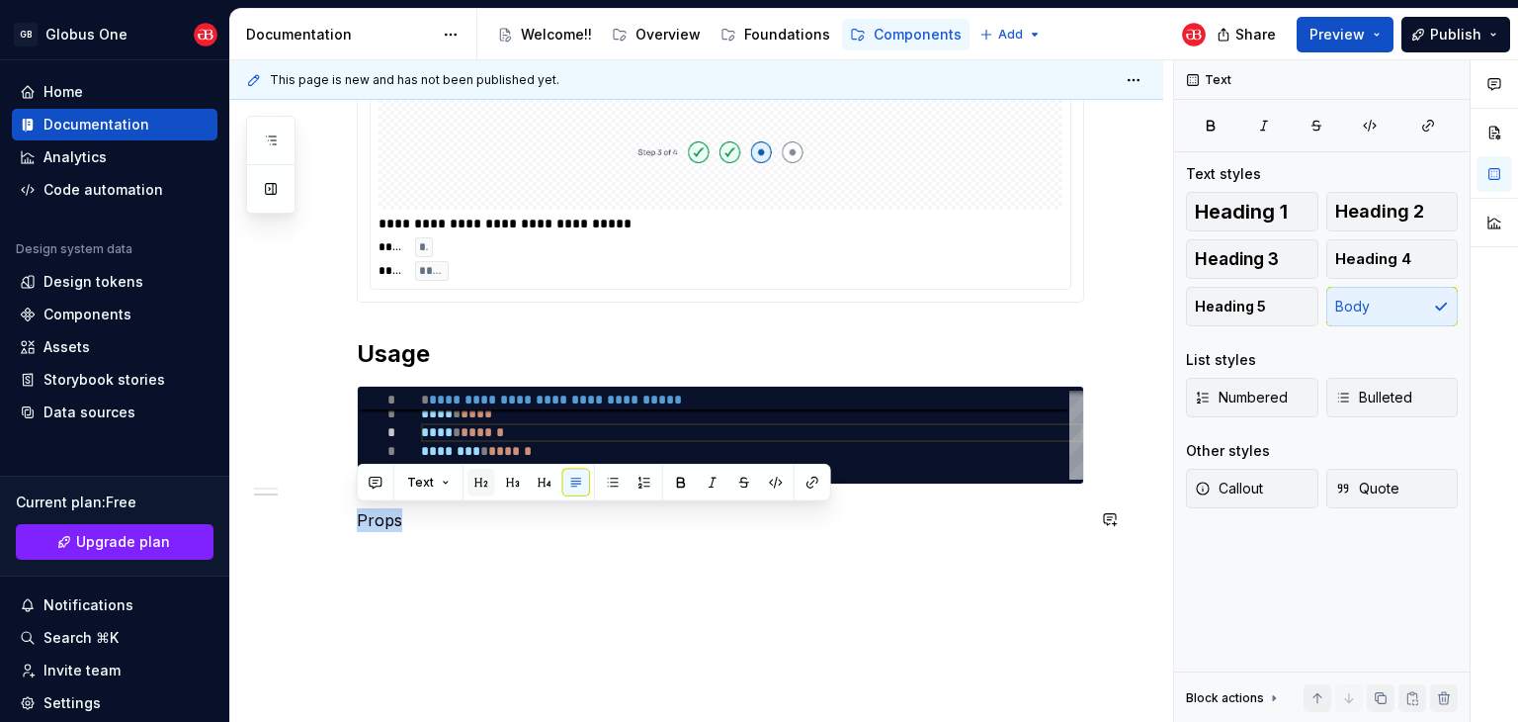
click at [471, 490] on button "button" at bounding box center [482, 483] width 28 height 28
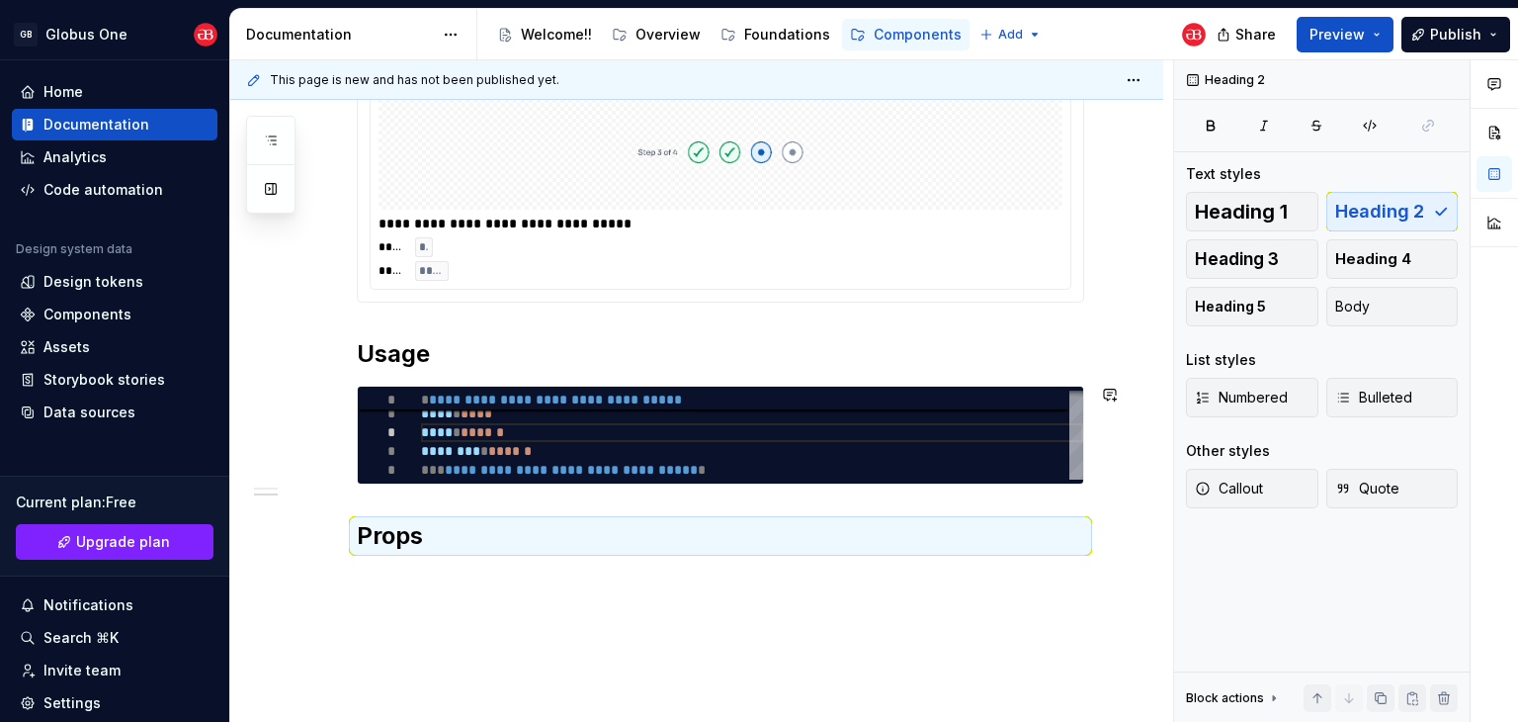
click at [400, 493] on div "**********" at bounding box center [720, 289] width 727 height 526
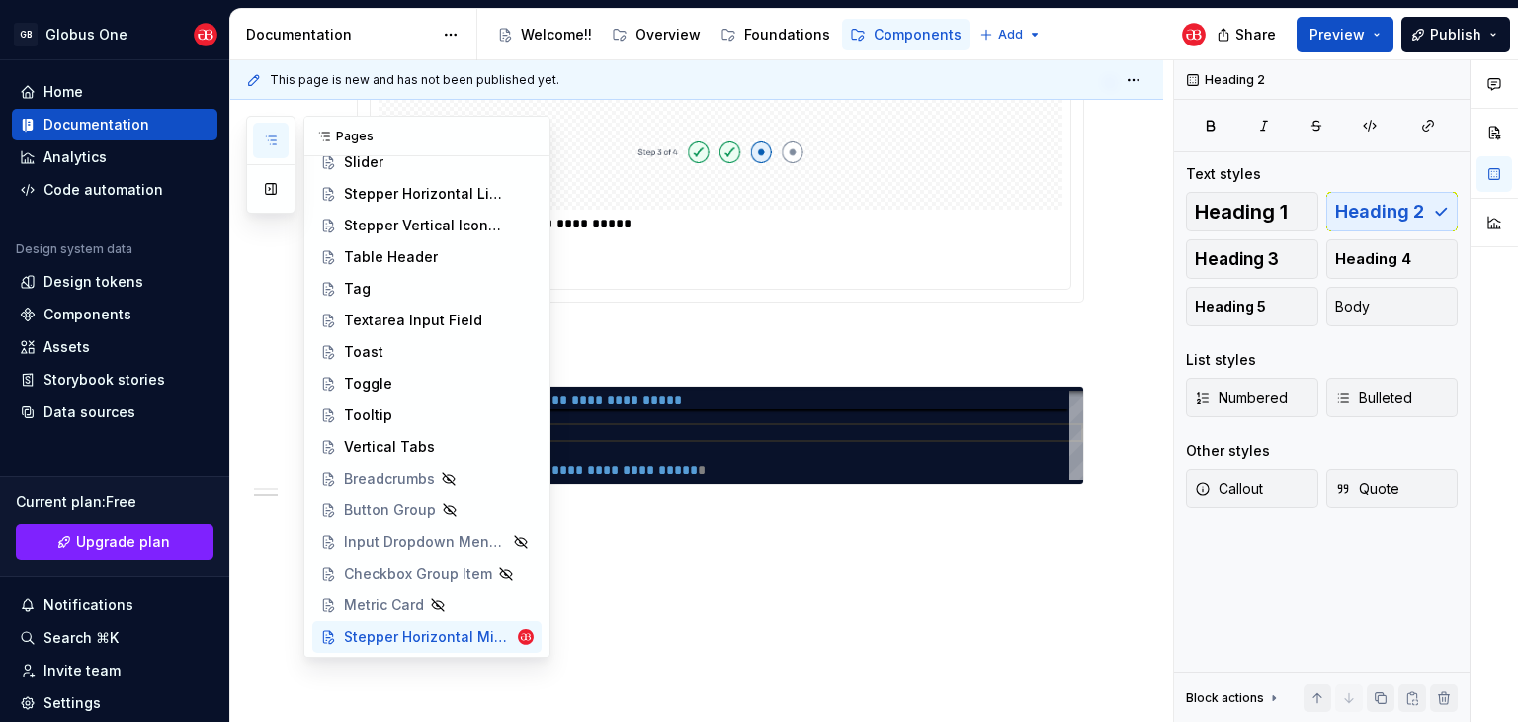
click at [258, 140] on button "button" at bounding box center [271, 141] width 36 height 36
click at [387, 414] on div "Tooltip" at bounding box center [368, 415] width 48 height 20
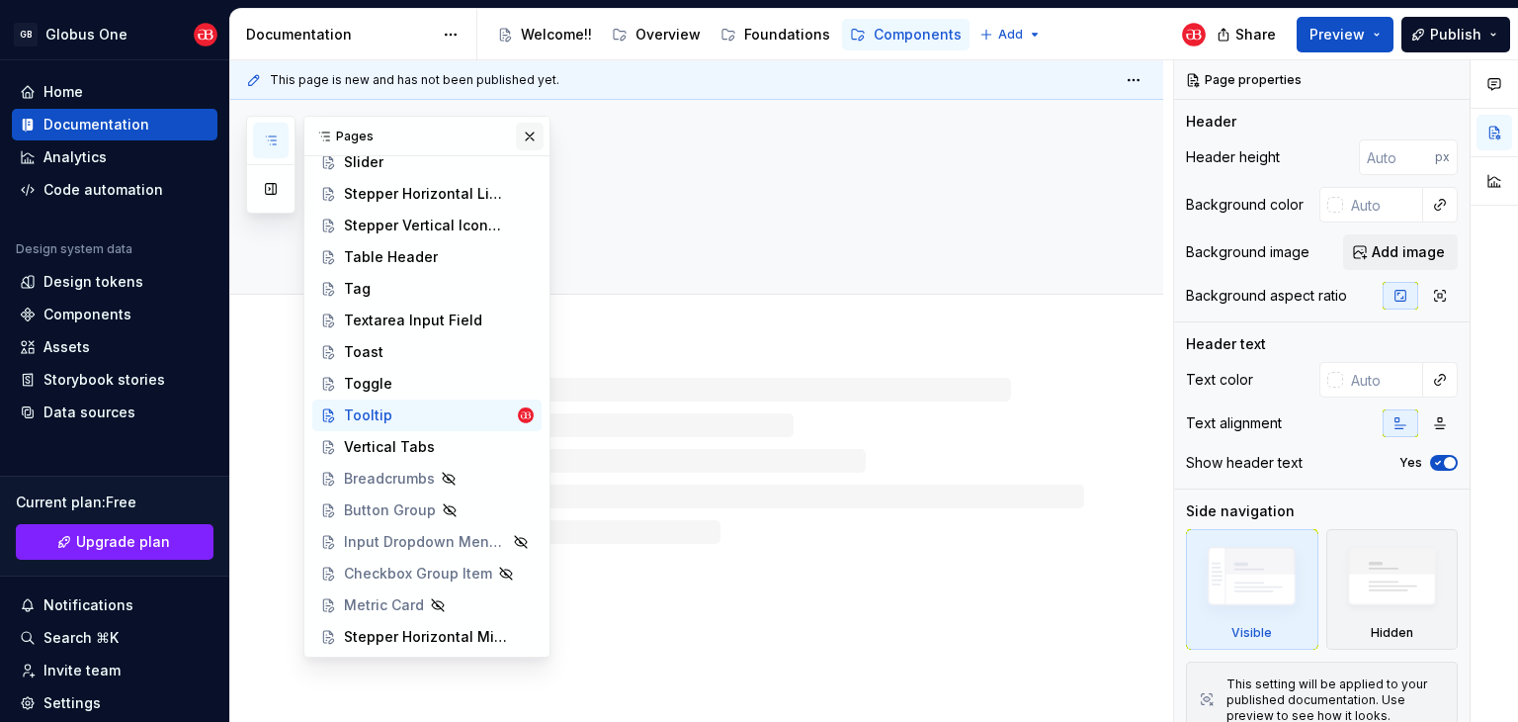
click at [518, 142] on button "button" at bounding box center [530, 137] width 28 height 28
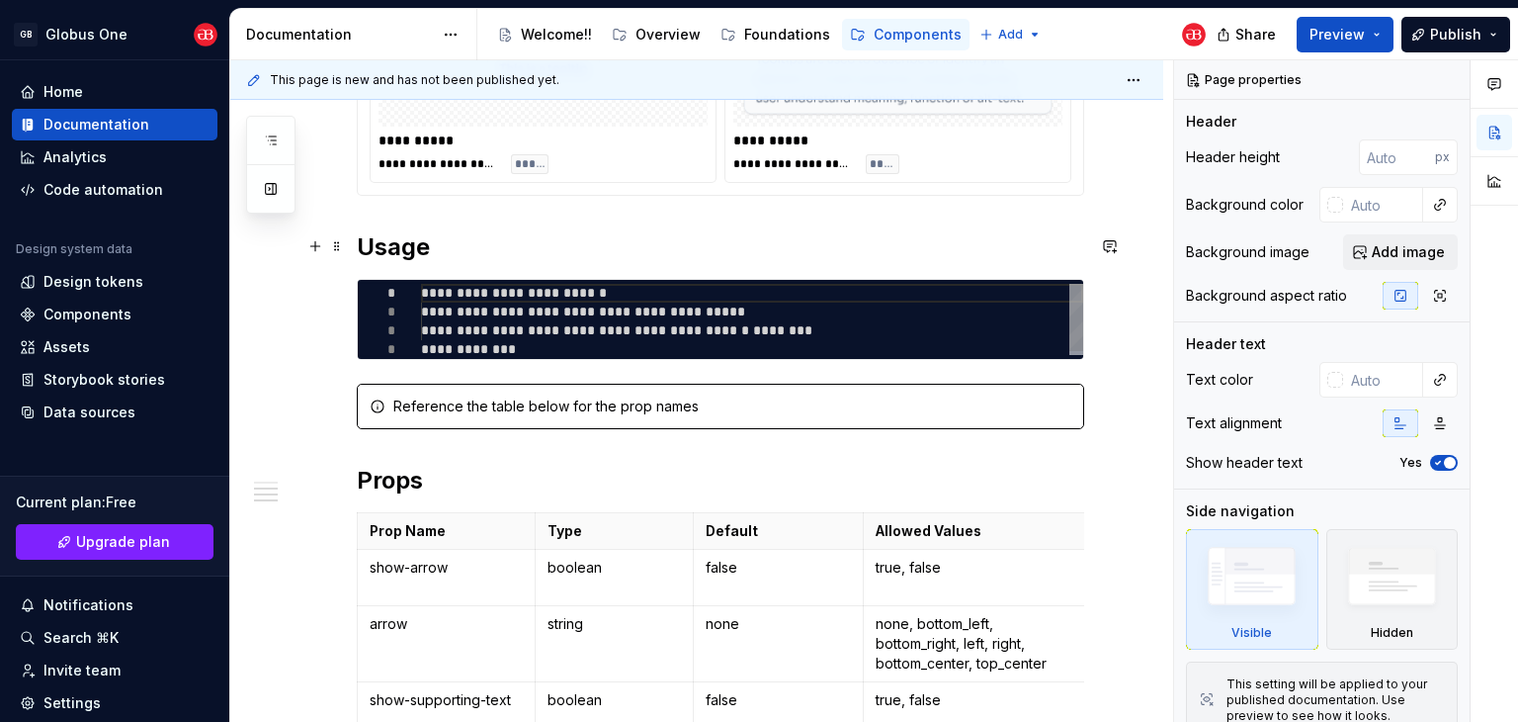
scroll to position [593, 0]
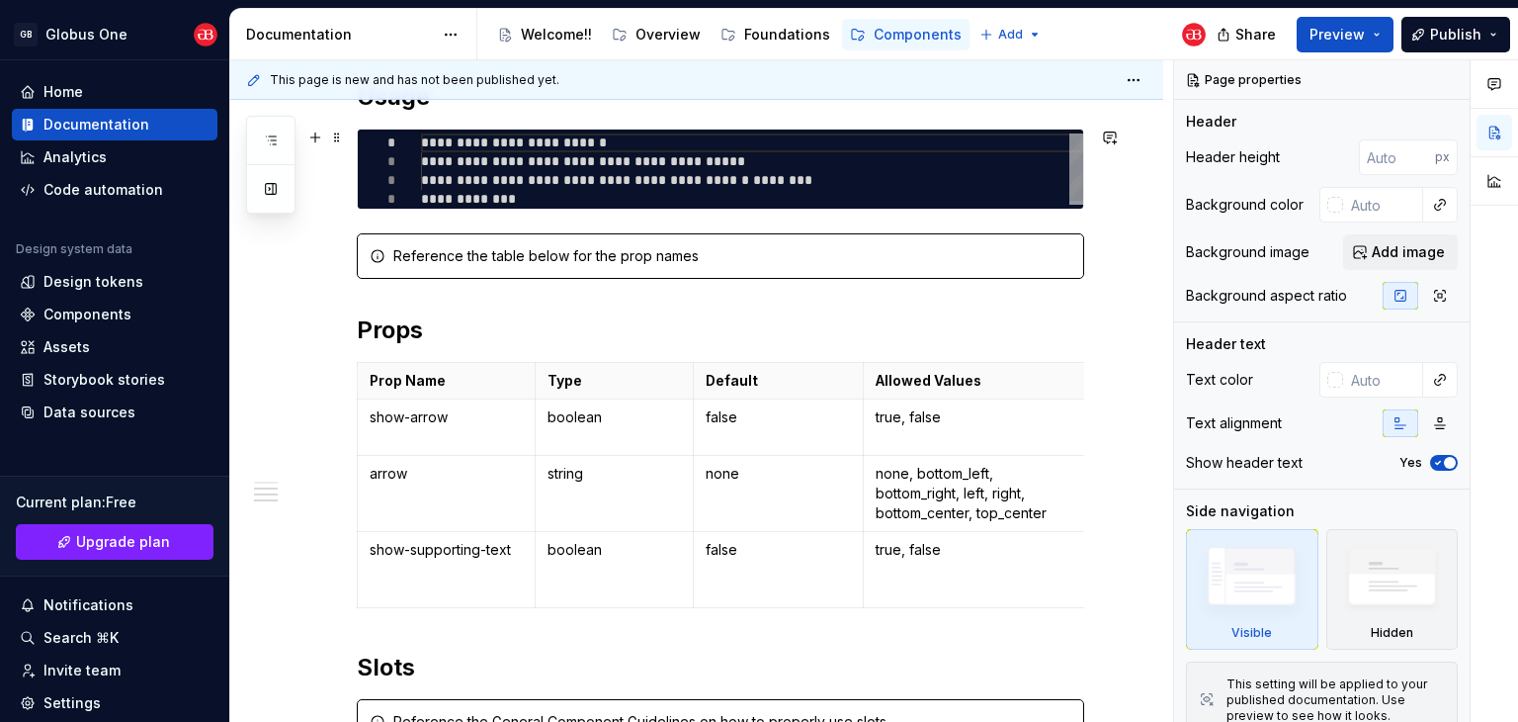
type textarea "*"
type textarea "**********"
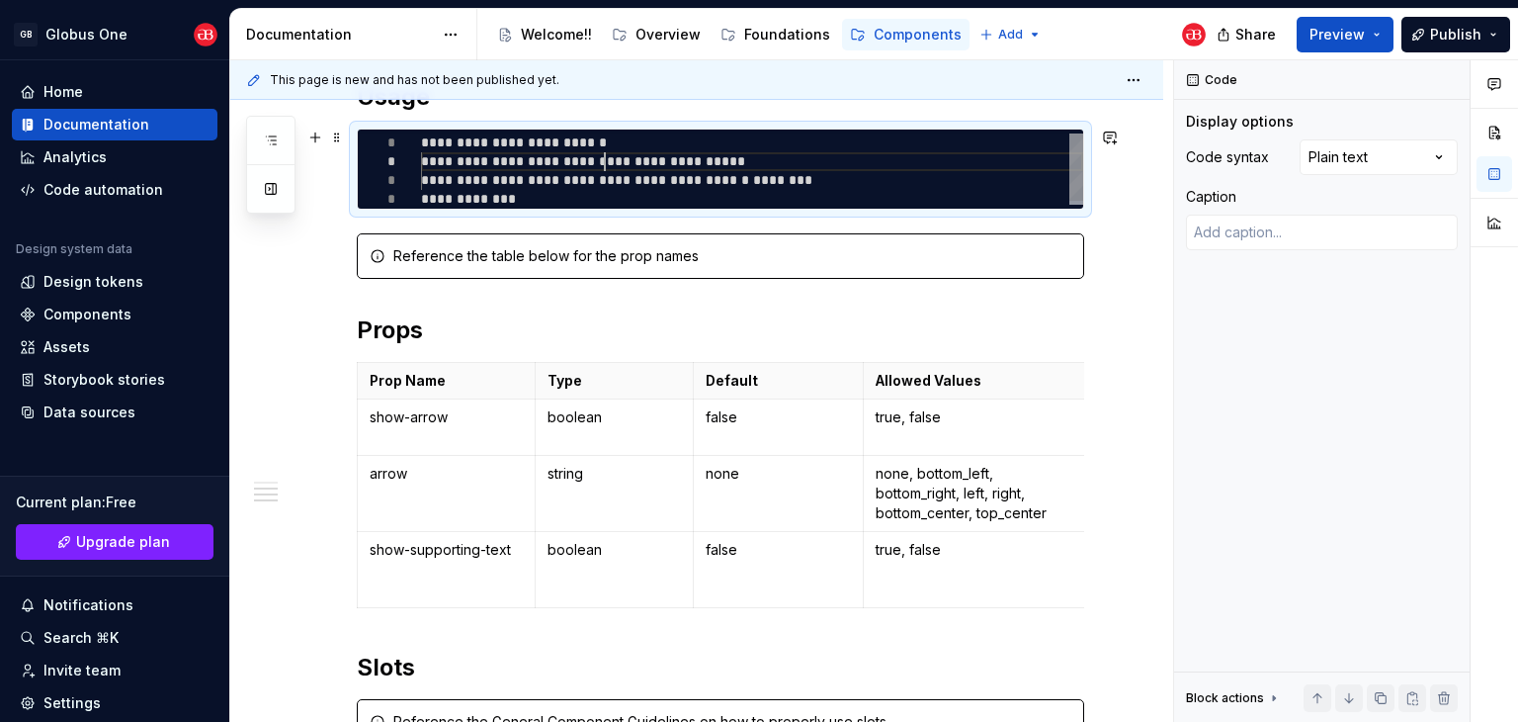
click at [602, 166] on div "**********" at bounding box center [752, 170] width 662 height 75
click at [1334, 167] on div "Comments Open comments No comments yet Select ‘Comment’ from the block context …" at bounding box center [1346, 391] width 344 height 662
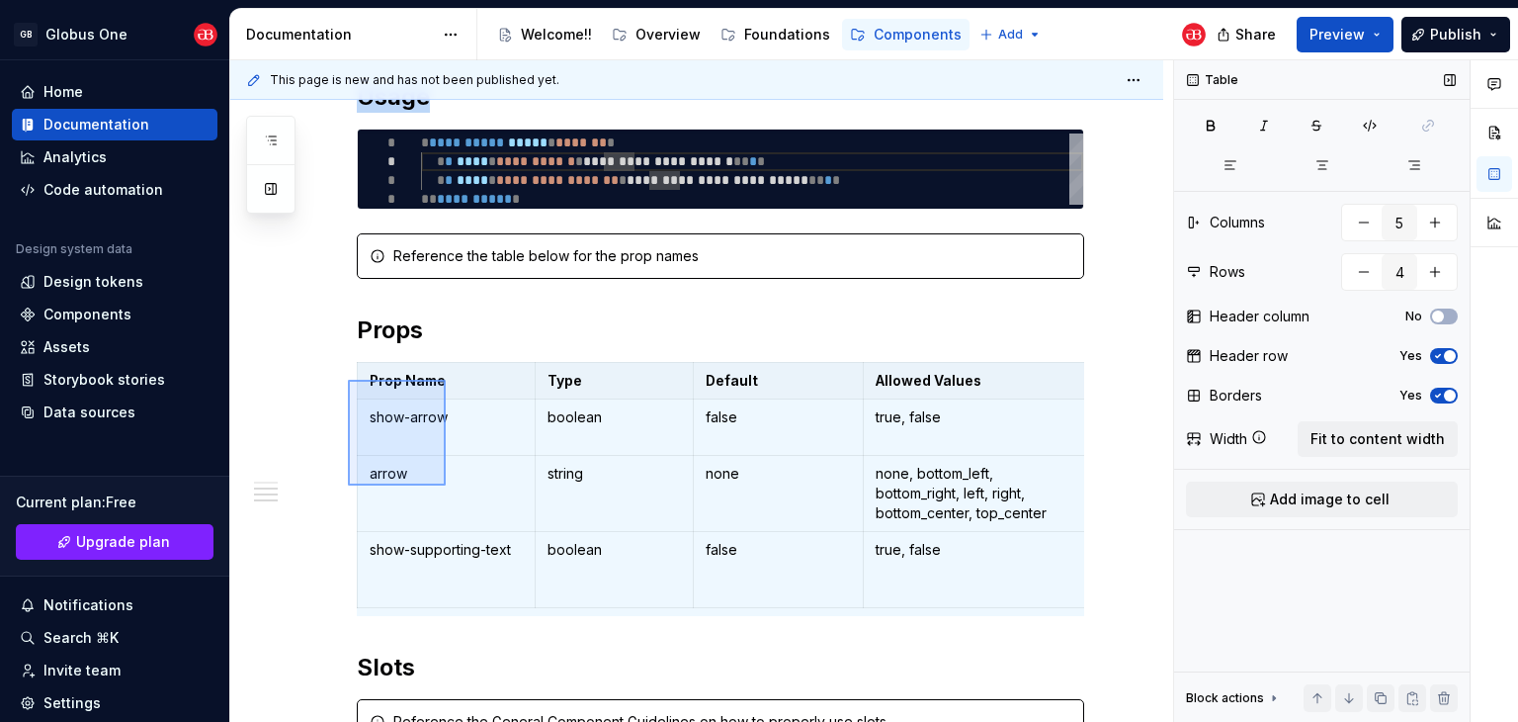
drag, startPoint x: 348, startPoint y: 380, endPoint x: 446, endPoint y: 485, distance: 144.1
click at [446, 485] on div "**********" at bounding box center [701, 391] width 943 height 662
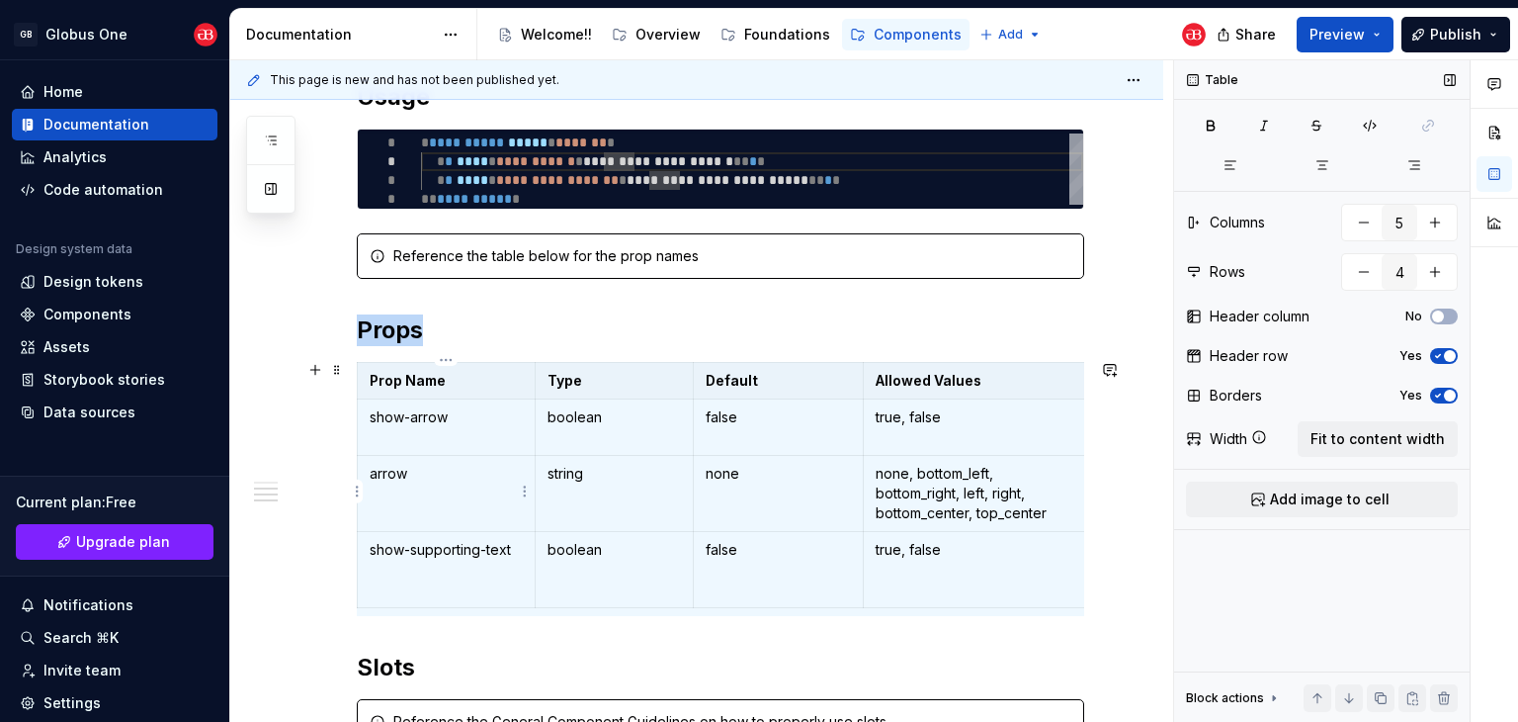
copy h2 "Props"
click at [682, 327] on h2 "Props" at bounding box center [720, 330] width 727 height 32
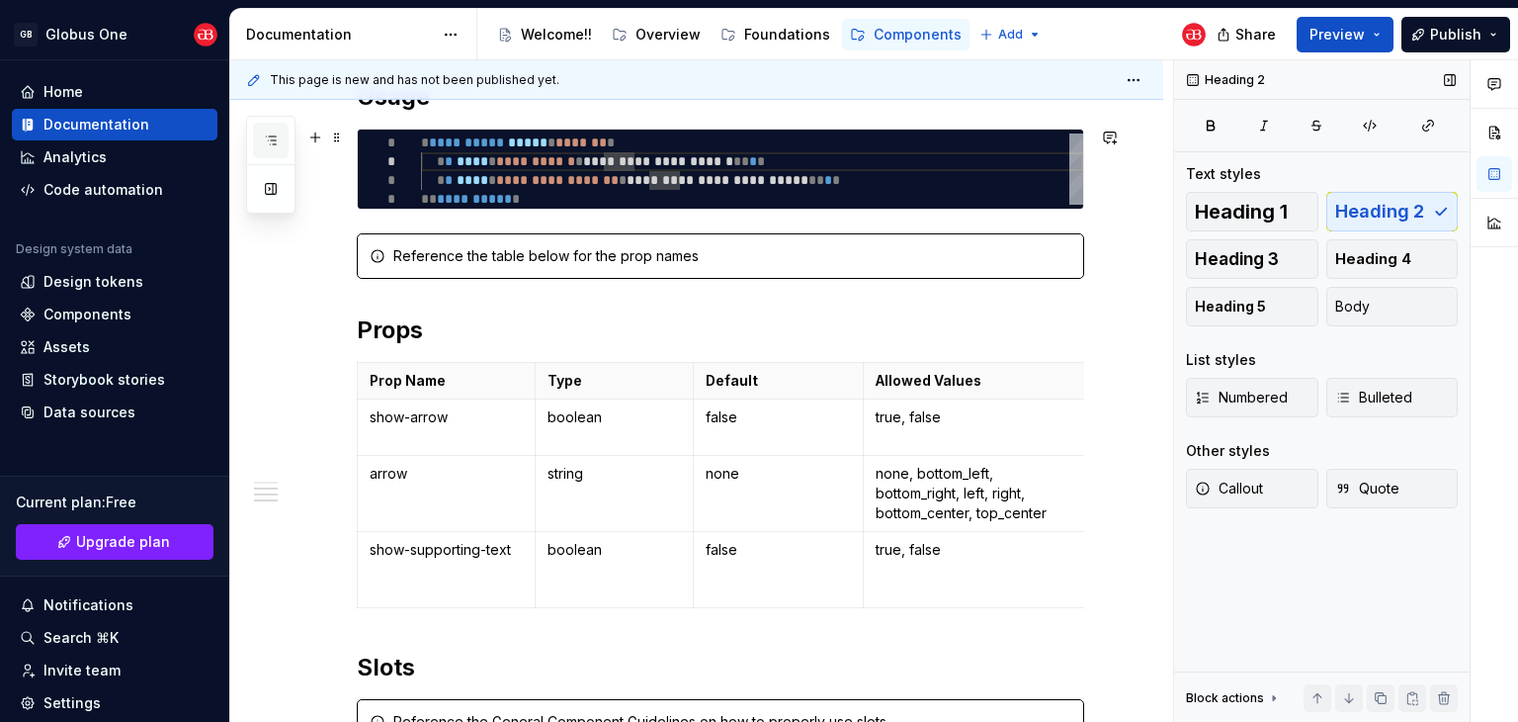
click at [260, 141] on button "button" at bounding box center [271, 141] width 36 height 36
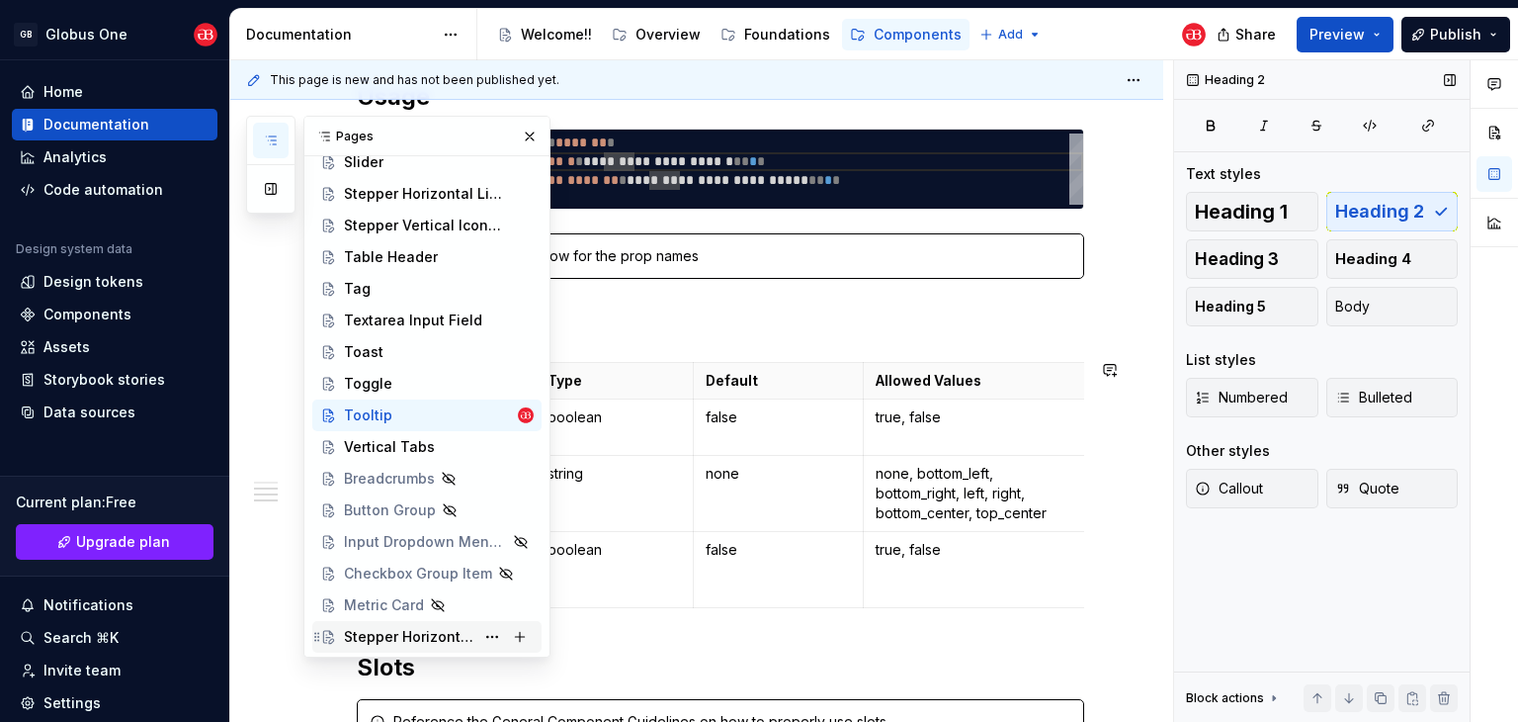
click at [395, 642] on div "Stepper Horizontal Minimal Icons" at bounding box center [409, 637] width 130 height 20
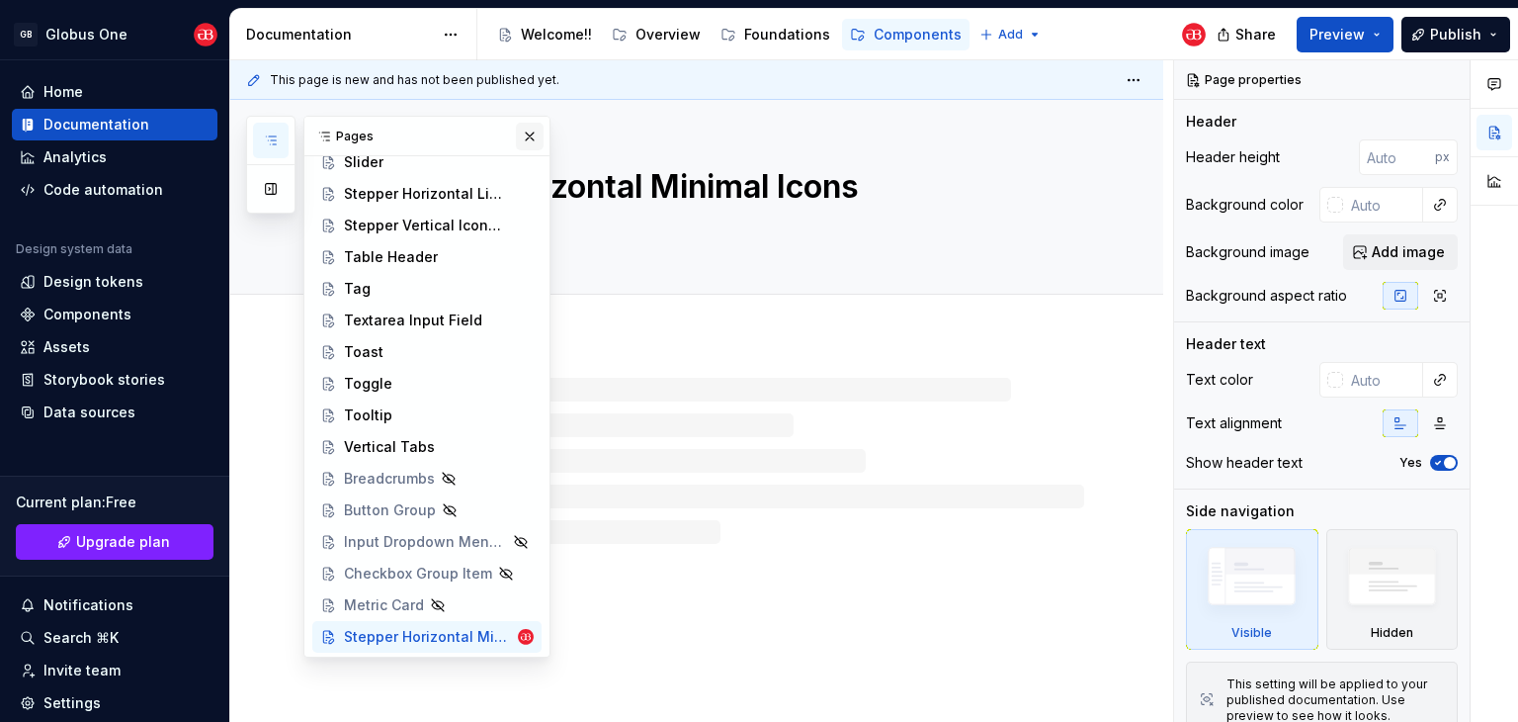
click at [526, 129] on button "button" at bounding box center [530, 137] width 28 height 28
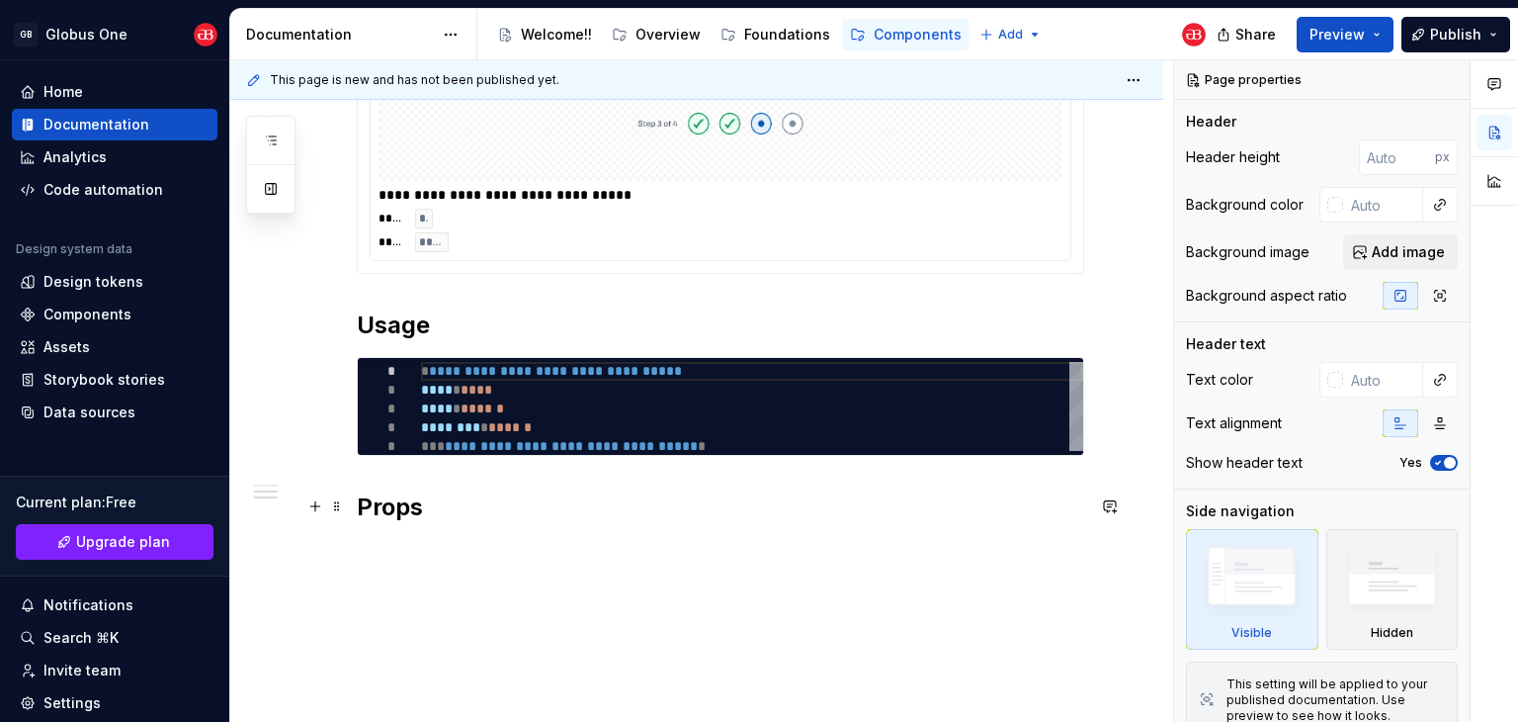
scroll to position [427, 0]
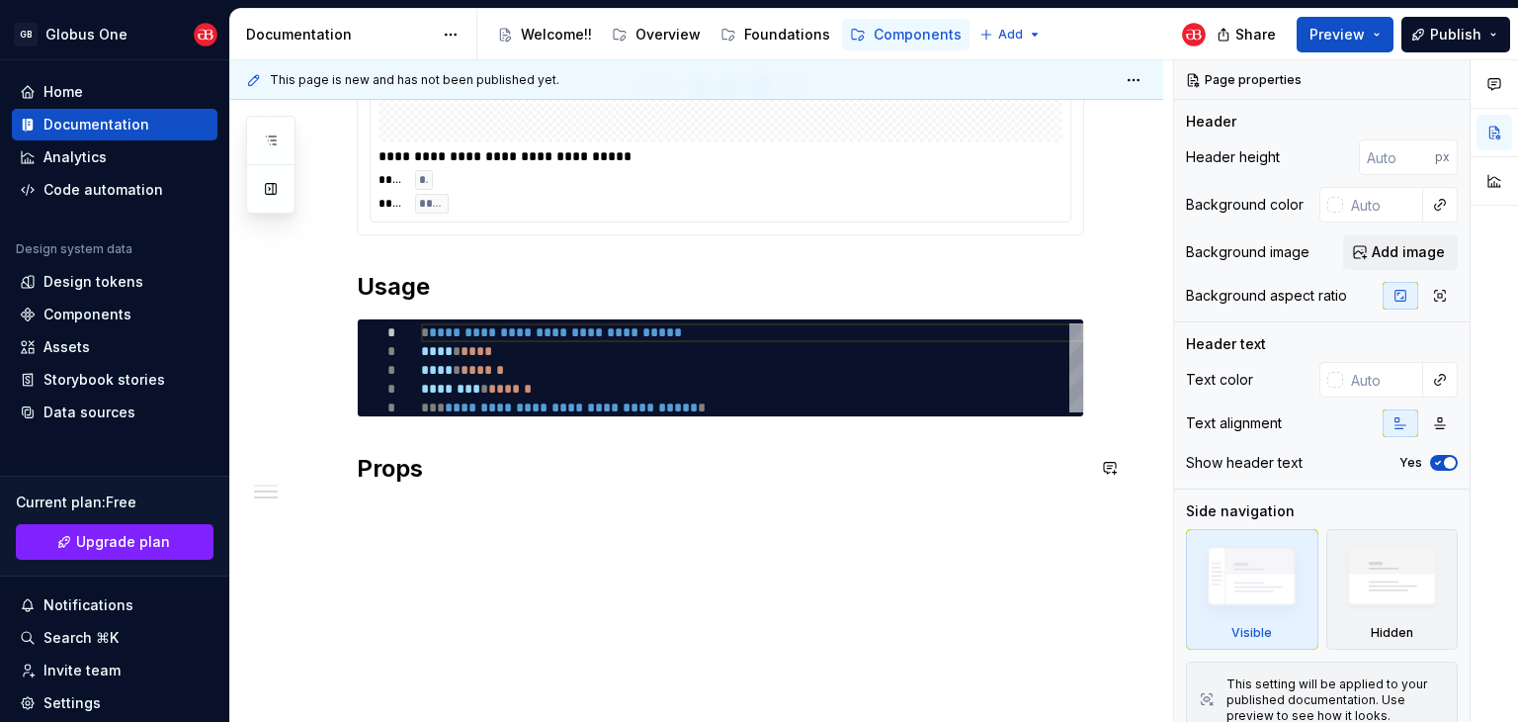
click at [407, 515] on div "**********" at bounding box center [696, 317] width 933 height 813
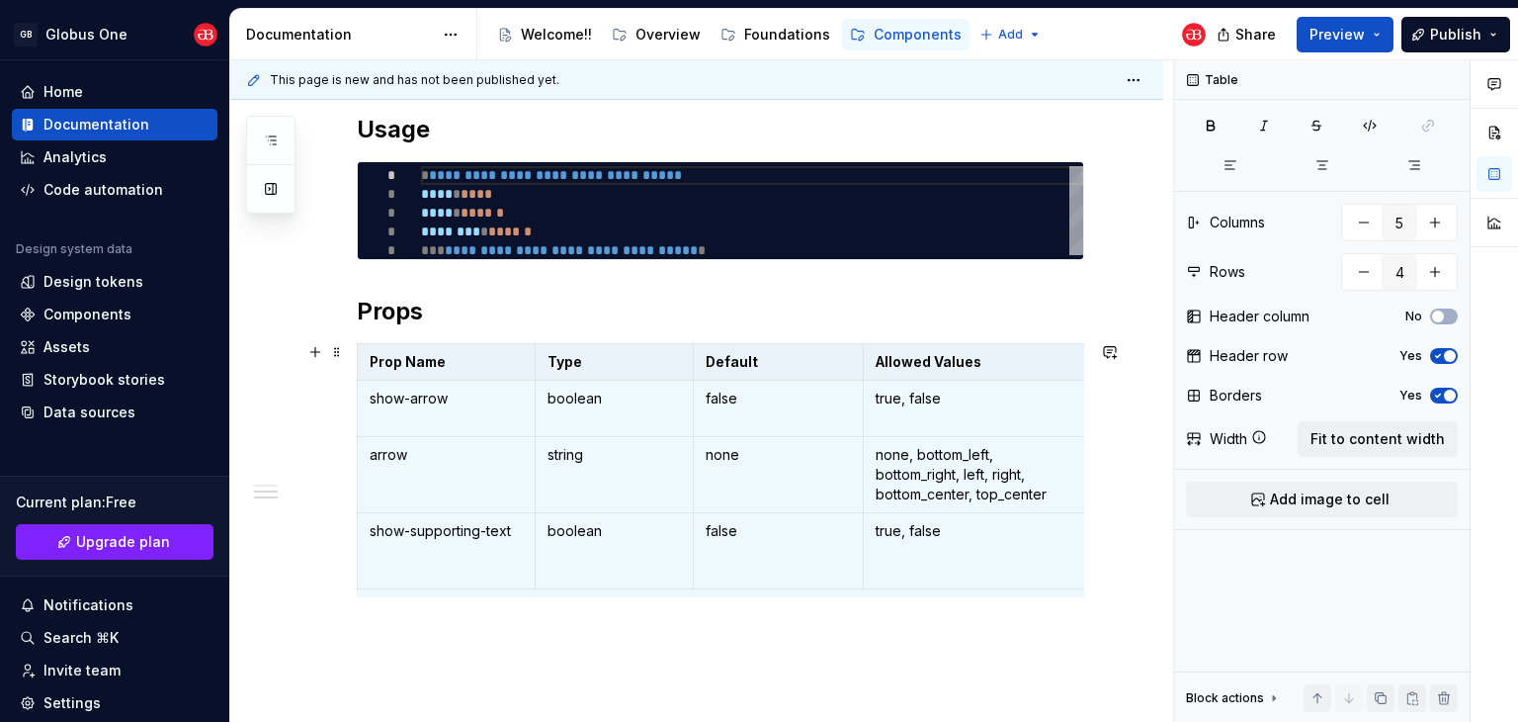
scroll to position [727, 0]
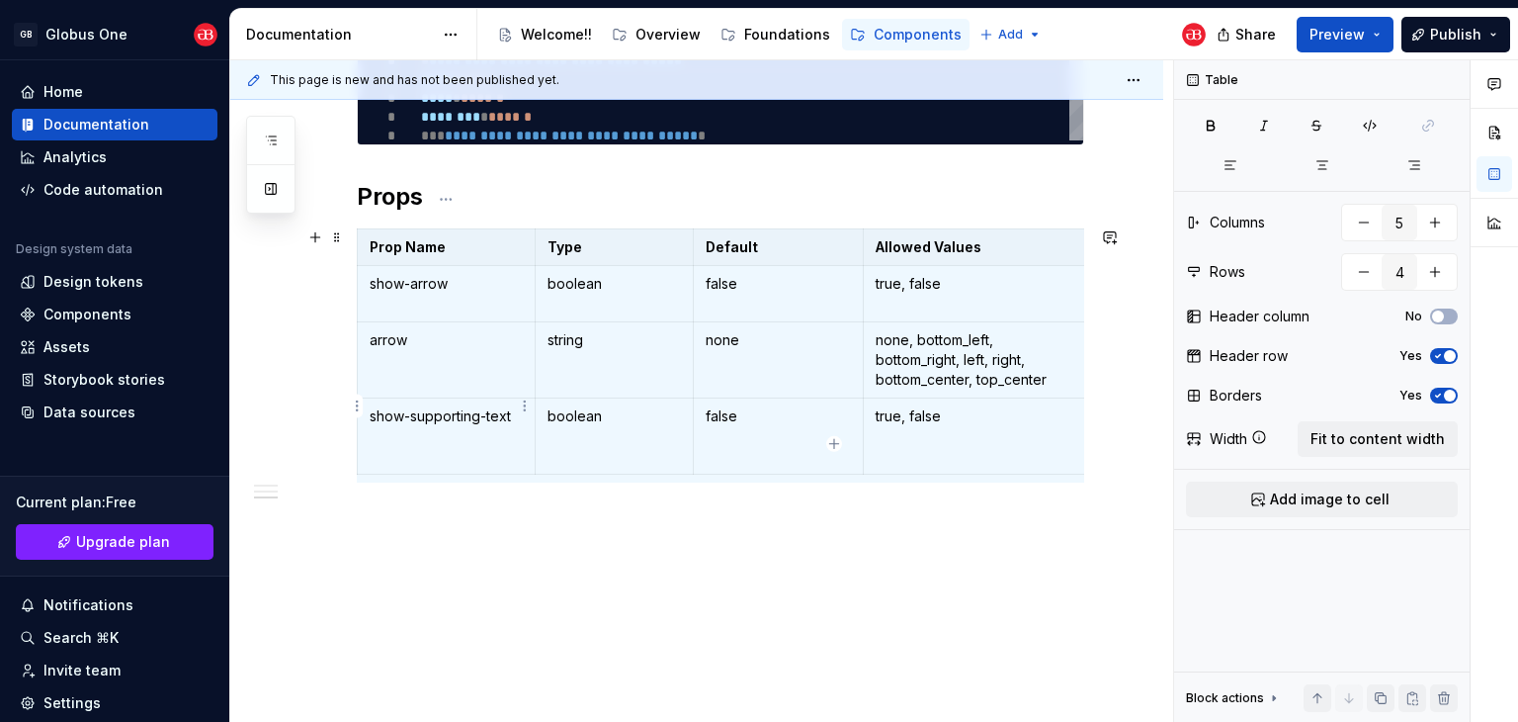
click at [354, 409] on html "GB Globus One Home Documentation Analytics Code automation Design system data D…" at bounding box center [759, 361] width 1518 height 722
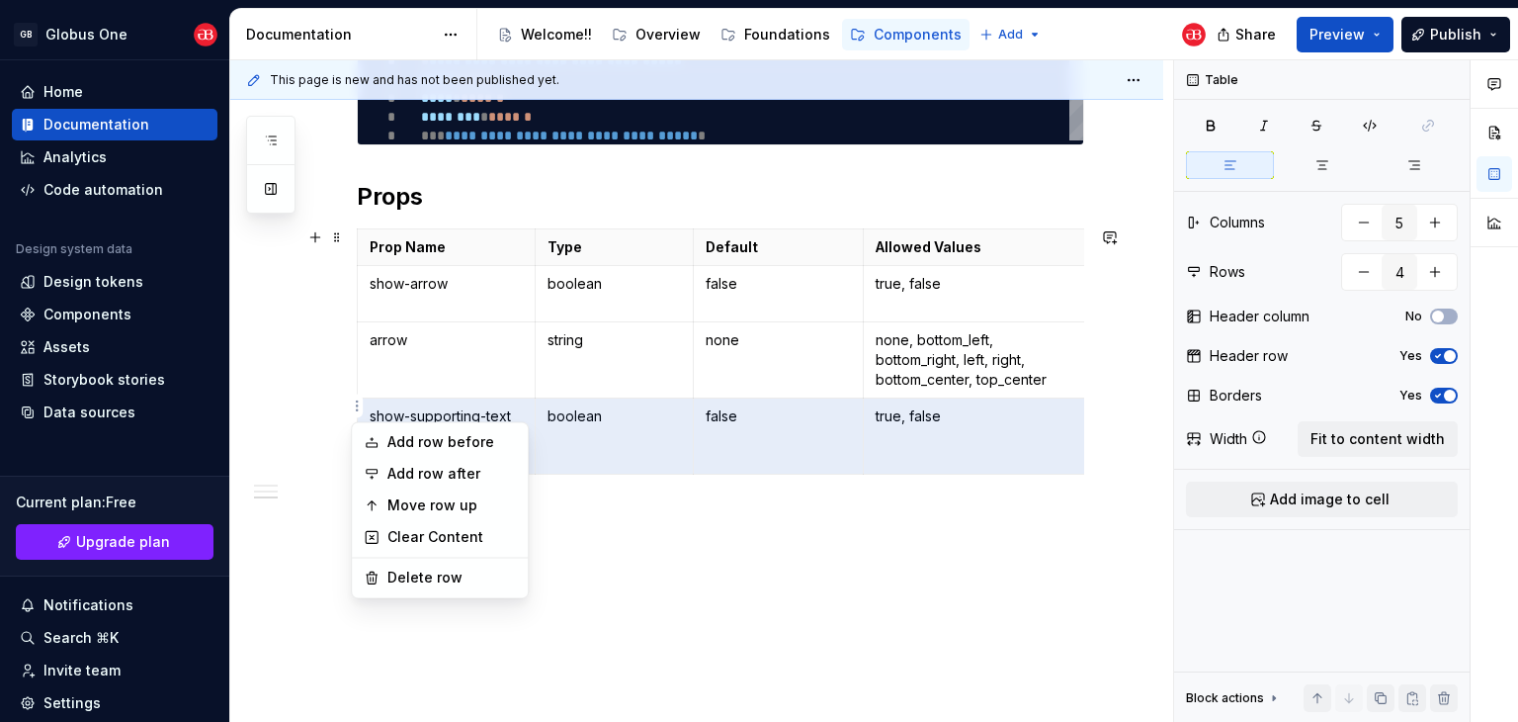
scroll to position [712, 0]
click at [395, 534] on div "Clear Content" at bounding box center [451, 537] width 128 height 20
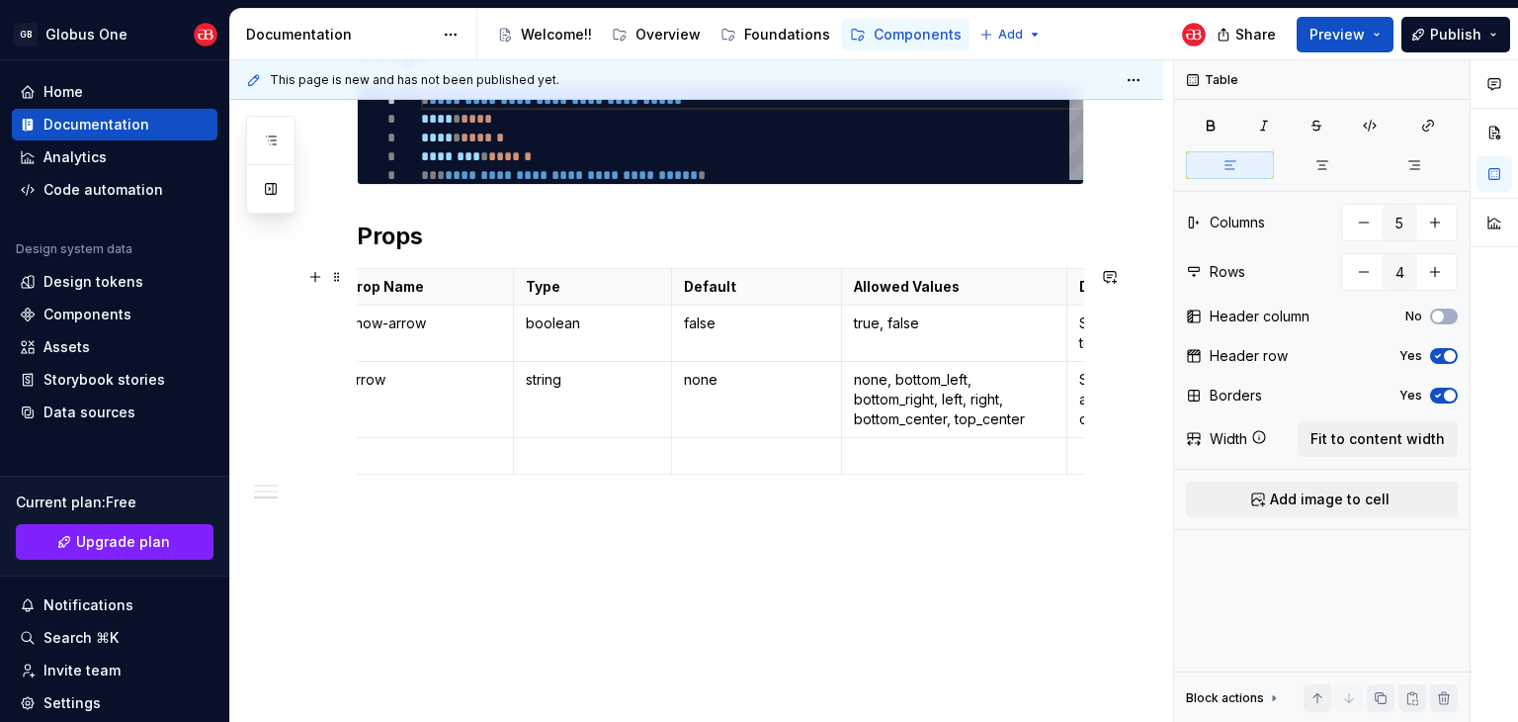
scroll to position [0, 0]
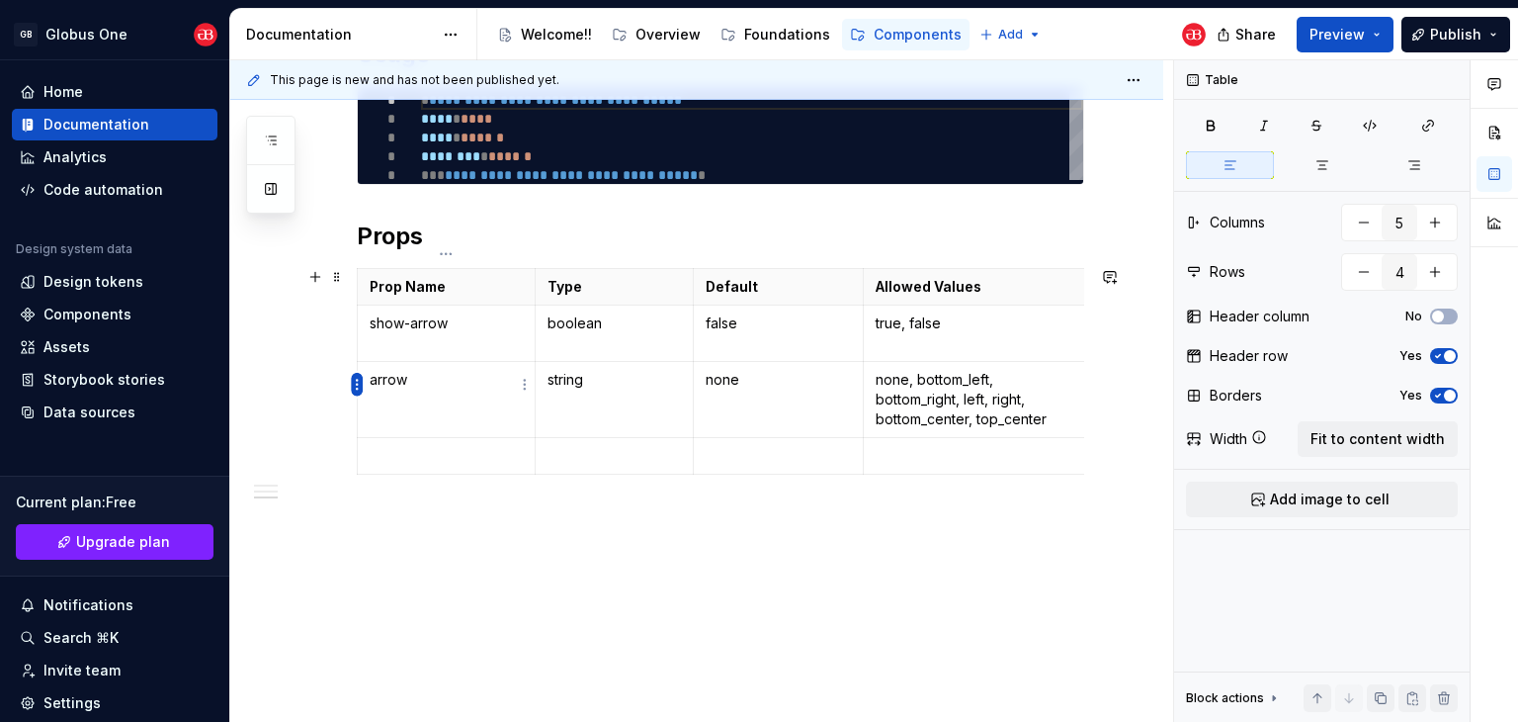
click at [359, 387] on html "GB Globus One Home Documentation Analytics Code automation Design system data D…" at bounding box center [759, 361] width 1518 height 722
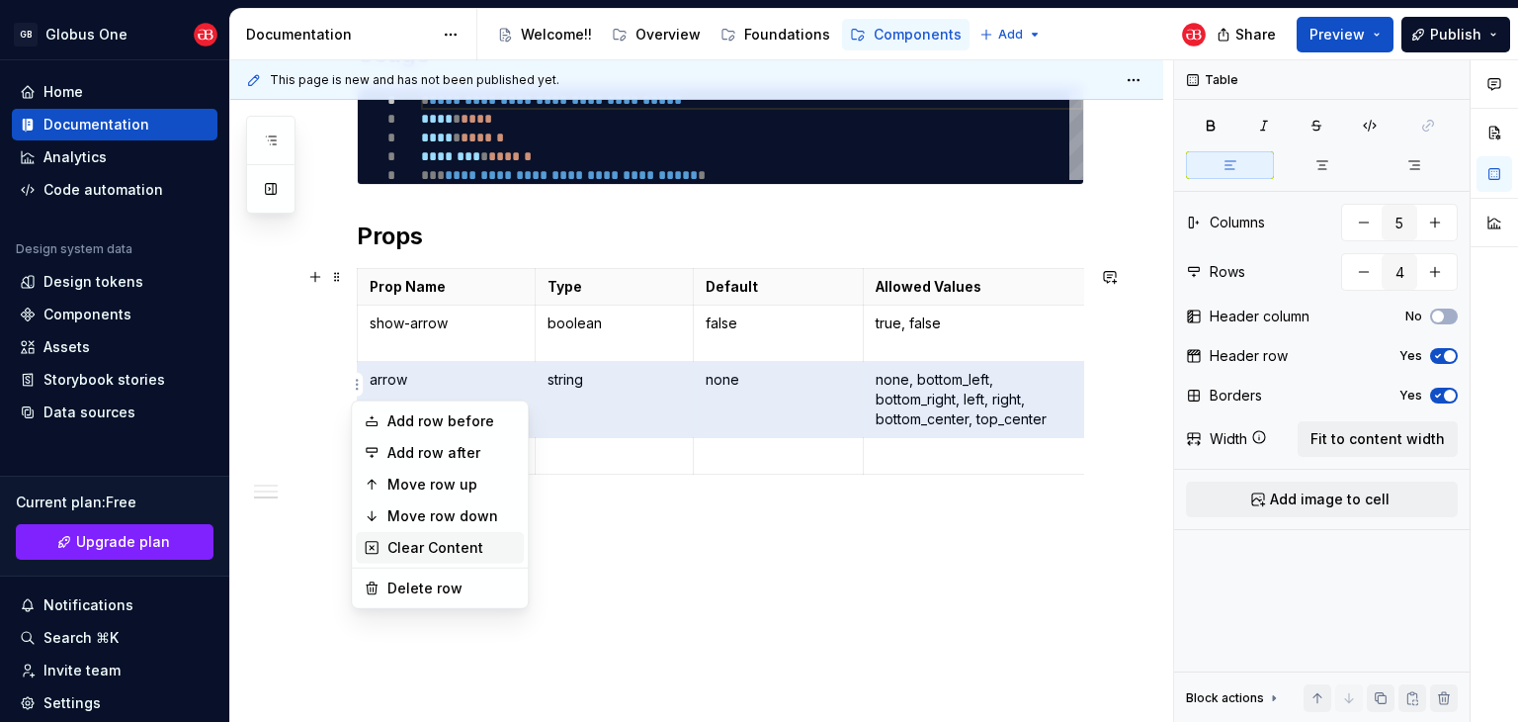
click at [389, 540] on div "Clear Content" at bounding box center [451, 548] width 128 height 20
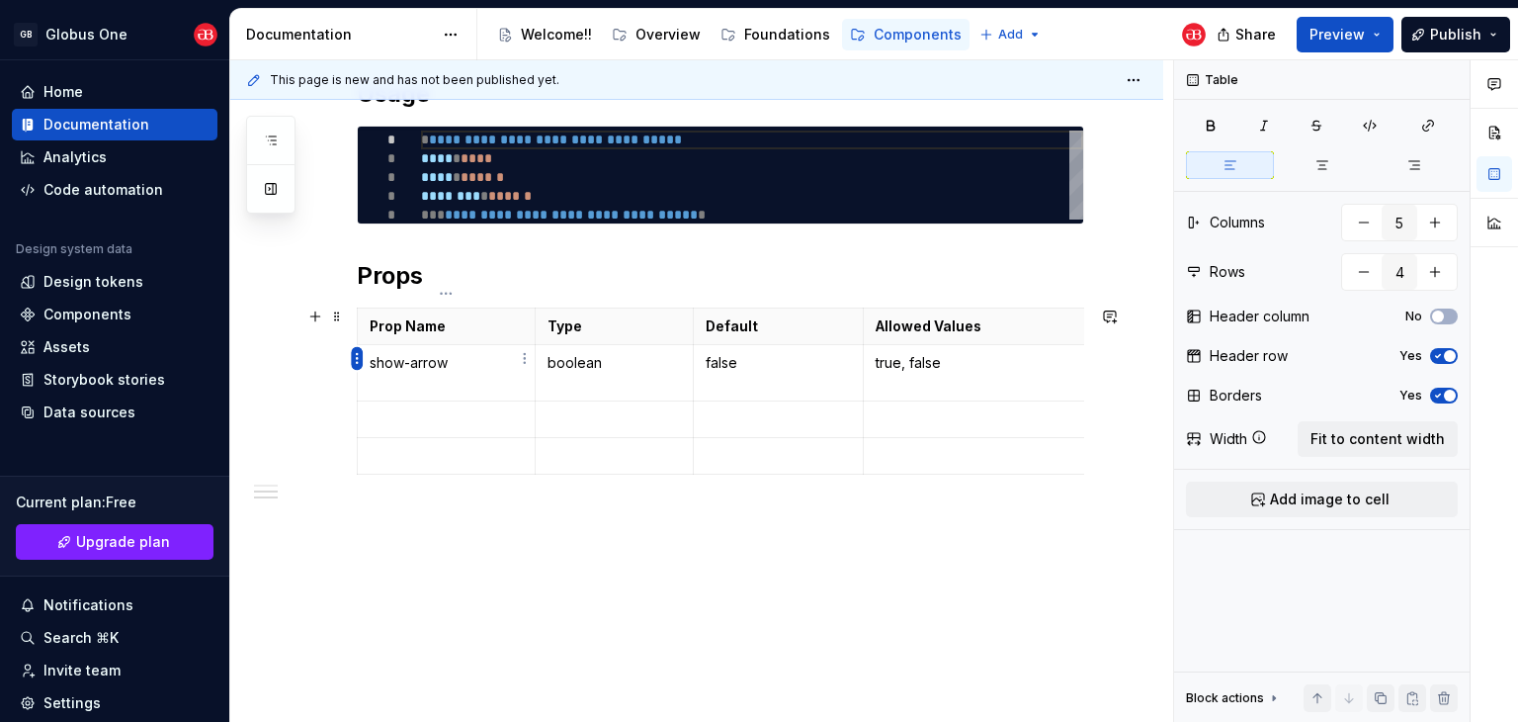
click at [358, 361] on html "GB Globus One Home Documentation Analytics Code automation Design system data D…" at bounding box center [759, 361] width 1518 height 722
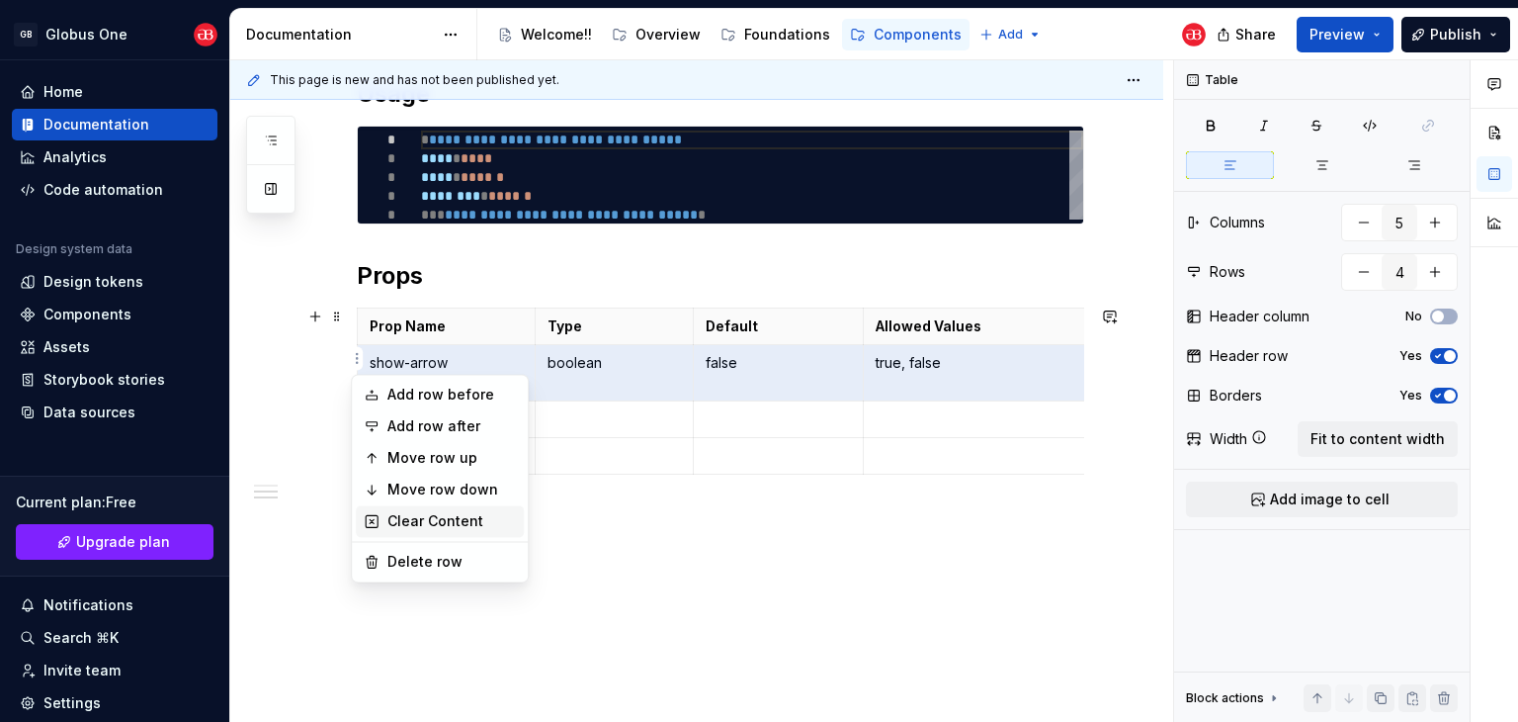
click at [385, 520] on div "Clear Content" at bounding box center [440, 521] width 168 height 32
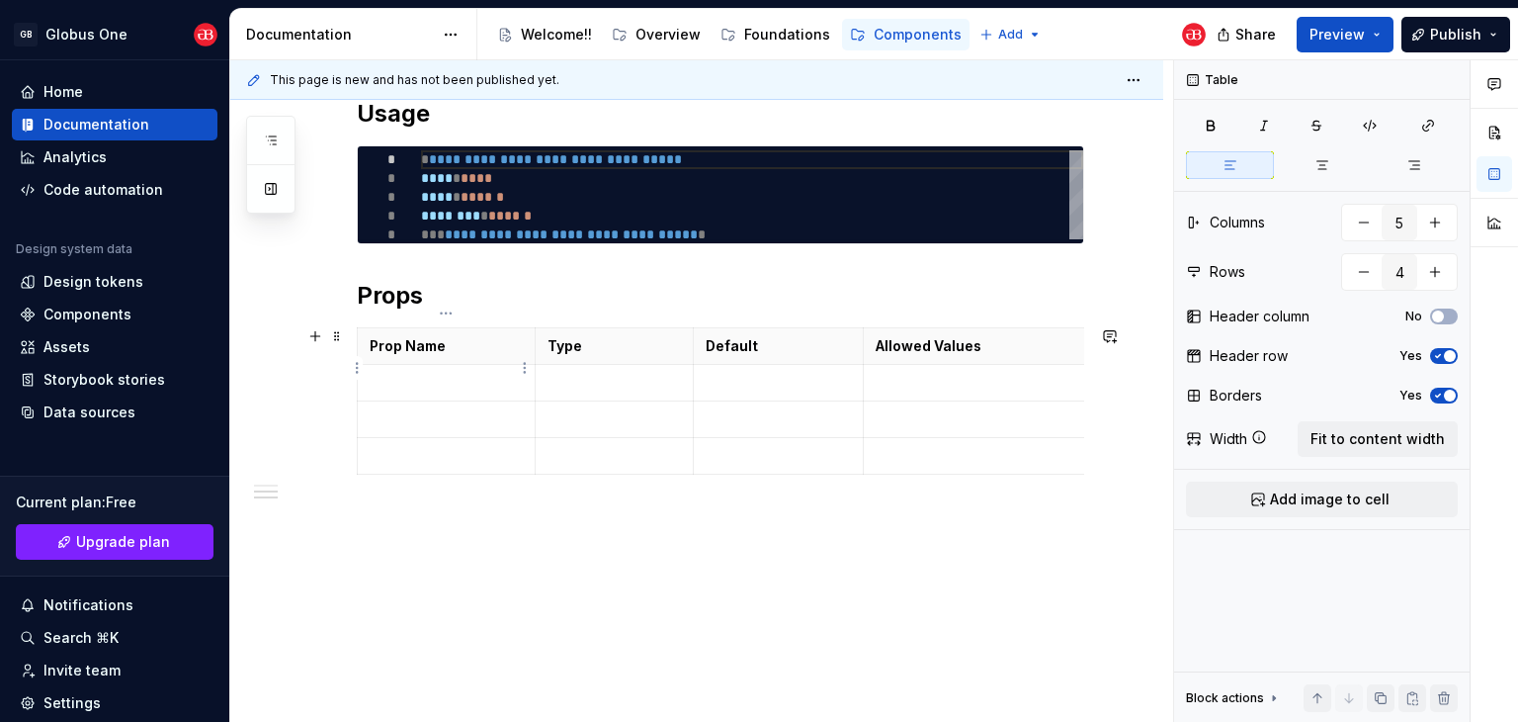
click at [415, 373] on p at bounding box center [446, 383] width 153 height 20
type textarea "*"
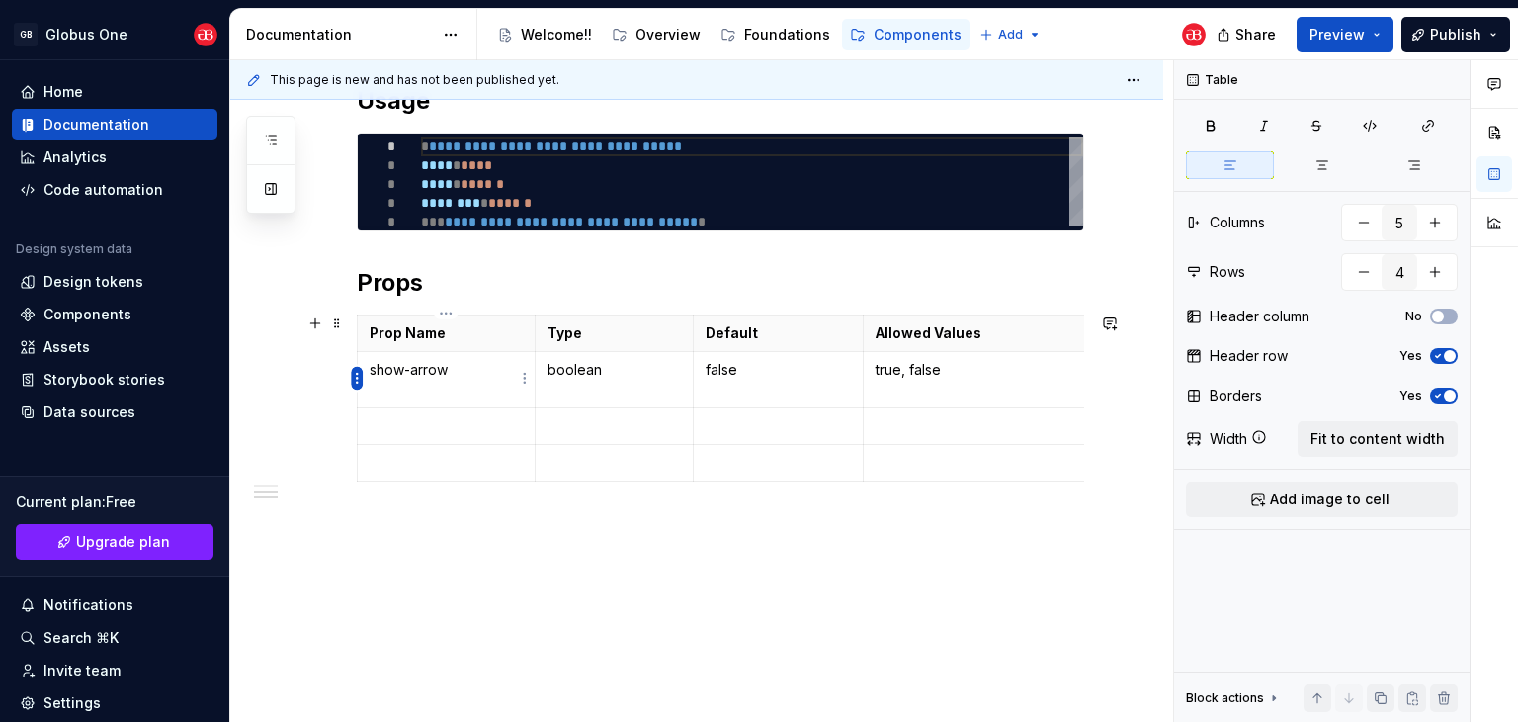
click at [360, 373] on html "GB Globus One Home Documentation Analytics Code automation Design system data D…" at bounding box center [759, 361] width 1518 height 722
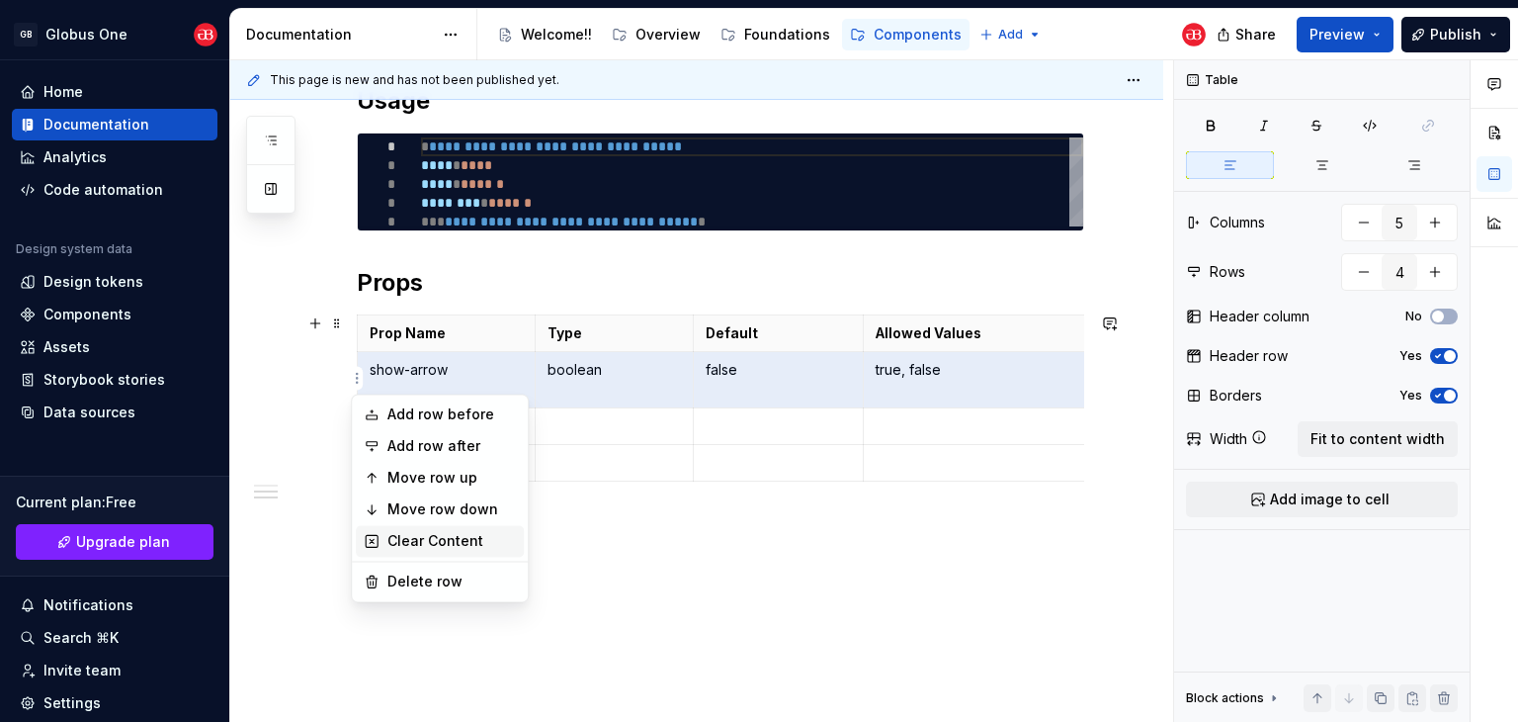
click at [419, 544] on div "Clear Content" at bounding box center [451, 541] width 128 height 20
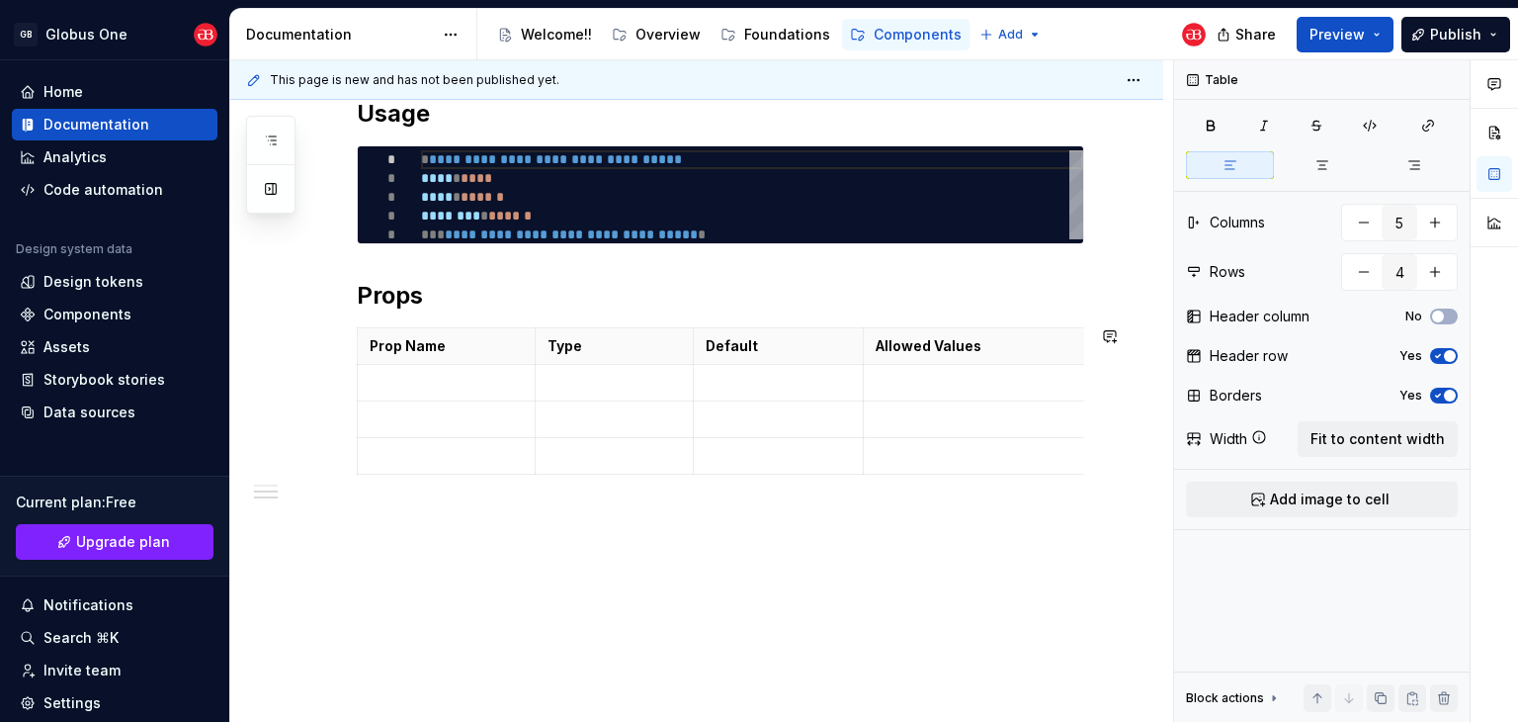
scroll to position [0, 22]
click at [433, 373] on p at bounding box center [424, 383] width 153 height 20
click at [429, 373] on p at bounding box center [424, 383] width 153 height 20
click at [596, 377] on p at bounding box center [614, 383] width 133 height 20
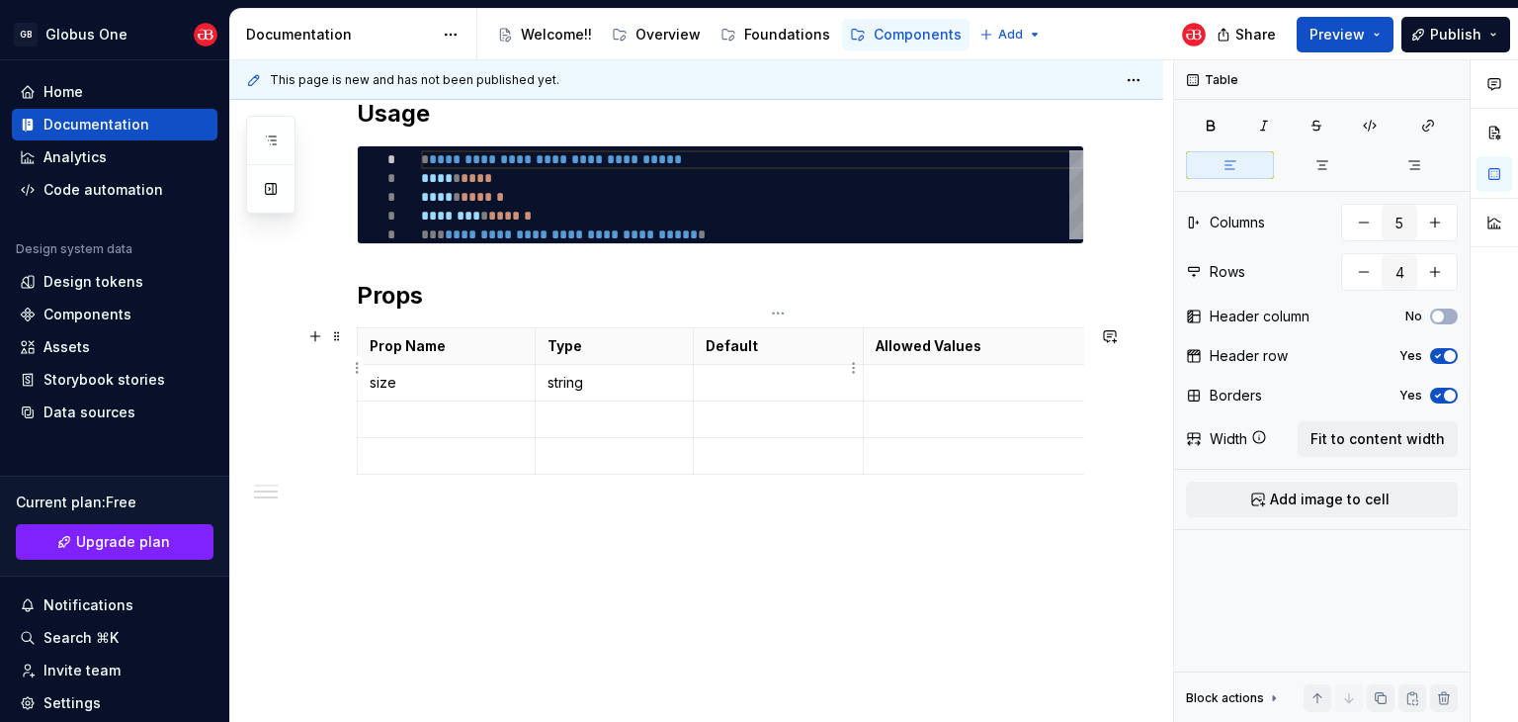
click at [795, 373] on p at bounding box center [779, 383] width 146 height 20
click at [896, 375] on p at bounding box center [976, 383] width 201 height 20
click at [736, 373] on p at bounding box center [779, 383] width 146 height 20
click at [940, 373] on p at bounding box center [972, 383] width 199 height 20
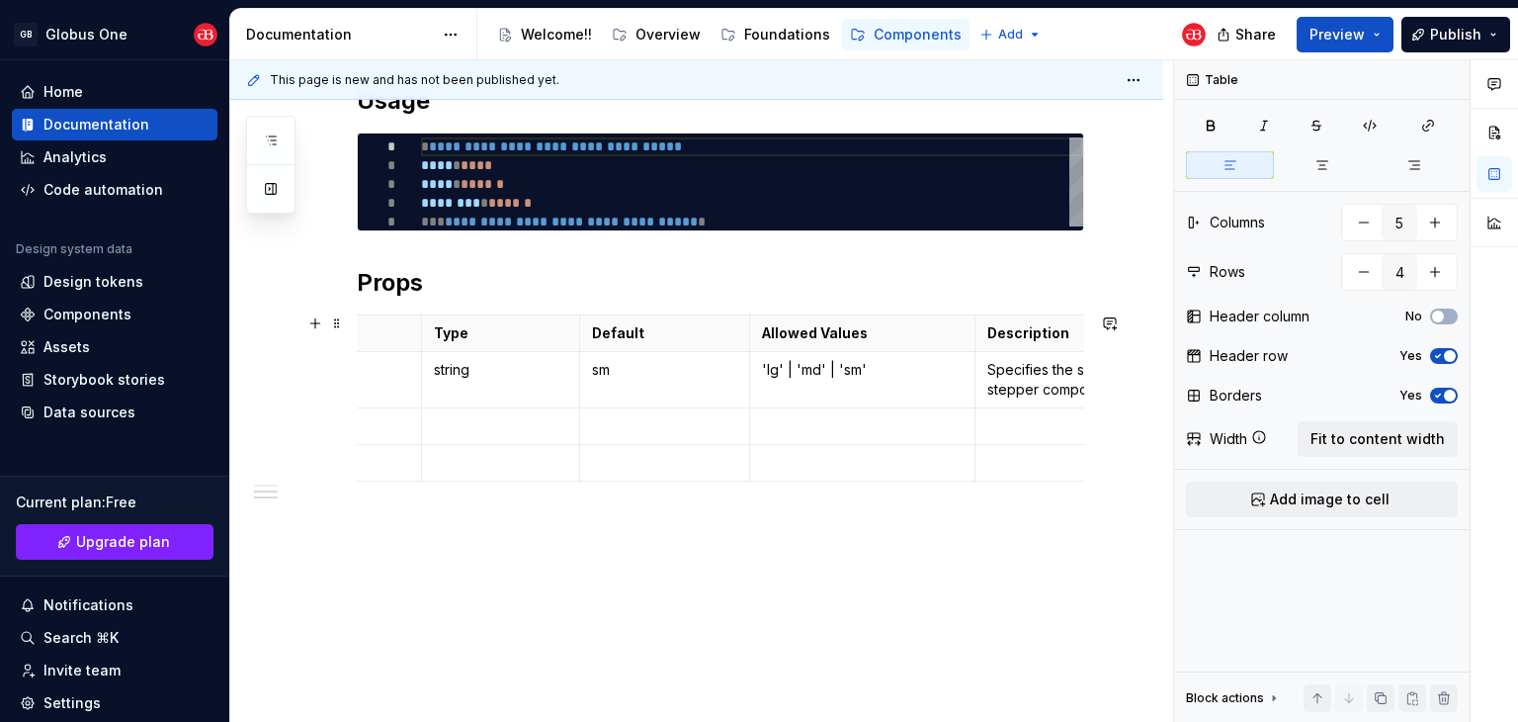
scroll to position [0, 0]
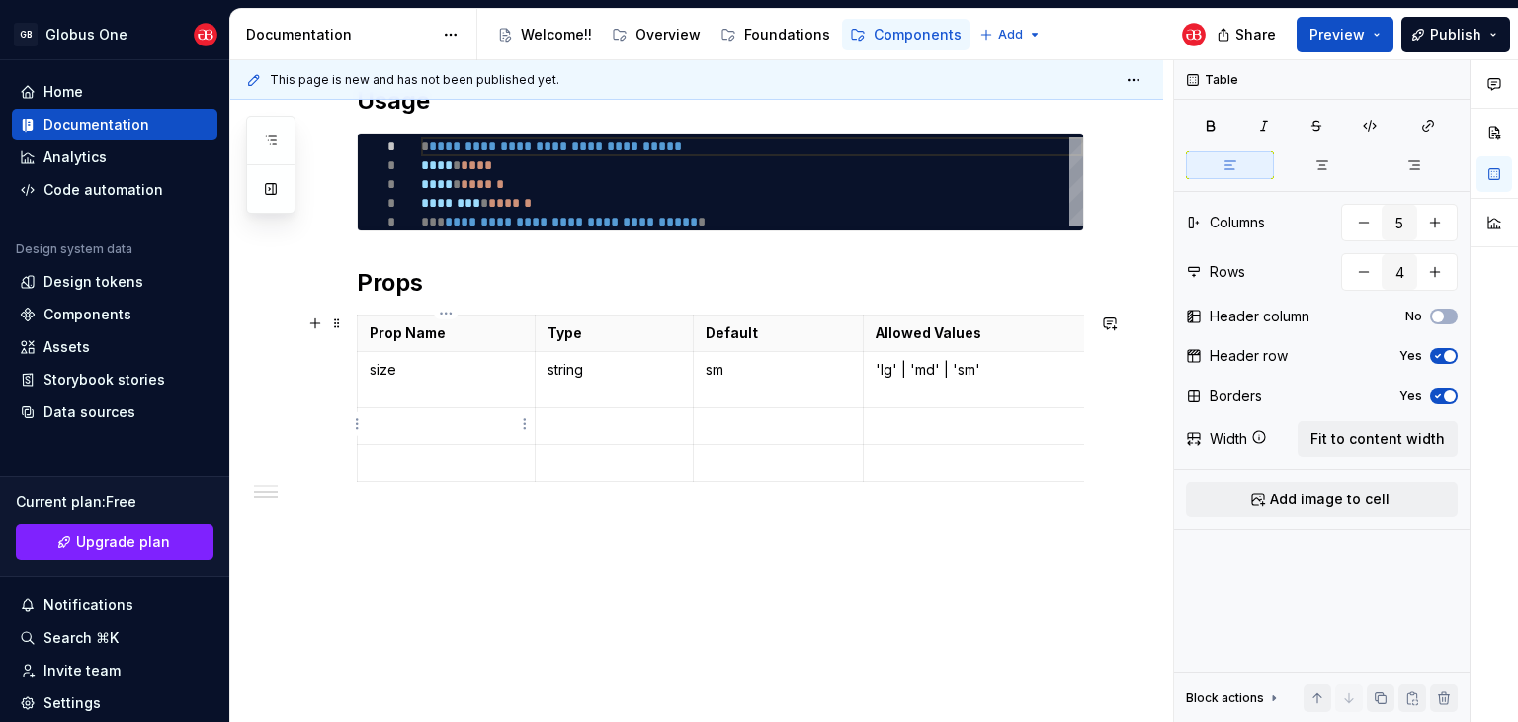
click at [377, 411] on td at bounding box center [447, 426] width 178 height 37
click at [564, 424] on p at bounding box center [614, 426] width 133 height 20
click at [789, 428] on p at bounding box center [779, 426] width 146 height 20
click at [939, 424] on p at bounding box center [976, 426] width 201 height 20
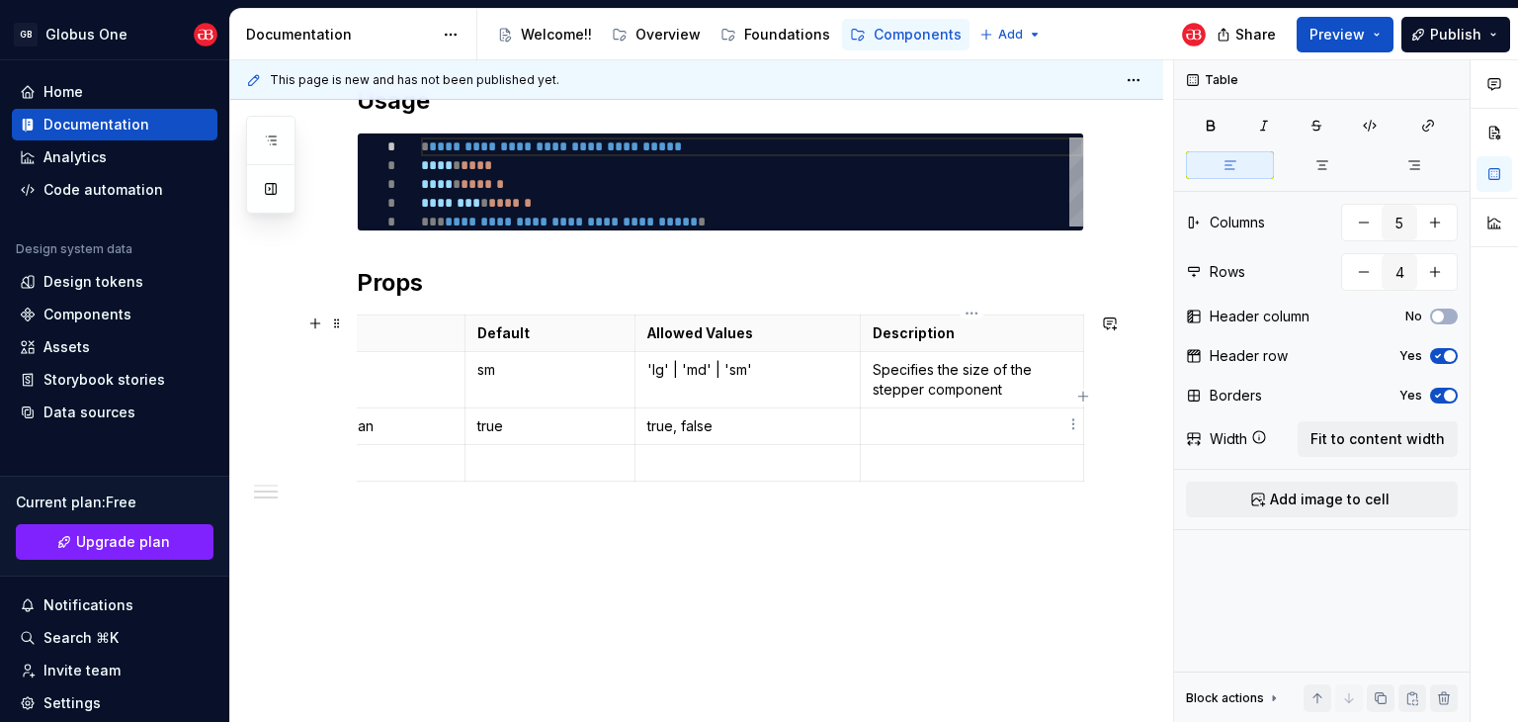
click at [948, 416] on p at bounding box center [972, 426] width 199 height 20
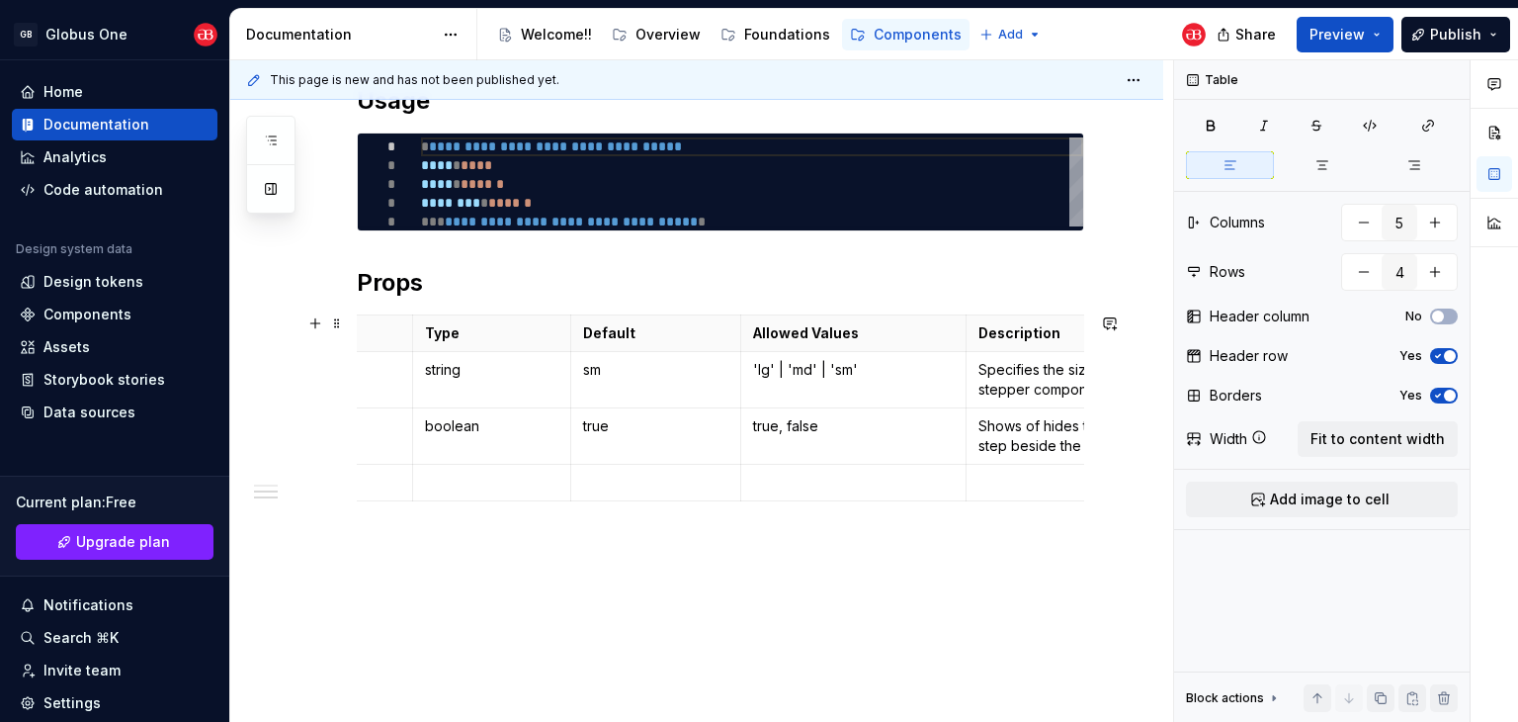
scroll to position [0, 0]
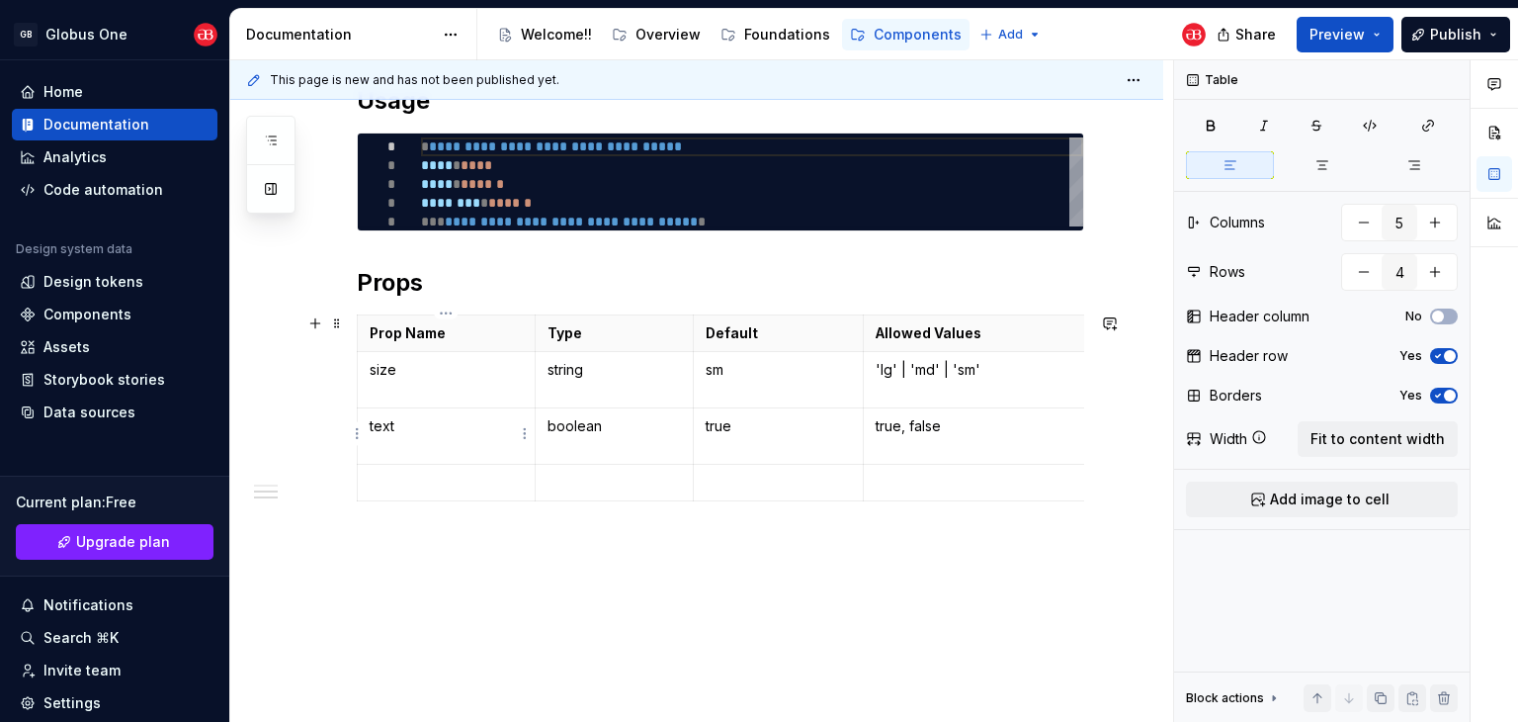
type textarea "*"
click at [447, 477] on p at bounding box center [446, 482] width 153 height 20
click at [355, 484] on html "GB Globus One Home Documentation Analytics Code automation Design system data D…" at bounding box center [759, 361] width 1518 height 722
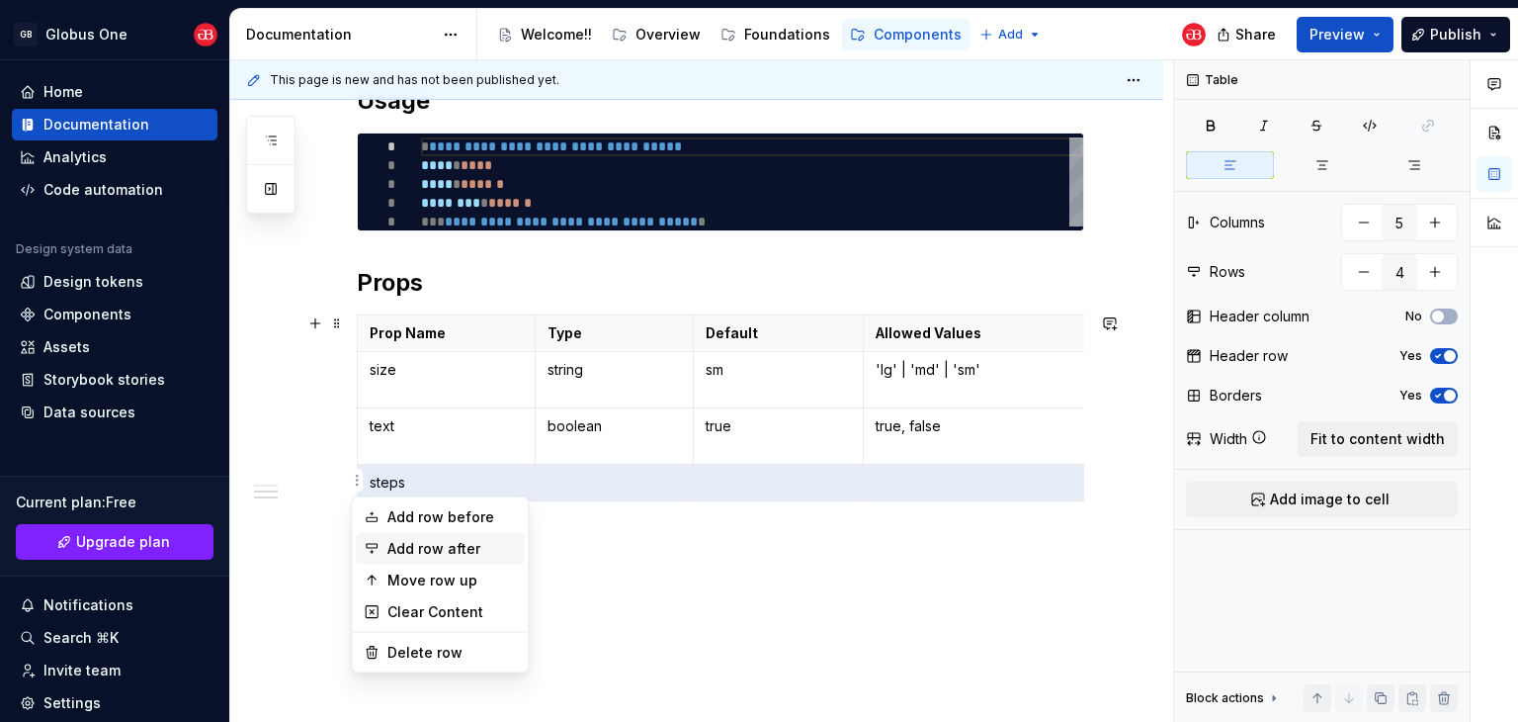
click at [415, 548] on div "Add row after" at bounding box center [451, 549] width 128 height 20
type input "5"
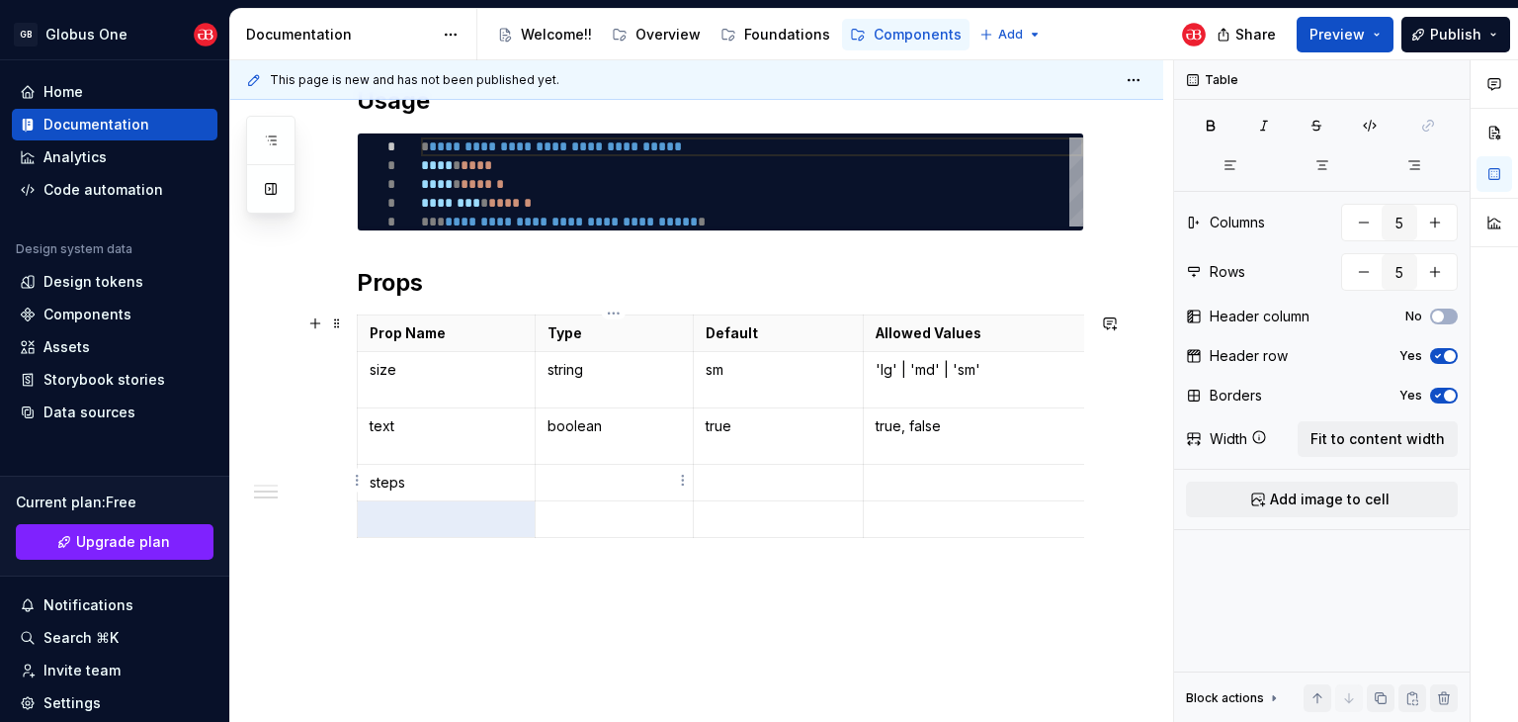
click at [596, 472] on p at bounding box center [614, 482] width 133 height 20
click at [629, 472] on p at bounding box center [614, 482] width 133 height 20
click at [575, 484] on p "{ status: 'complete', state: 'default', }," at bounding box center [614, 501] width 133 height 59
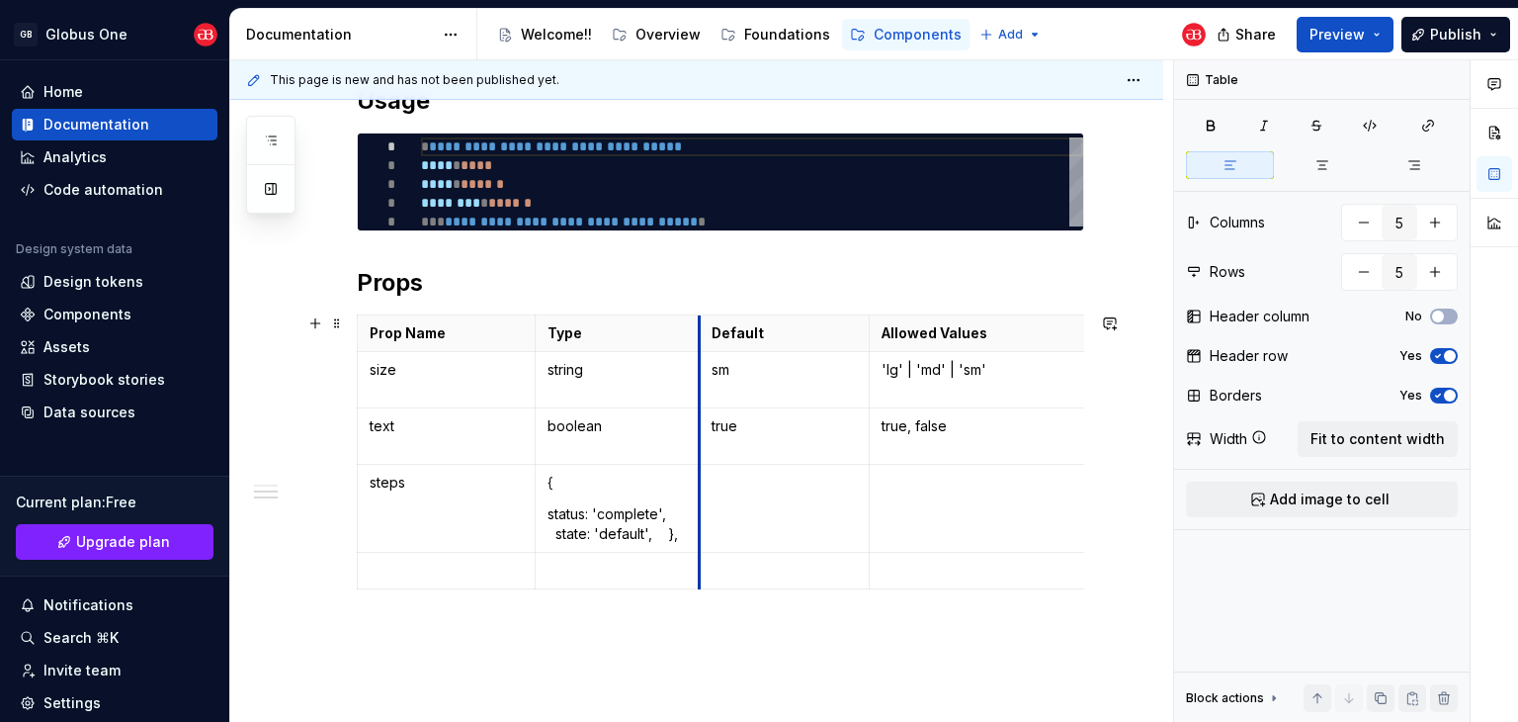
click at [699, 503] on td at bounding box center [784, 509] width 171 height 88
click at [561, 531] on p "status: 'complete', state: 'default', }," at bounding box center [617, 524] width 139 height 40
click at [672, 535] on p "status: 'complete', state: 'default', }," at bounding box center [617, 524] width 139 height 40
click at [656, 557] on p "}," at bounding box center [617, 566] width 139 height 20
click at [755, 493] on td at bounding box center [784, 525] width 171 height 120
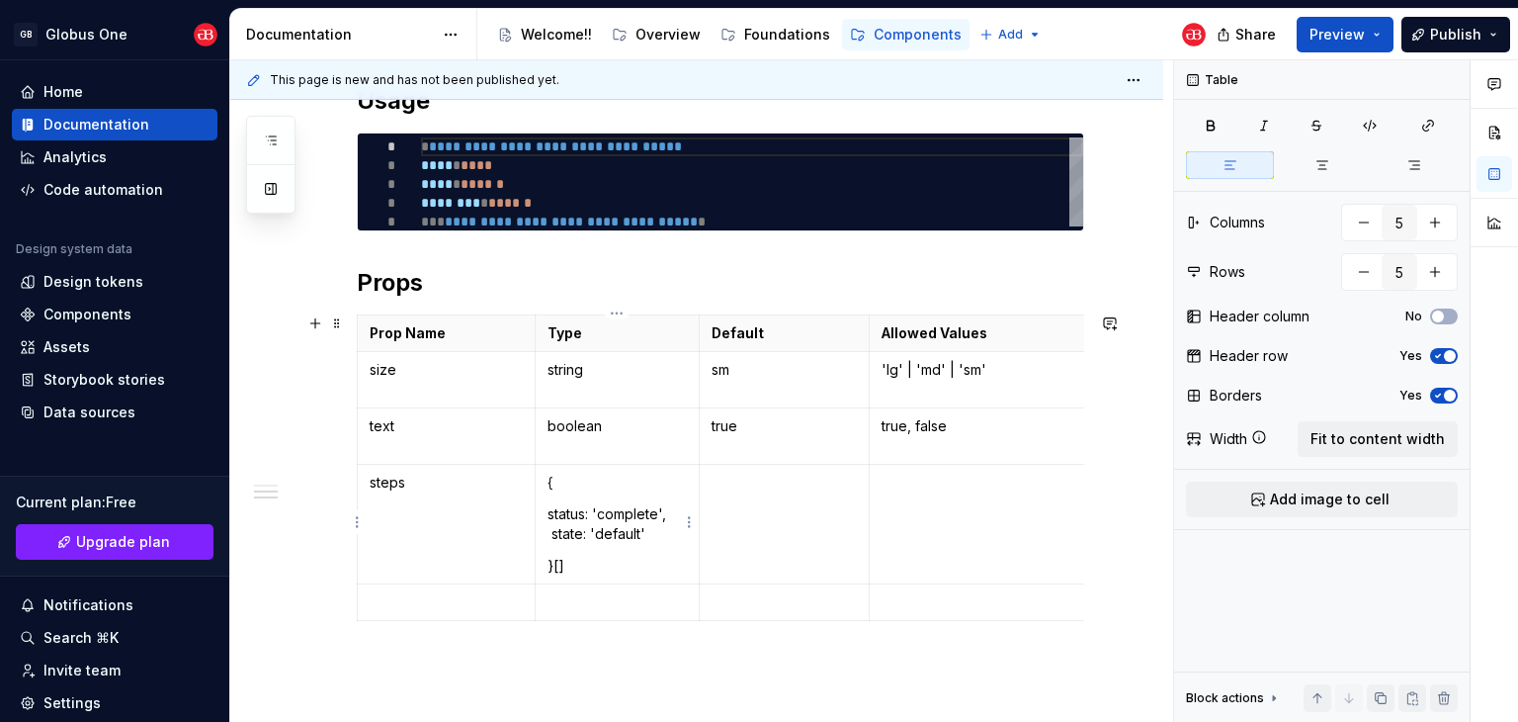
click at [631, 510] on p "status: 'complete', state: 'default'" at bounding box center [617, 524] width 139 height 40
click at [552, 537] on p "status: string, state: 'default'" at bounding box center [617, 524] width 139 height 40
click at [638, 535] on p "status: string, state: 'default'" at bounding box center [617, 524] width 139 height 40
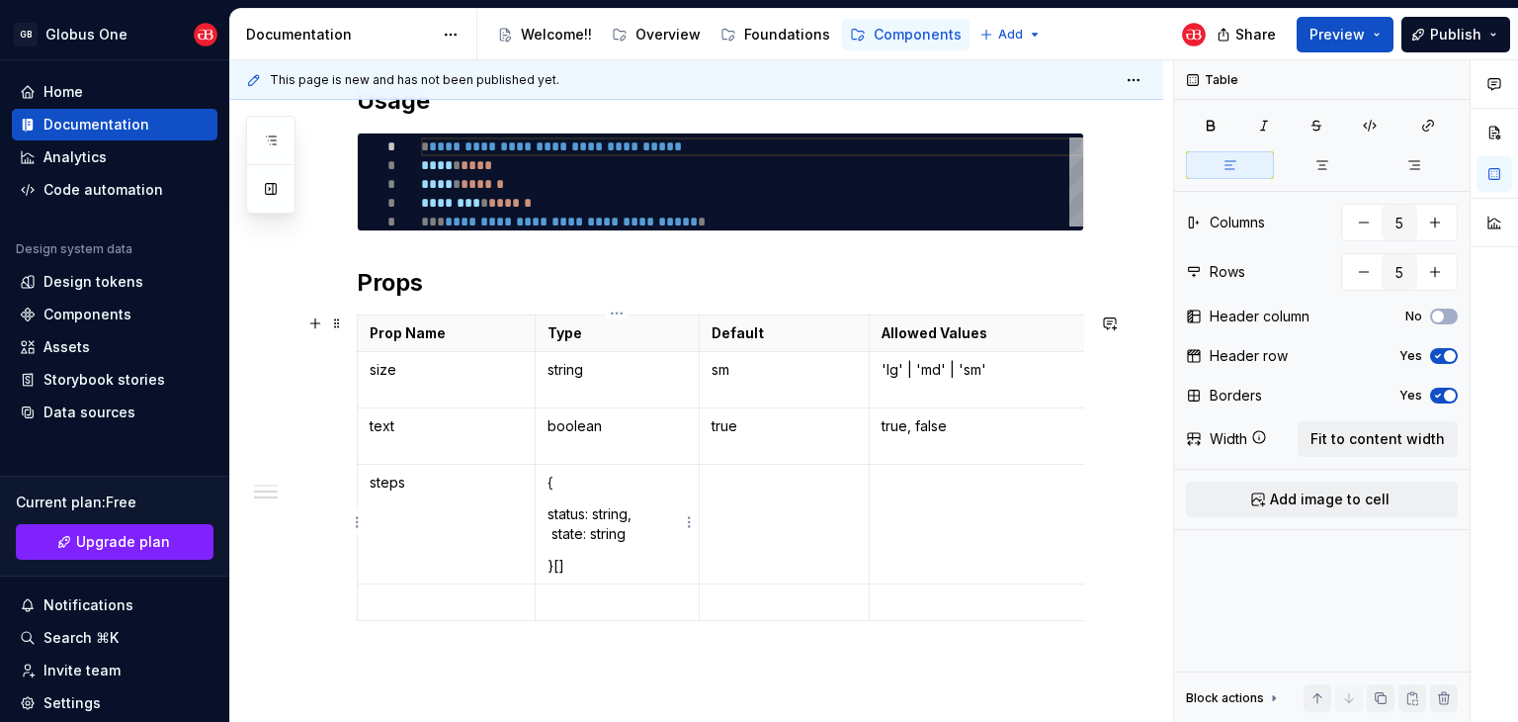
click at [551, 539] on p "status: string, state: string" at bounding box center [617, 524] width 139 height 40
click at [613, 545] on td "{ status: string, state: string }[]" at bounding box center [617, 525] width 164 height 120
click at [605, 552] on td "{ status: string, state: string }[]" at bounding box center [617, 525] width 164 height 120
click at [474, 606] on p at bounding box center [446, 602] width 153 height 20
click at [940, 483] on p at bounding box center [982, 482] width 201 height 20
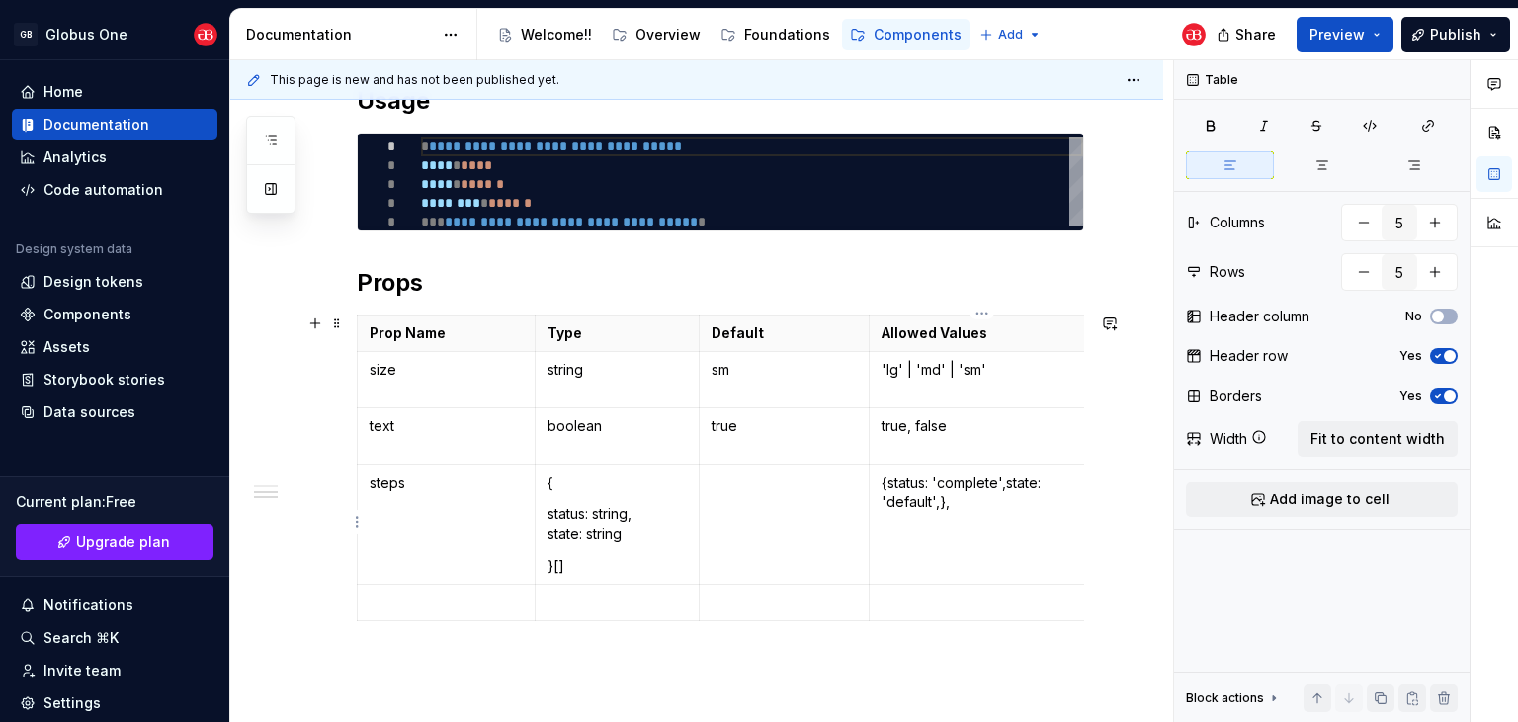
click at [913, 478] on p "{ status: 'complete', state: 'default', }," at bounding box center [982, 492] width 201 height 40
click at [1037, 510] on p "status: 'complete', state: 'default', }," at bounding box center [982, 524] width 201 height 40
click at [996, 550] on p "state: 'default', }," at bounding box center [982, 546] width 201 height 20
click at [879, 577] on td "{ status: 'complete', state: 'default', } ]" at bounding box center [982, 546] width 225 height 163
click at [894, 547] on p "state: 'default'," at bounding box center [982, 546] width 201 height 20
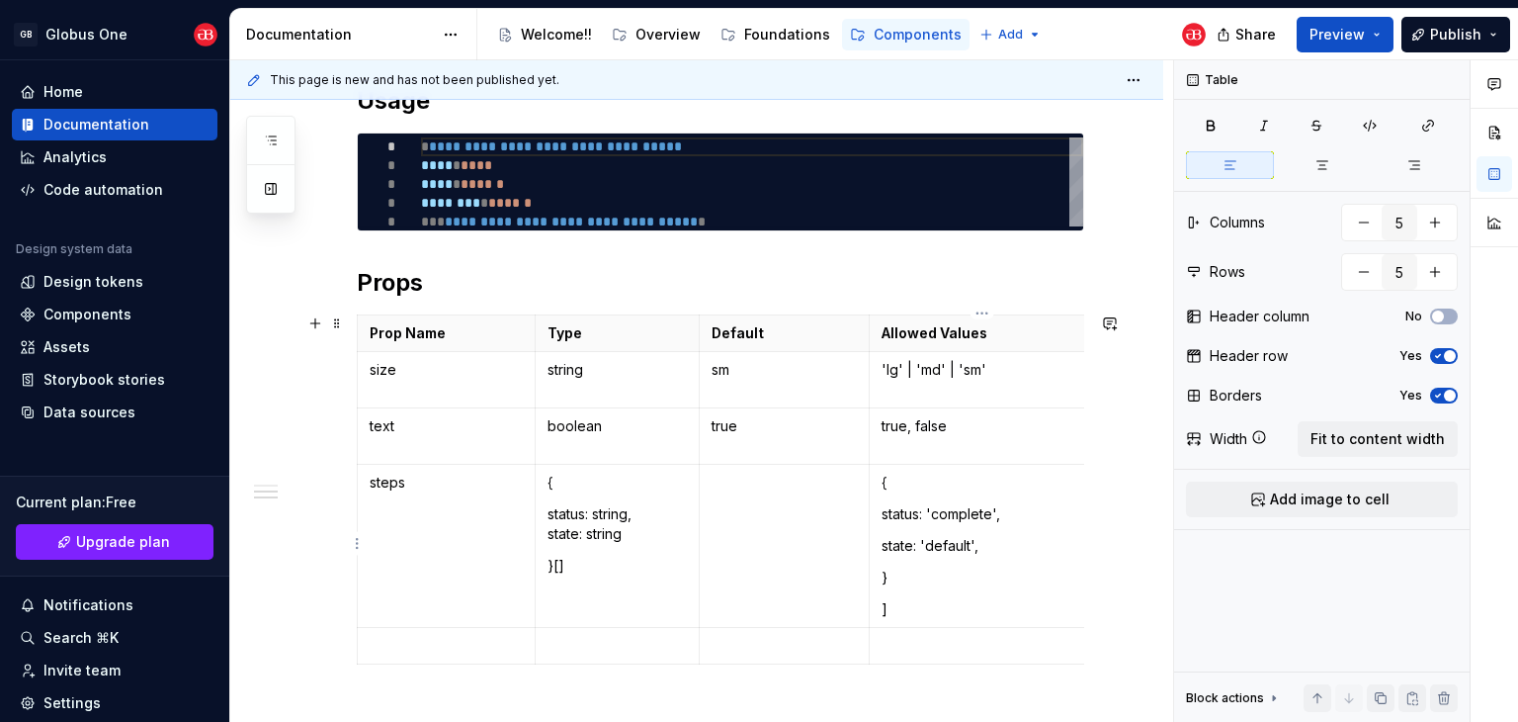
click at [890, 521] on p "status: 'complete'," at bounding box center [982, 514] width 201 height 20
click at [881, 480] on td "{ status: 'complete', state: 'default', } ]" at bounding box center [982, 546] width 225 height 163
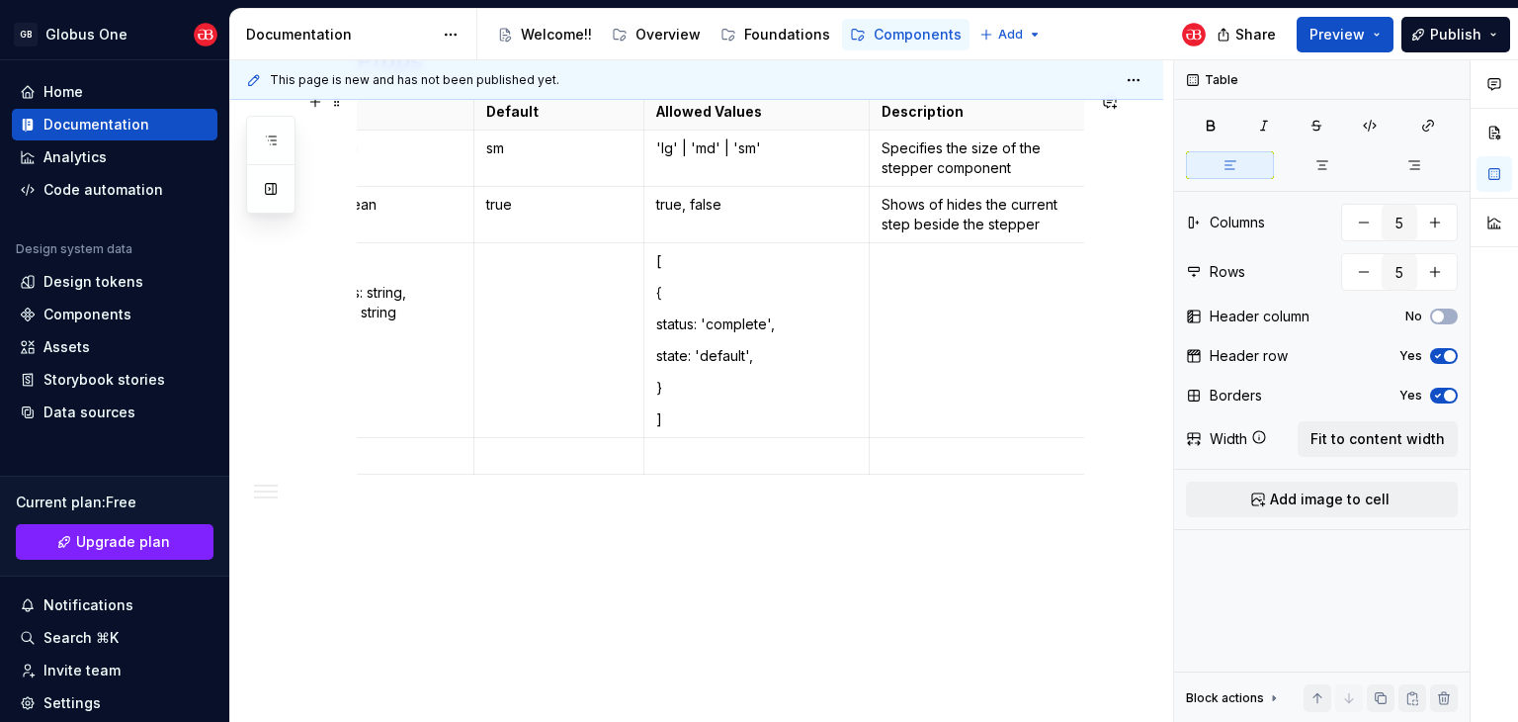
scroll to position [0, 233]
click at [916, 307] on td at bounding box center [973, 340] width 223 height 195
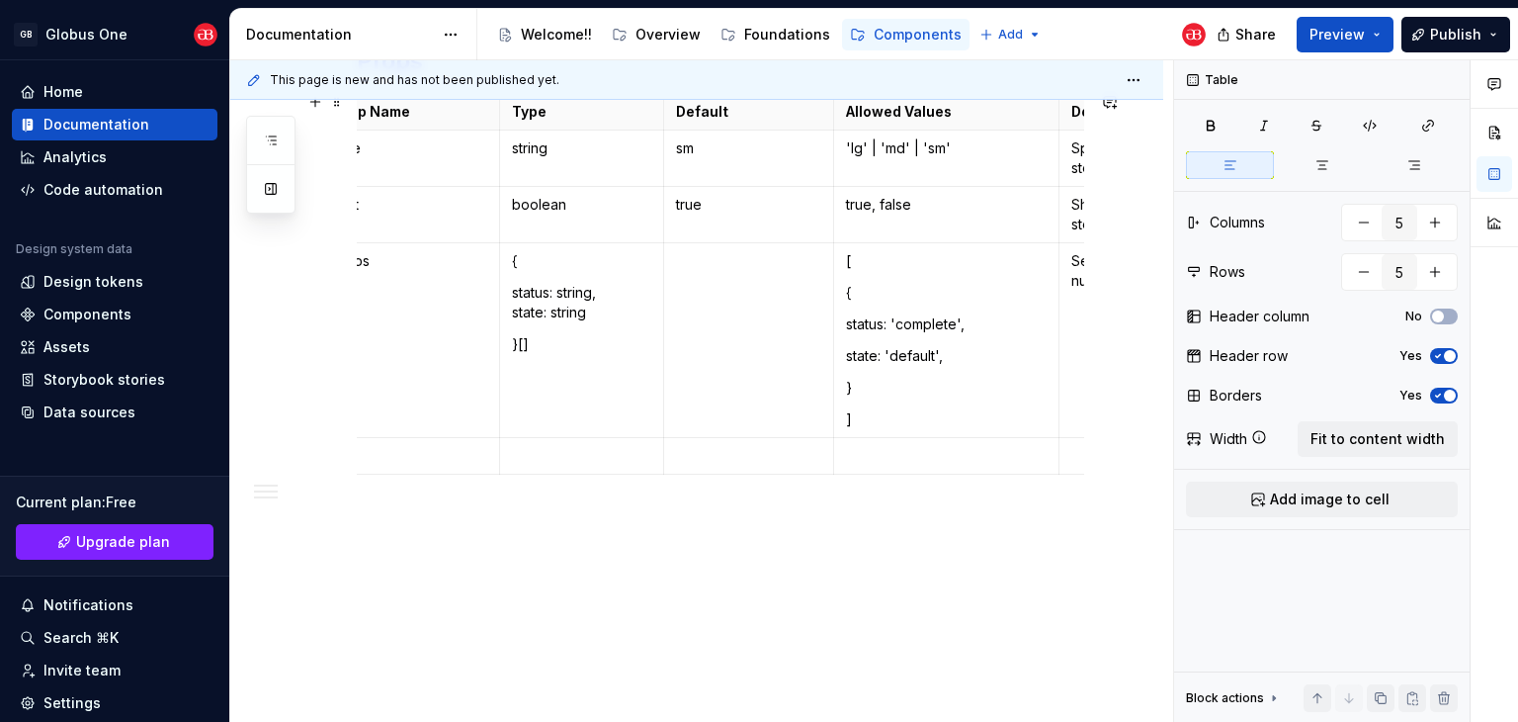
scroll to position [0, 0]
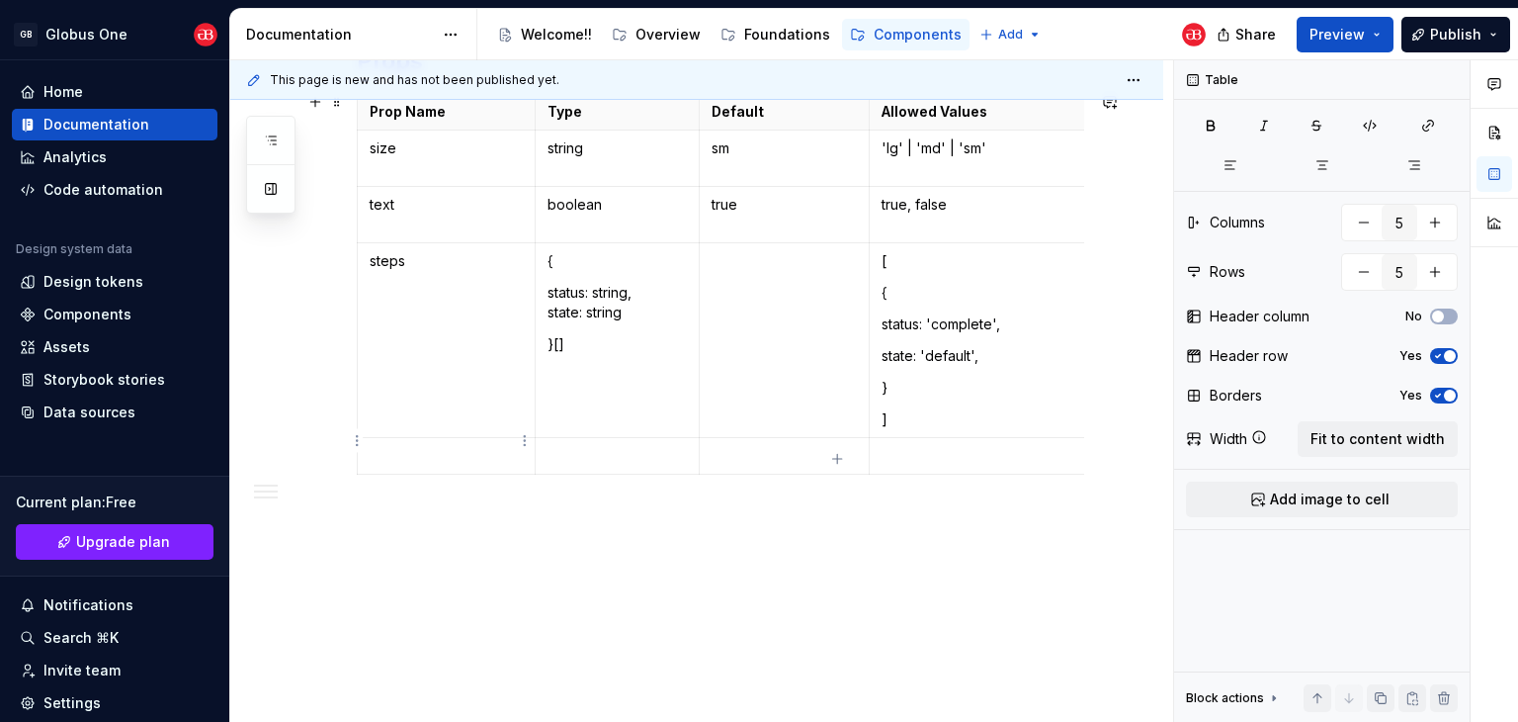
click at [436, 448] on p at bounding box center [446, 456] width 153 height 20
click at [573, 446] on p at bounding box center [617, 456] width 139 height 20
click at [758, 446] on p at bounding box center [785, 456] width 146 height 20
click at [937, 449] on p at bounding box center [982, 456] width 201 height 20
click at [577, 446] on p "center" at bounding box center [617, 456] width 139 height 20
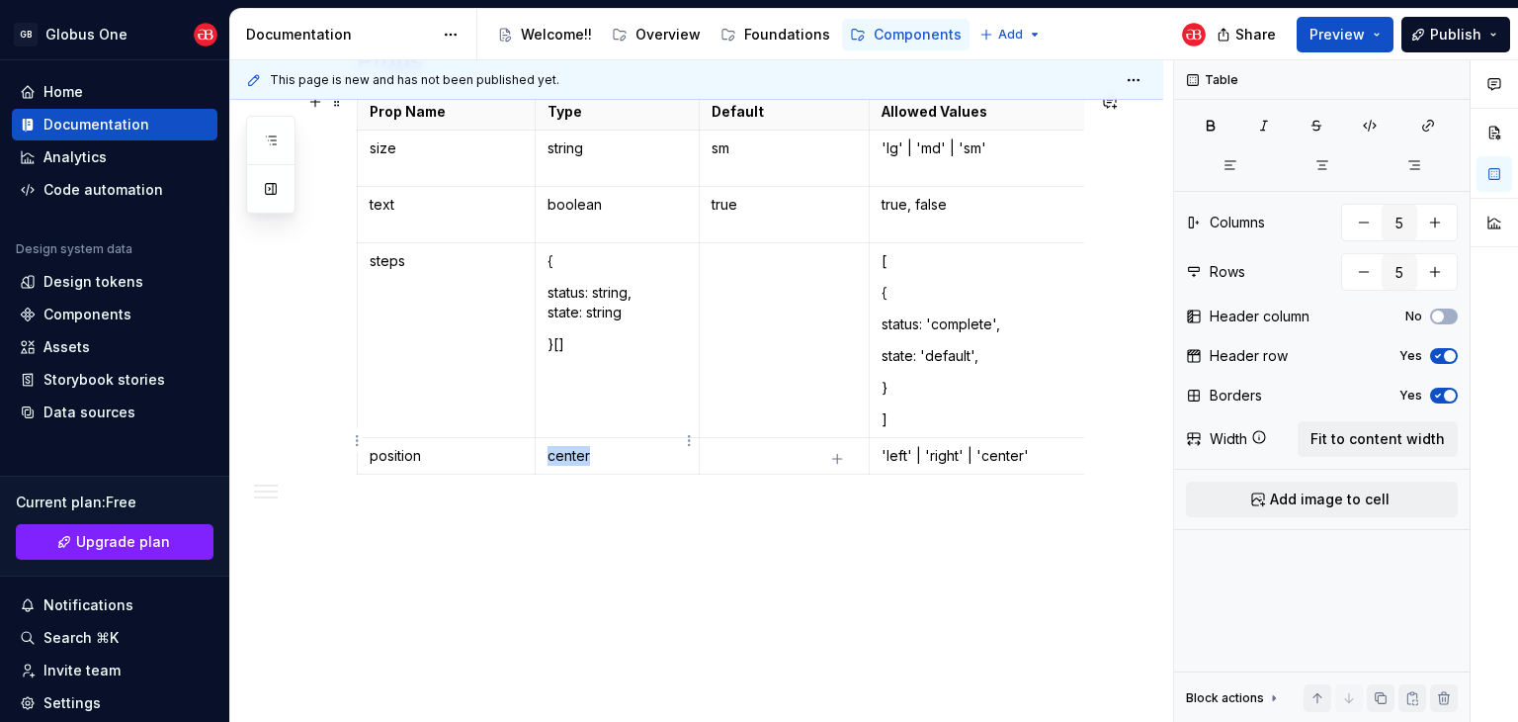
click at [577, 446] on p "center" at bounding box center [617, 456] width 139 height 20
click at [742, 446] on p at bounding box center [785, 456] width 146 height 20
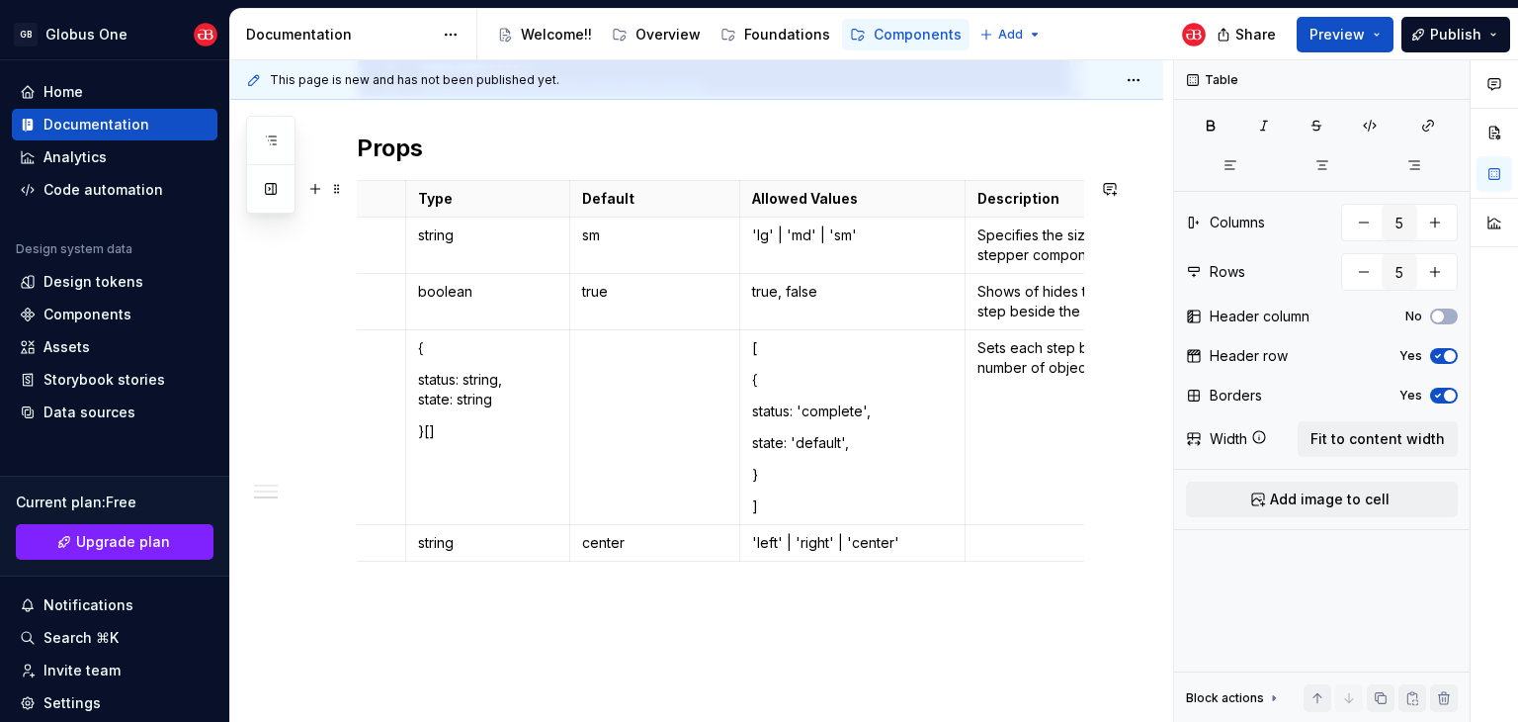
scroll to position [0, 233]
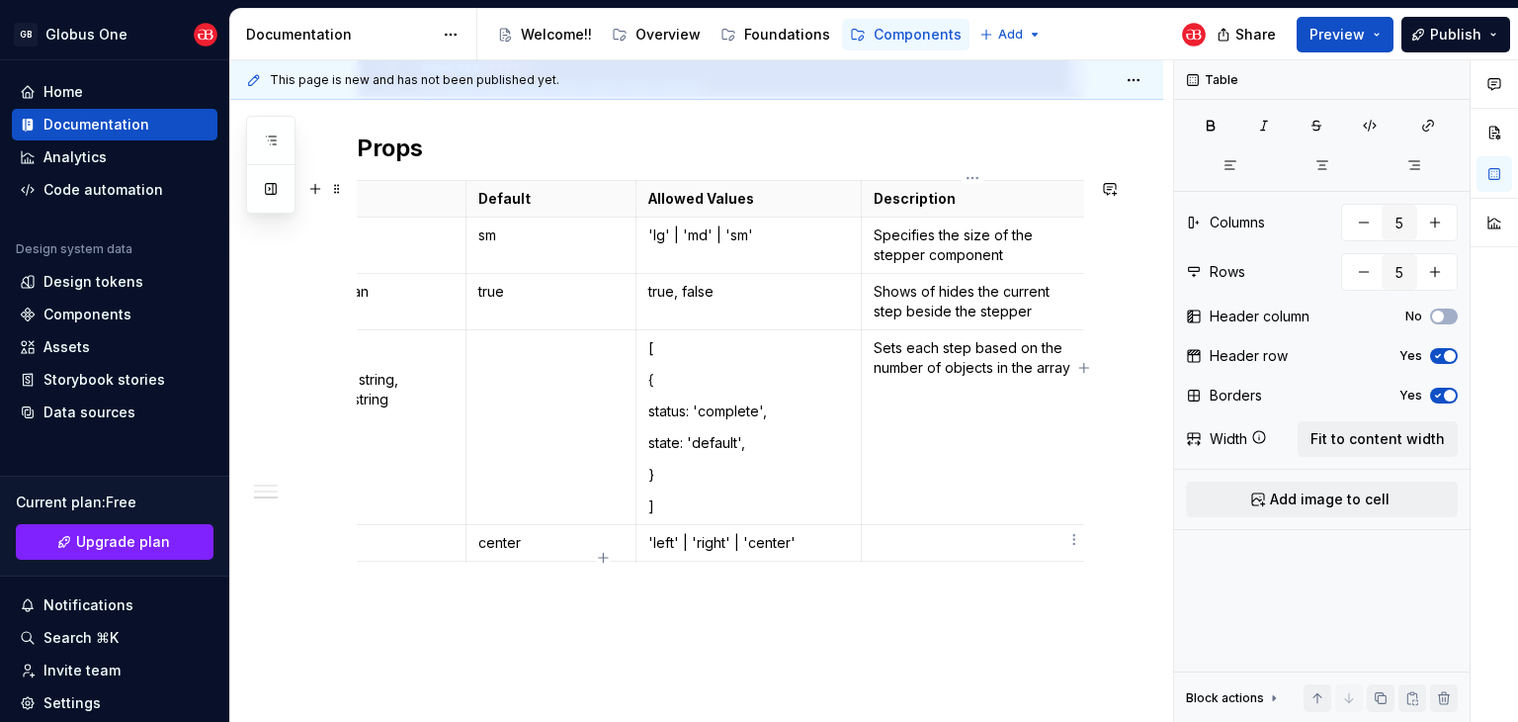
click at [1006, 547] on p at bounding box center [973, 543] width 199 height 20
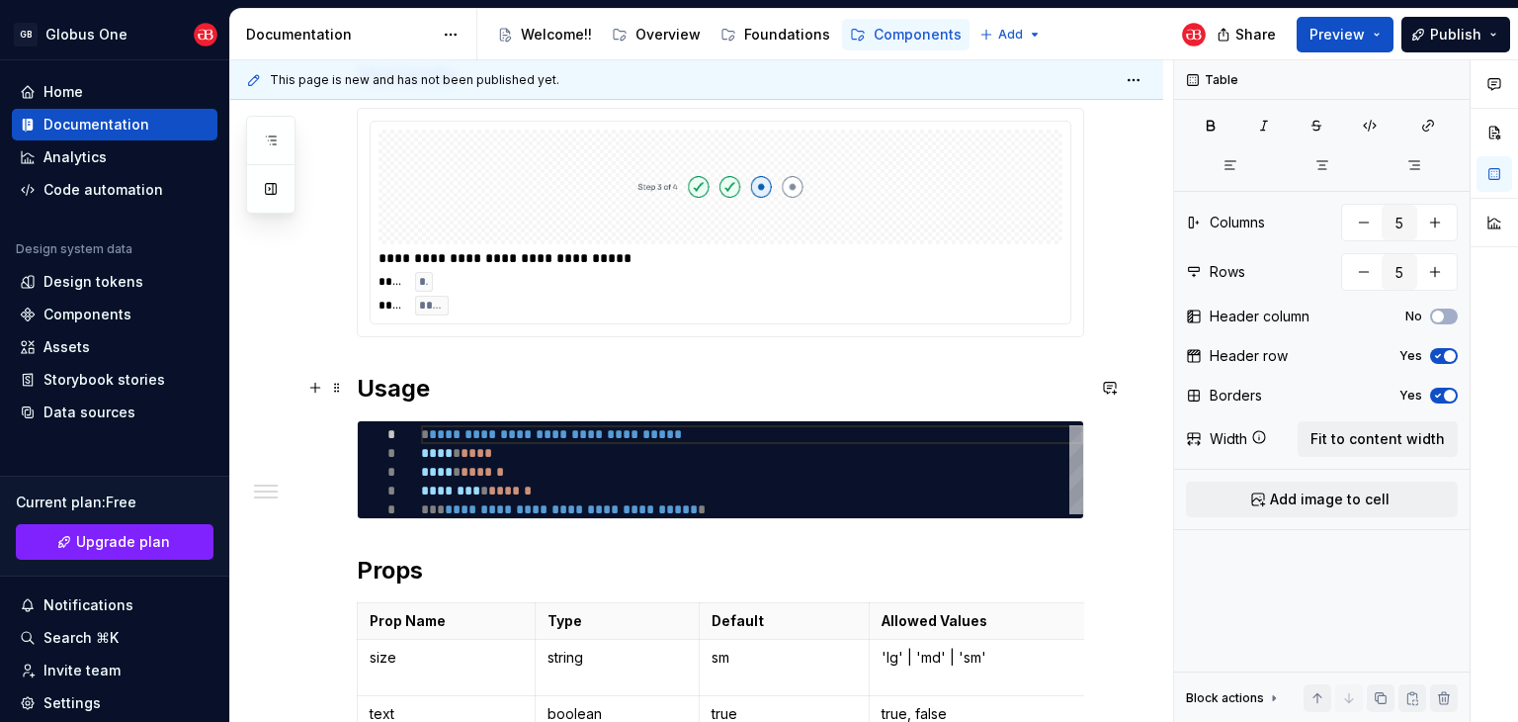
scroll to position [372, 0]
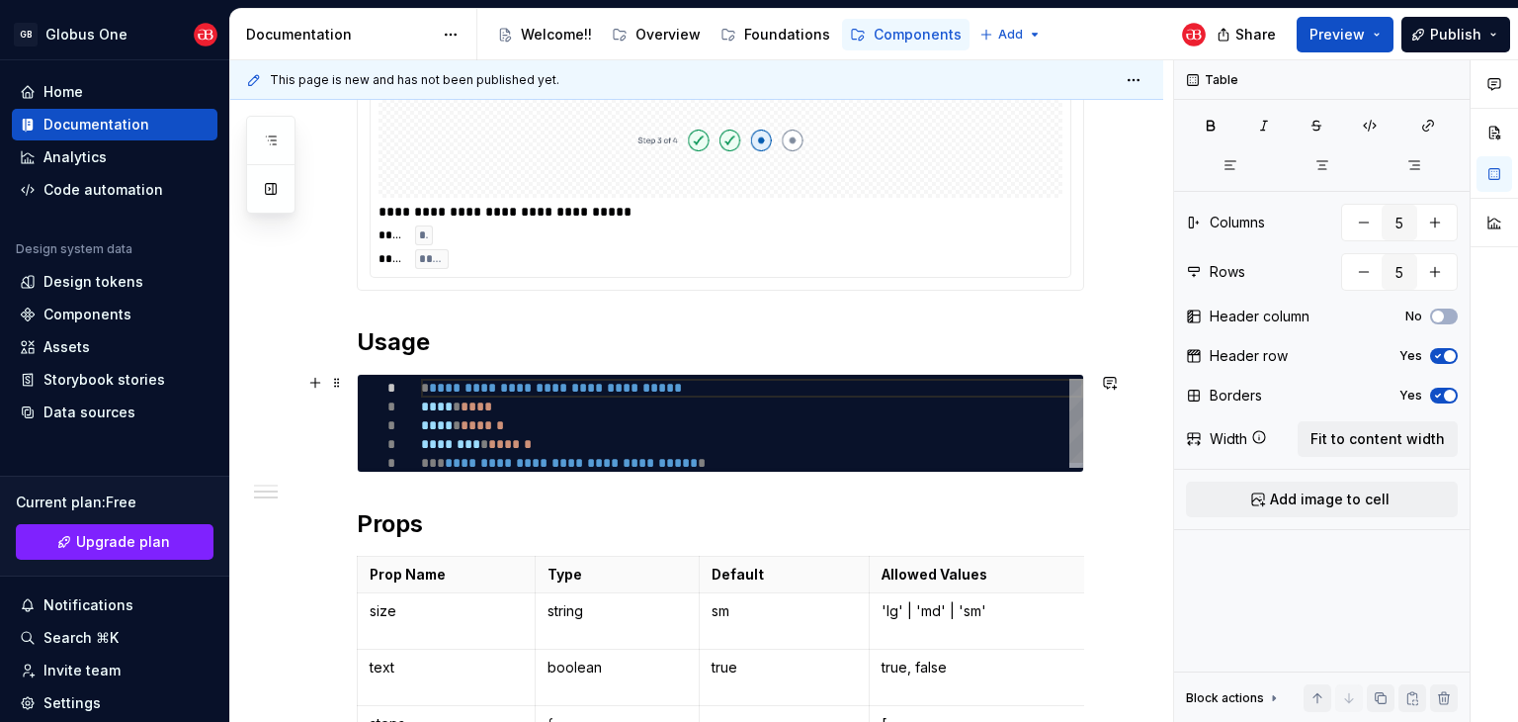
type textarea "*"
type textarea "**********"
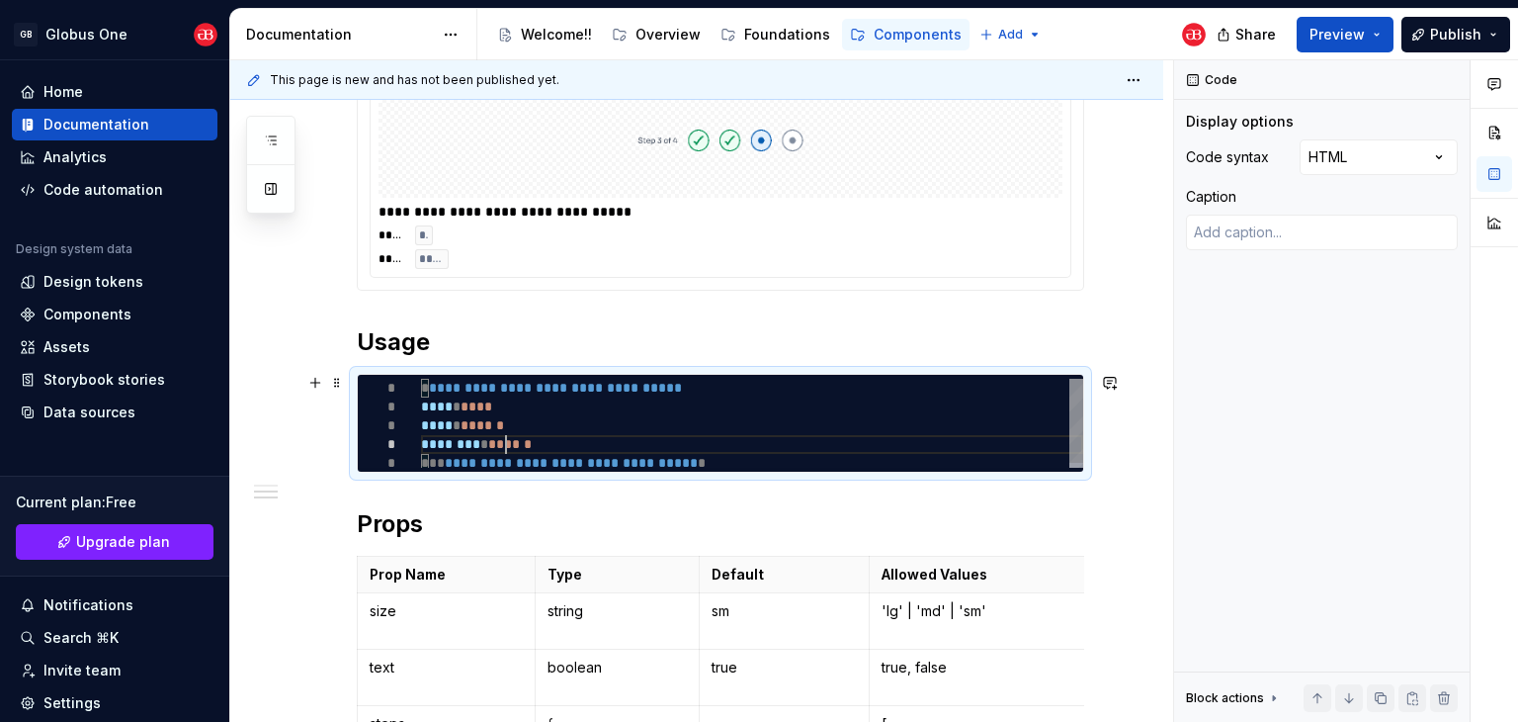
click at [508, 441] on div "**********" at bounding box center [752, 426] width 662 height 94
type textarea "*"
type textarea "**********"
type textarea "*"
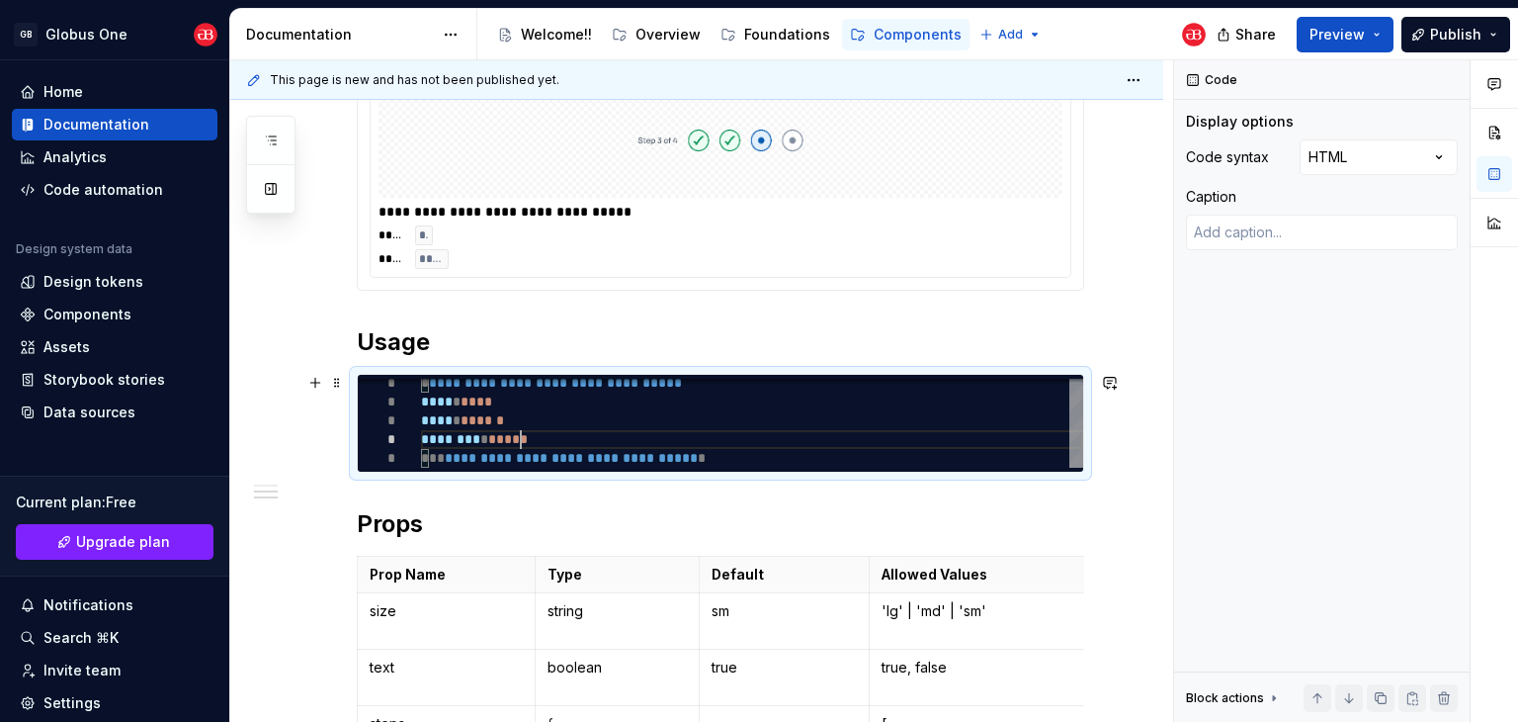
type textarea "**********"
type textarea "*"
type textarea "**********"
type textarea "*"
type textarea "**********"
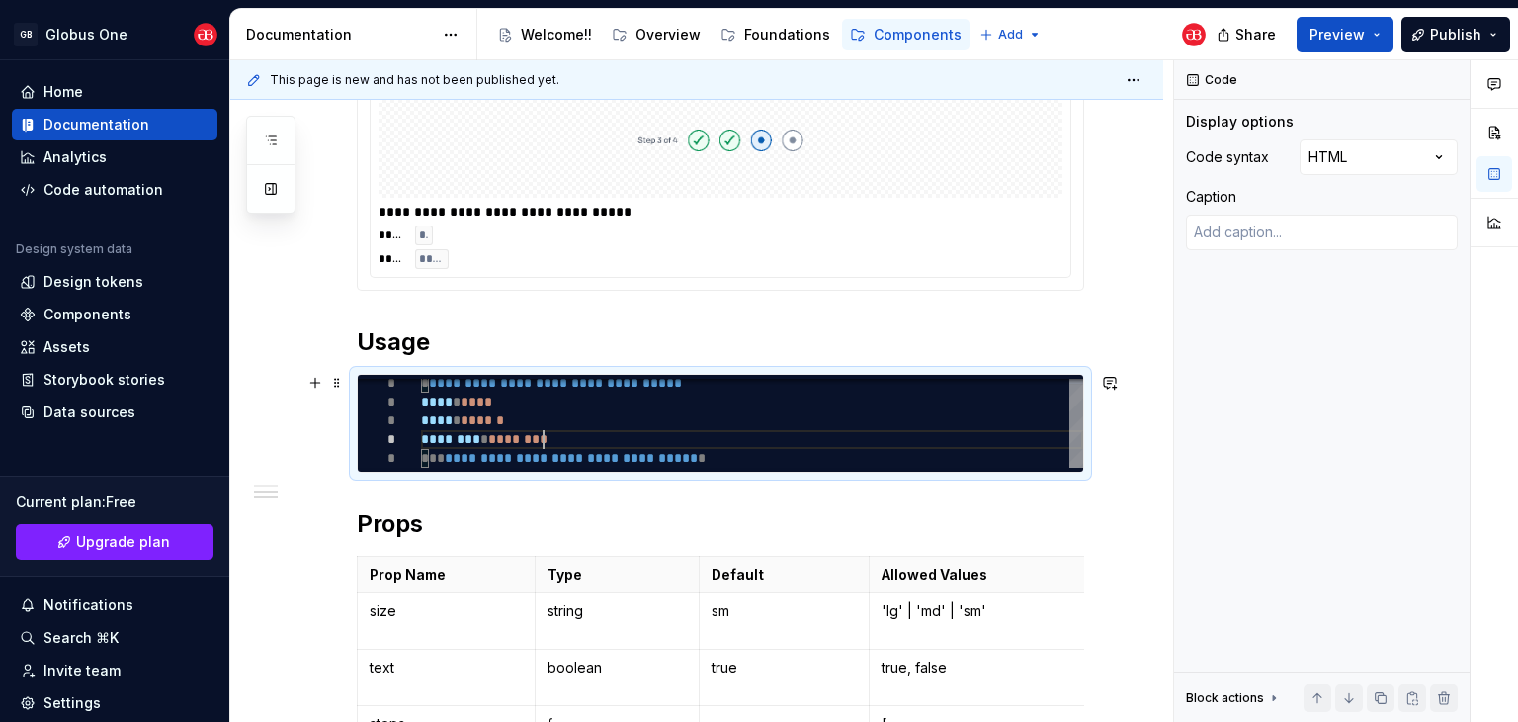
scroll to position [56, 128]
type textarea "*"
type textarea "**********"
type textarea "*"
click at [578, 438] on div "**********" at bounding box center [752, 421] width 662 height 94
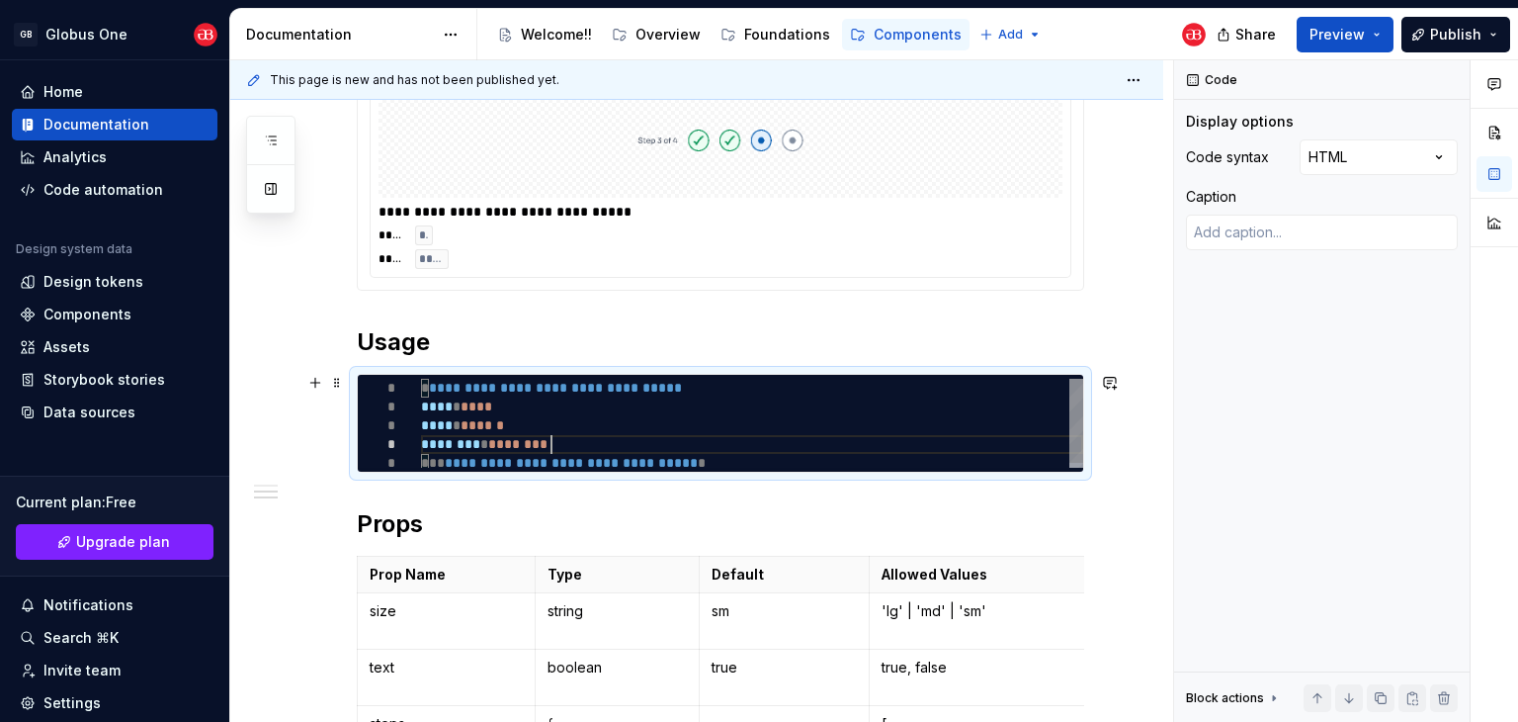
type textarea "**********"
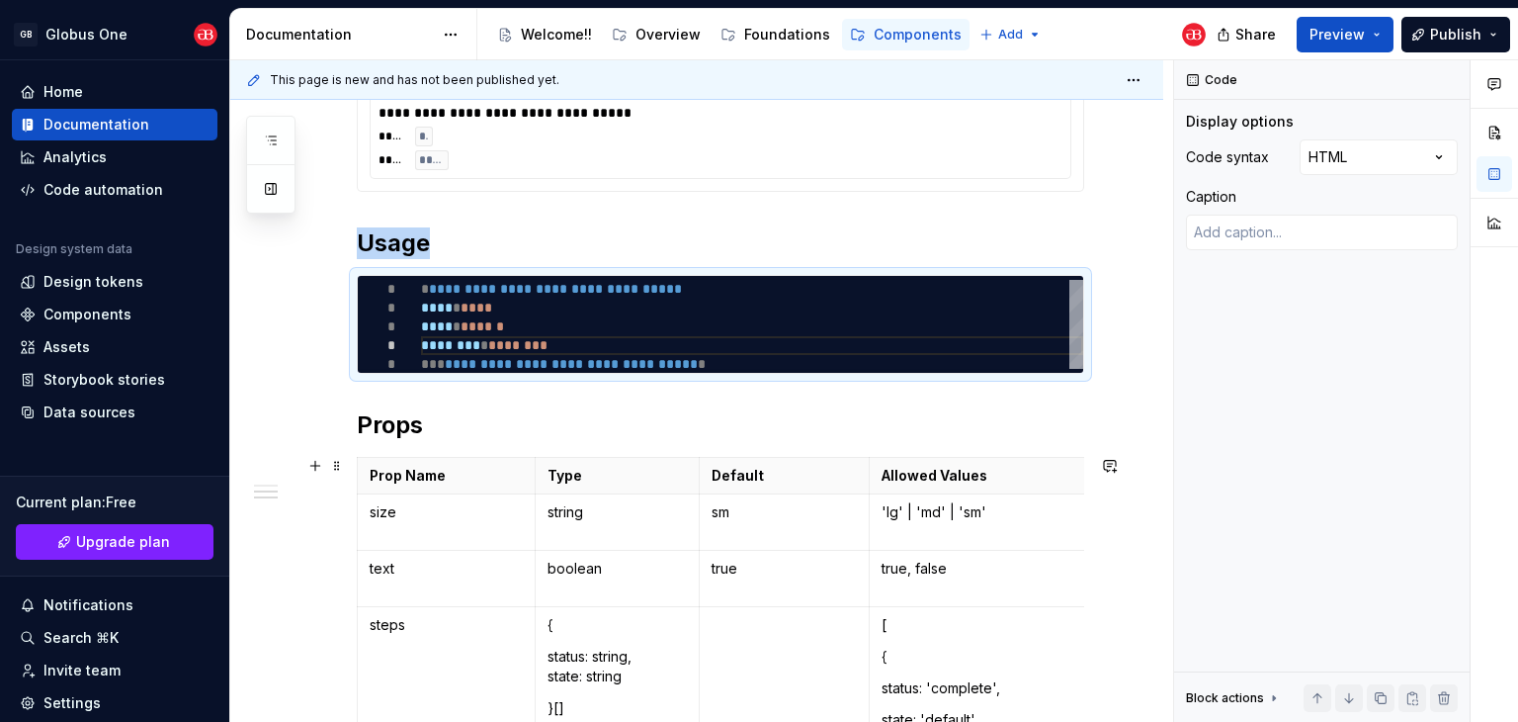
scroll to position [372, 0]
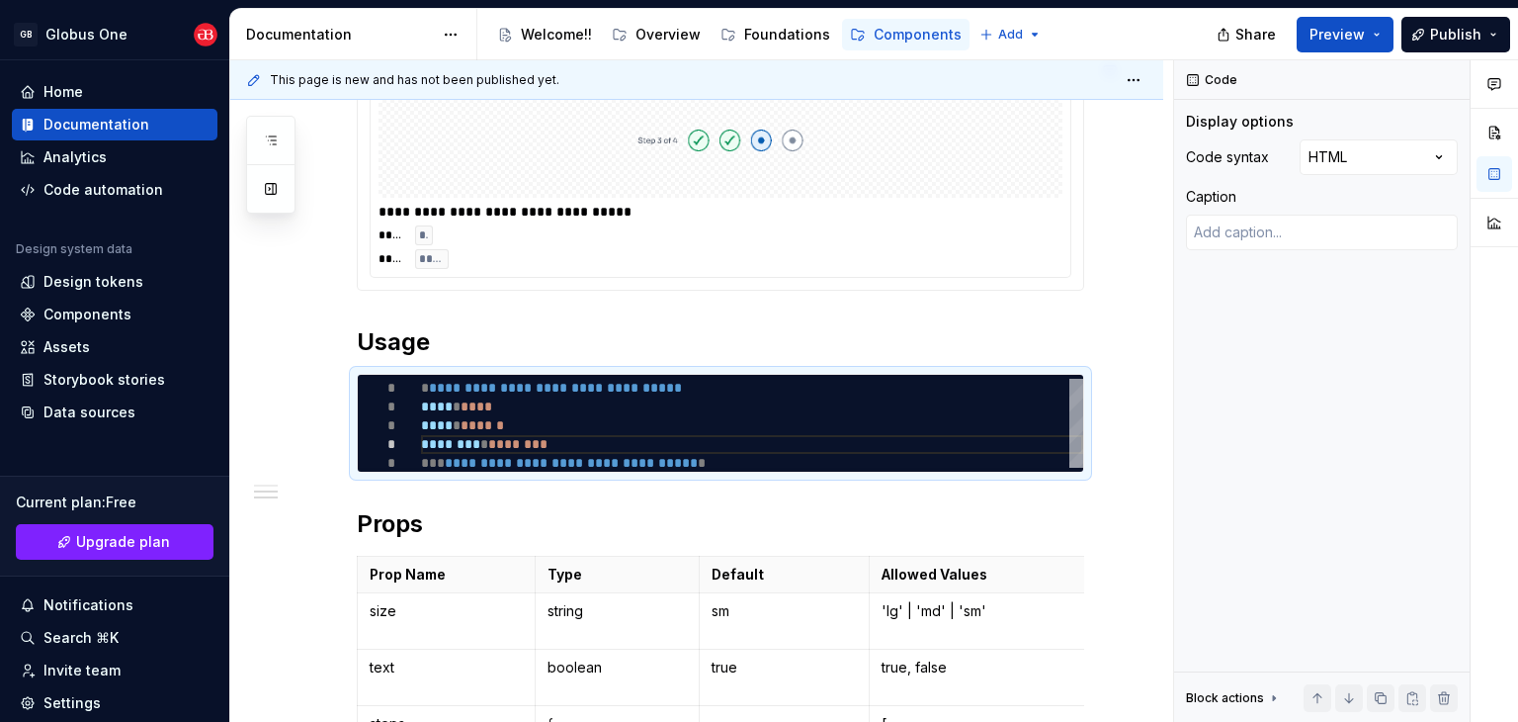
type textarea "*"
